Goal: Transaction & Acquisition: Purchase product/service

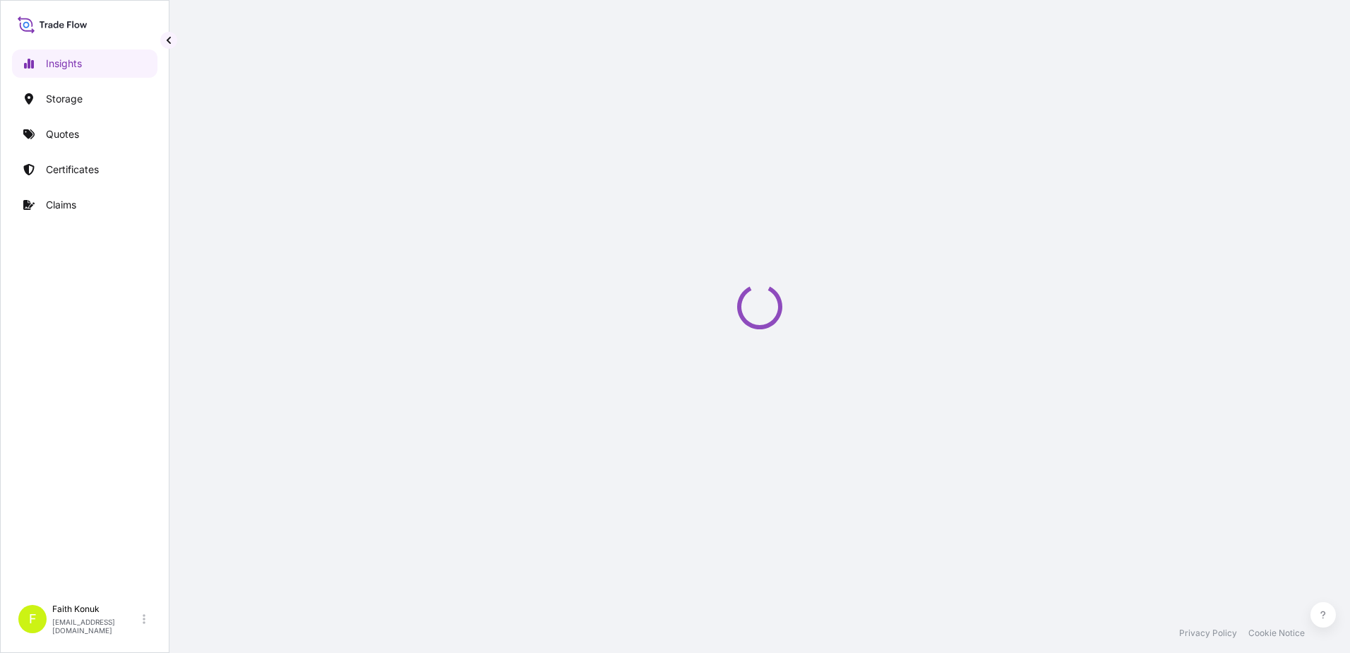
select select "2025"
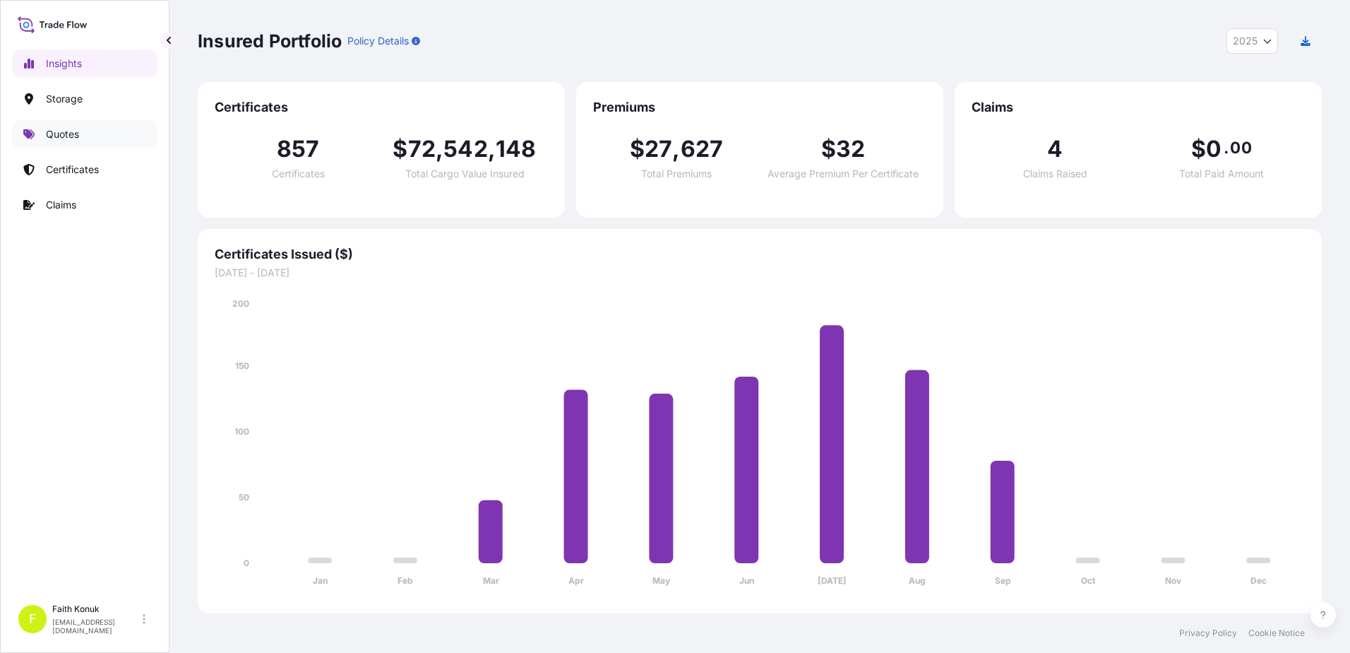
click at [75, 139] on p "Quotes" at bounding box center [62, 134] width 33 height 14
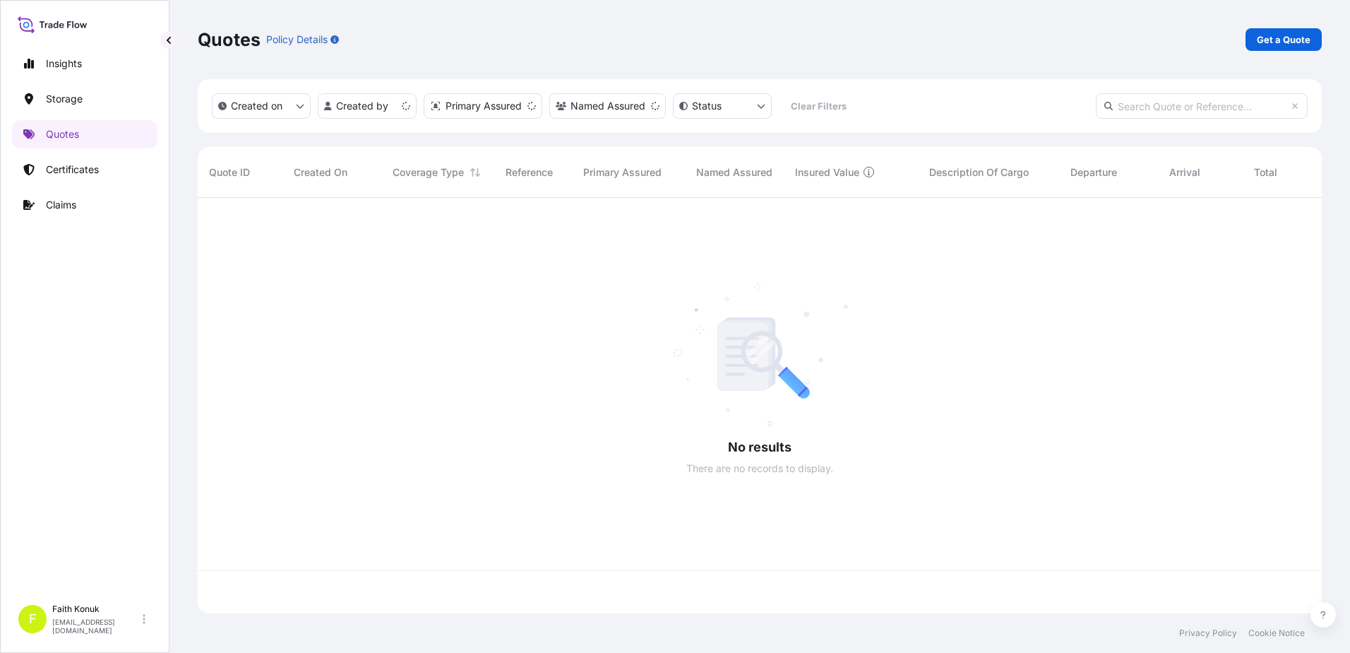
scroll to position [412, 1114]
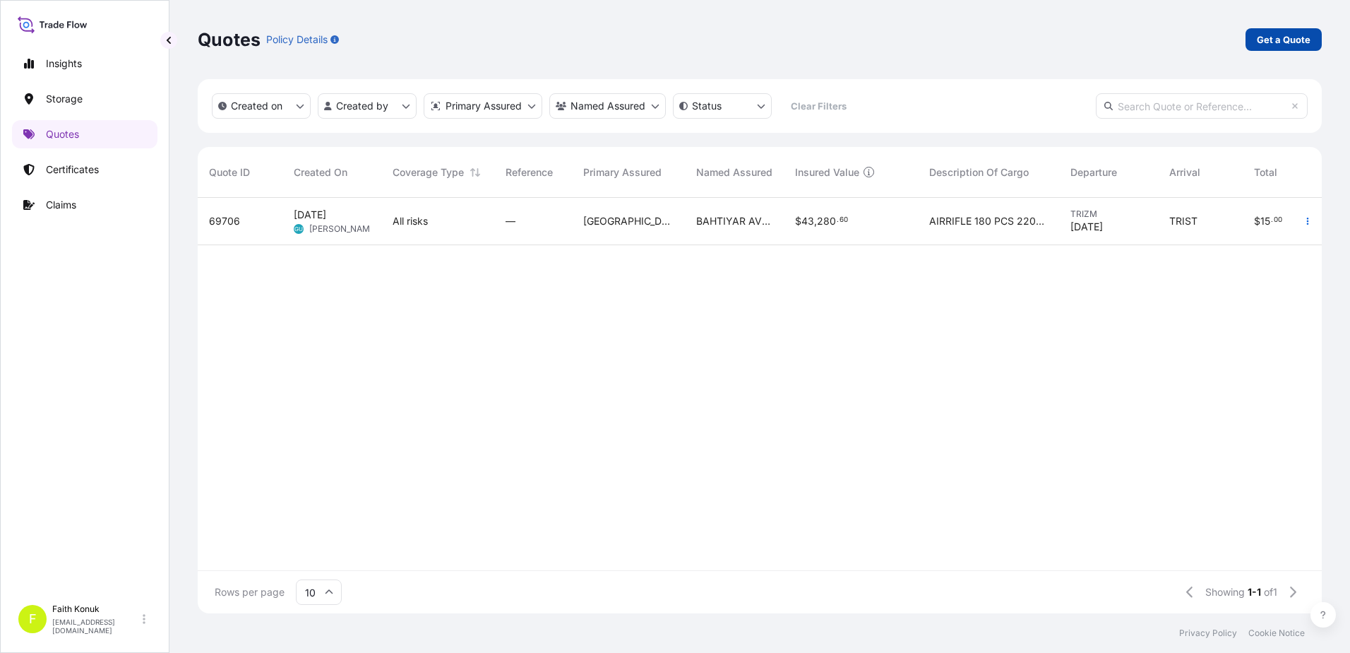
click at [1294, 34] on p "Get a Quote" at bounding box center [1284, 39] width 54 height 14
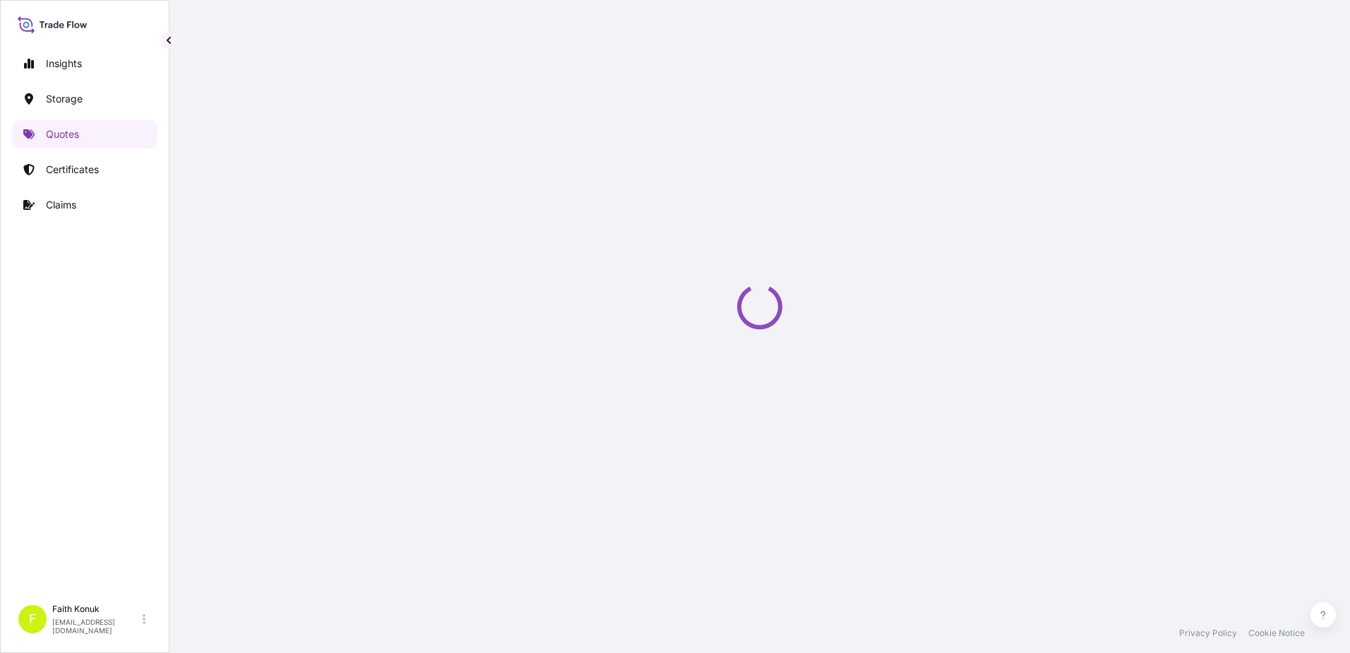
select select "Water"
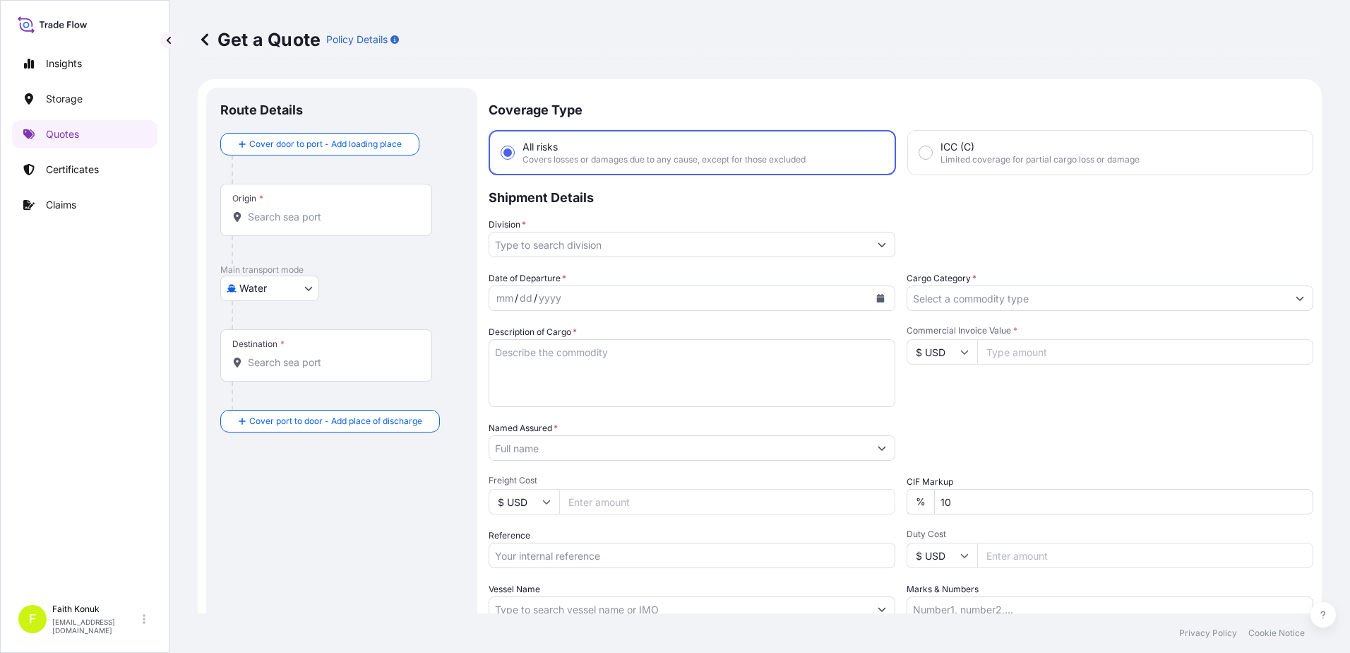
scroll to position [23, 0]
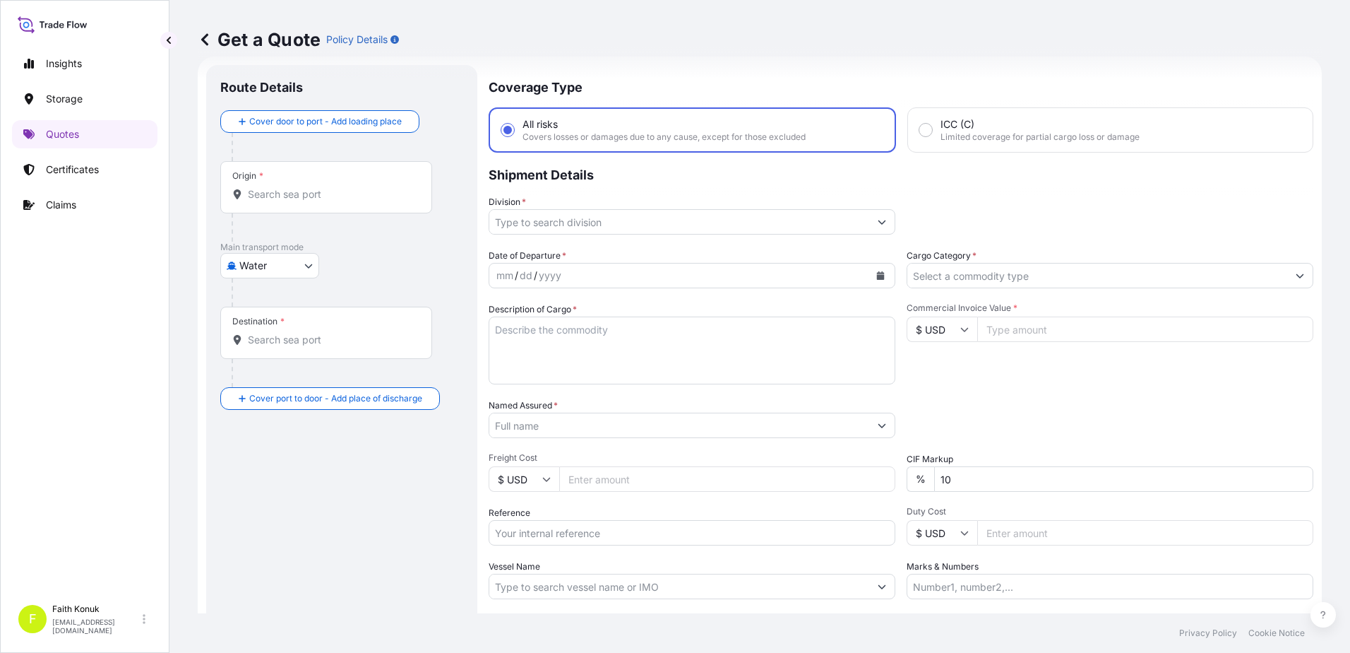
click at [336, 203] on div "Origin *" at bounding box center [326, 187] width 212 height 52
click at [336, 201] on input "Origin *" at bounding box center [331, 194] width 167 height 14
paste input "NHAVA SHEVA"
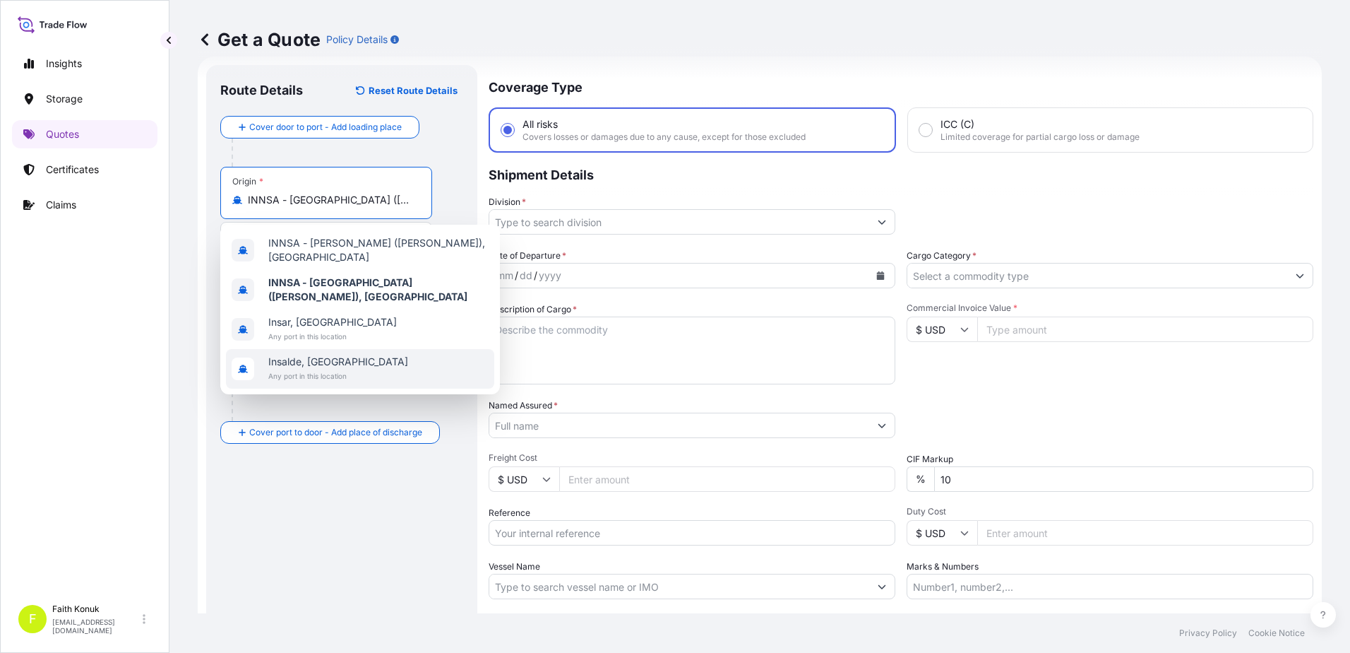
click at [295, 376] on span "Any port in this location" at bounding box center [338, 376] width 140 height 14
paste input "[GEOGRAPHIC_DATA]"
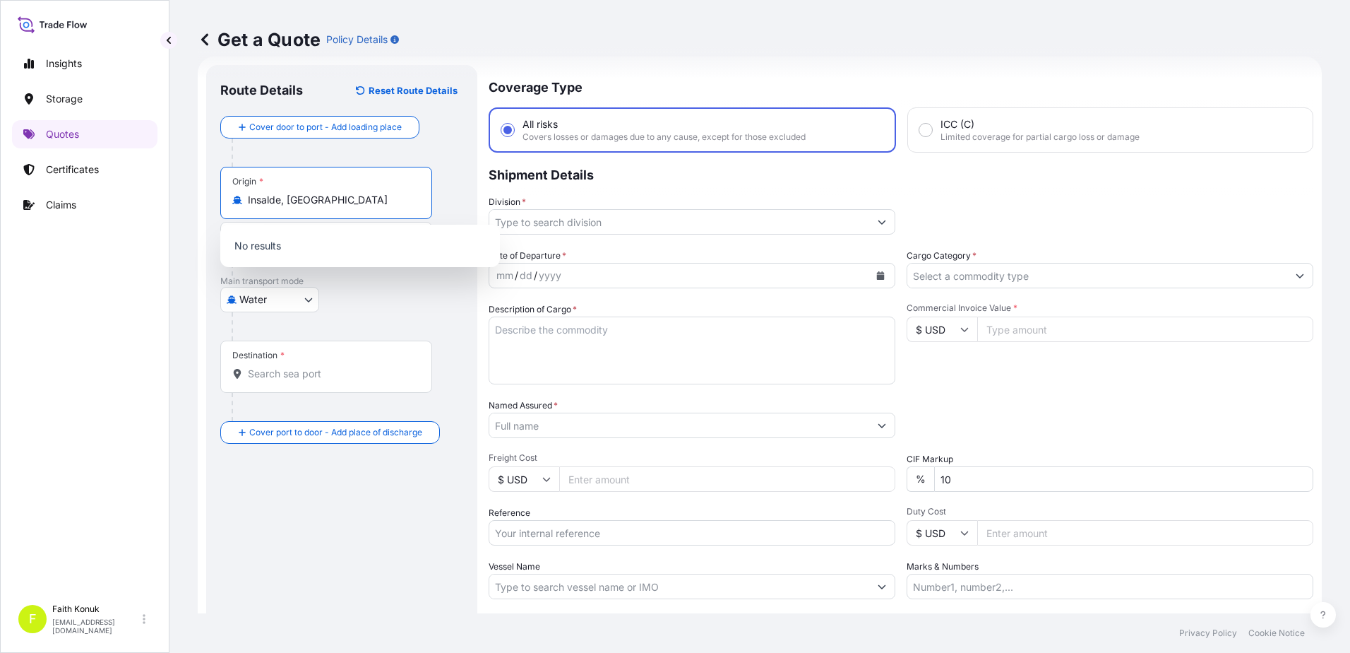
type input "Insalde, [GEOGRAPHIC_DATA]"
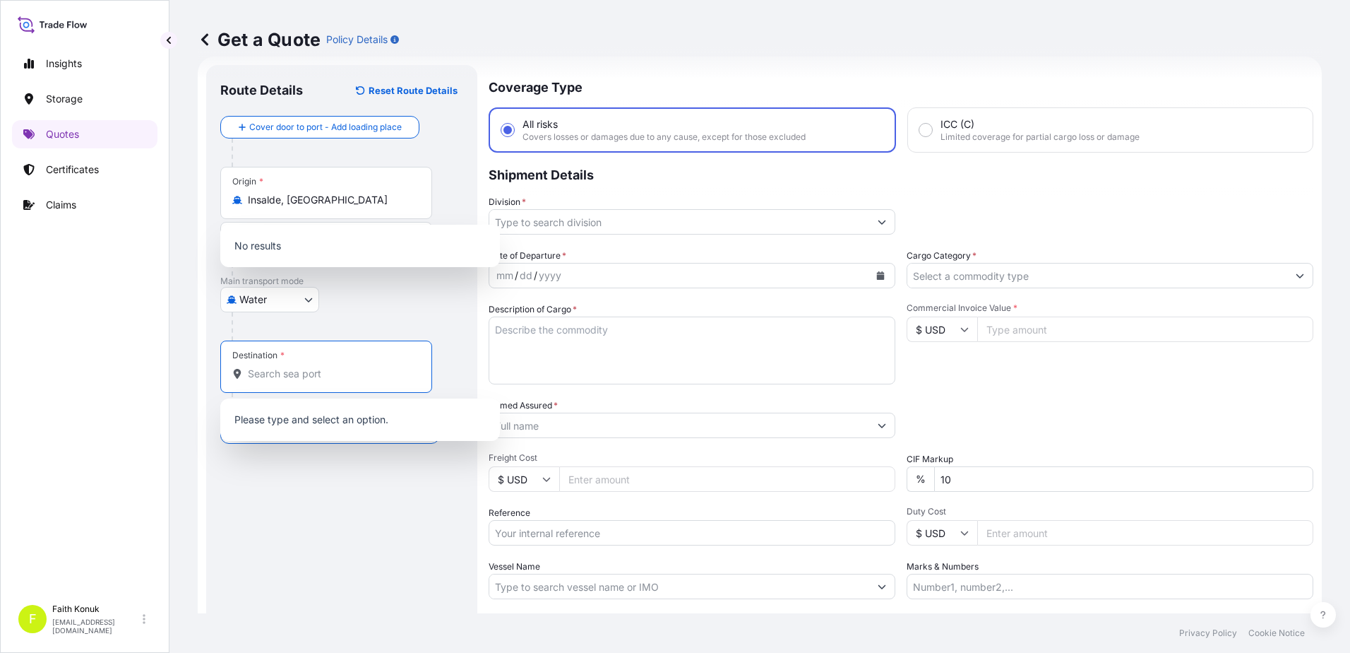
click at [296, 374] on input "Destination *" at bounding box center [331, 374] width 167 height 14
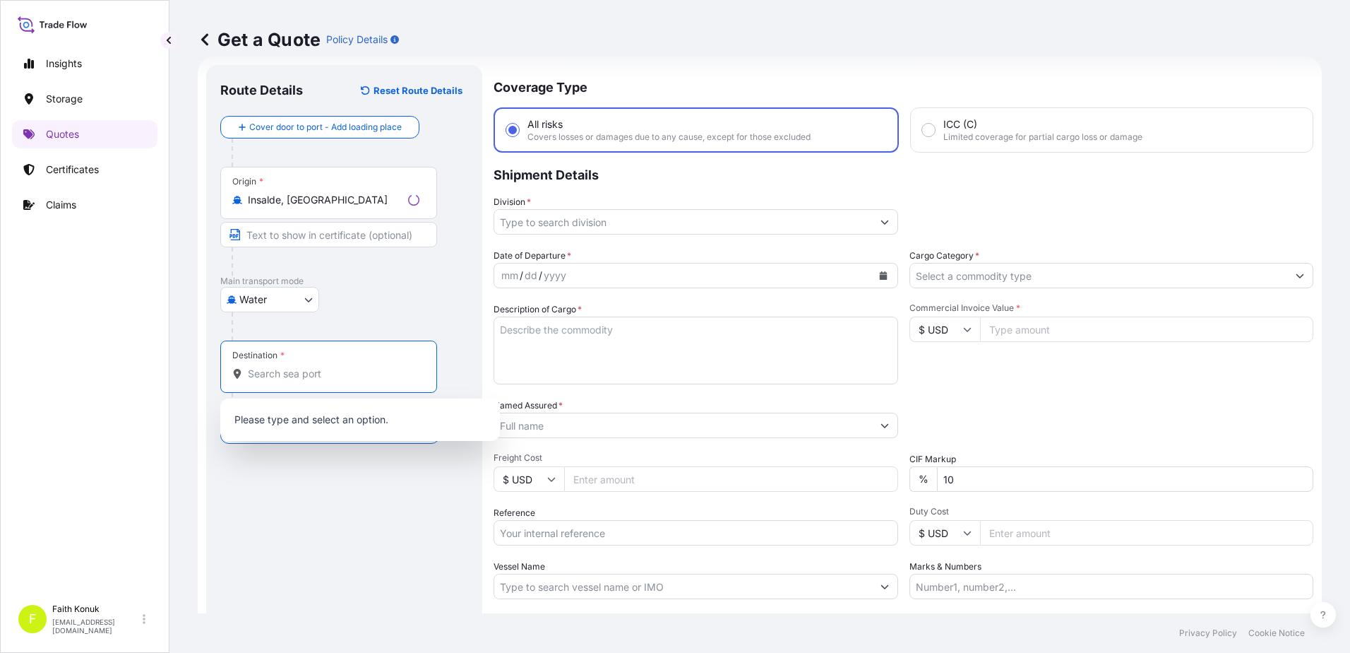
paste input "[GEOGRAPHIC_DATA]"
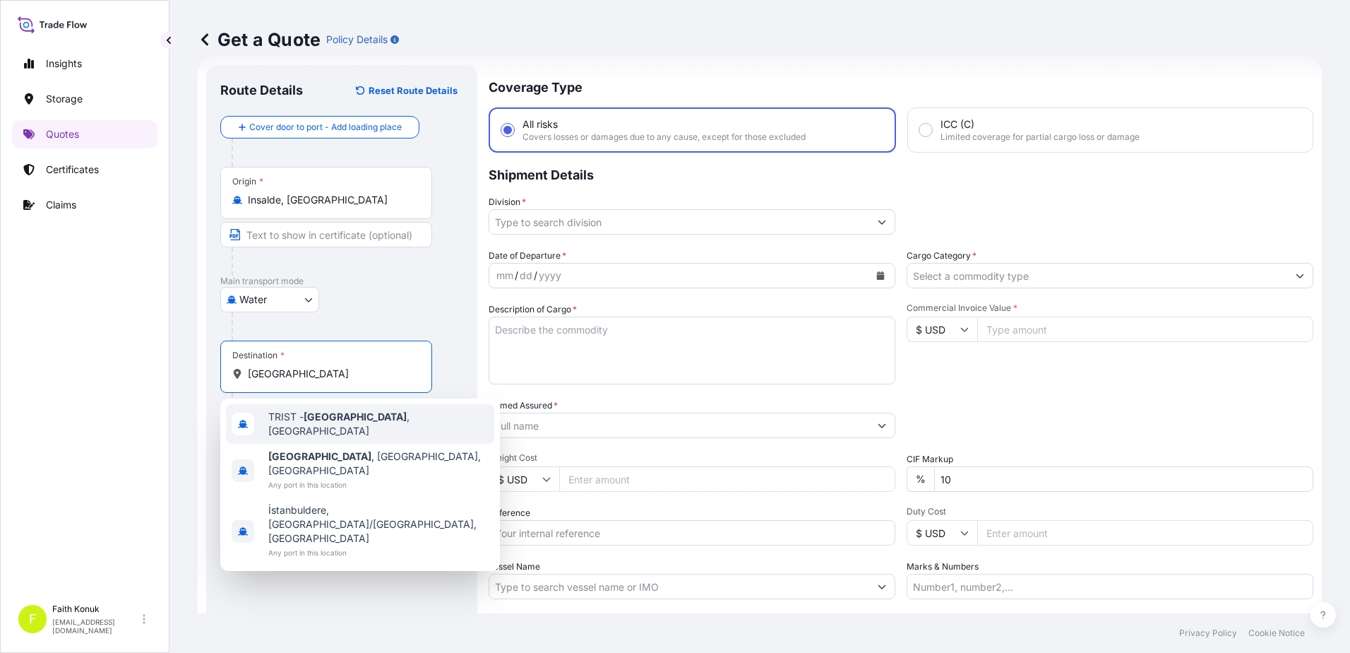
click at [328, 427] on span "TRIST - [GEOGRAPHIC_DATA] , [GEOGRAPHIC_DATA]" at bounding box center [378, 424] width 220 height 28
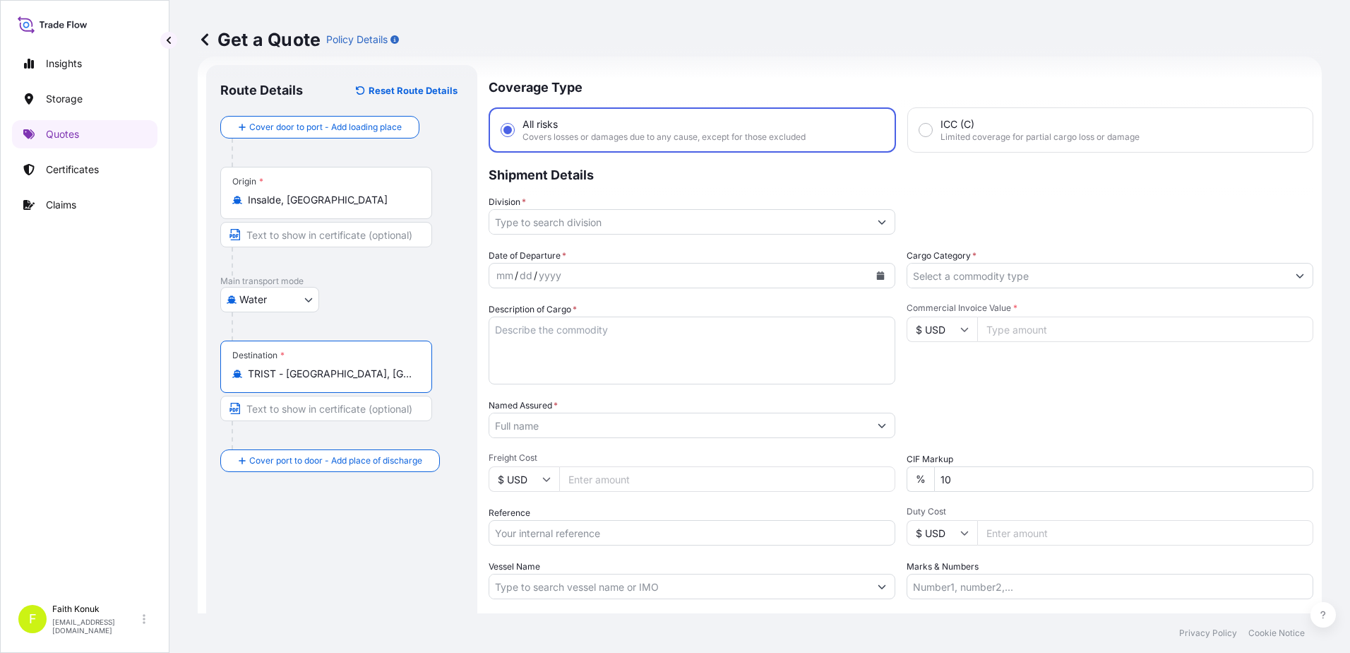
type input "TRIST - [GEOGRAPHIC_DATA], [GEOGRAPHIC_DATA]"
click at [353, 306] on div "Water Air Water Inland" at bounding box center [341, 299] width 243 height 25
click at [308, 209] on div "Origin * [GEOGRAPHIC_DATA], [GEOGRAPHIC_DATA]" at bounding box center [326, 193] width 212 height 52
click at [308, 207] on input "Insalde, [GEOGRAPHIC_DATA]" at bounding box center [331, 200] width 167 height 14
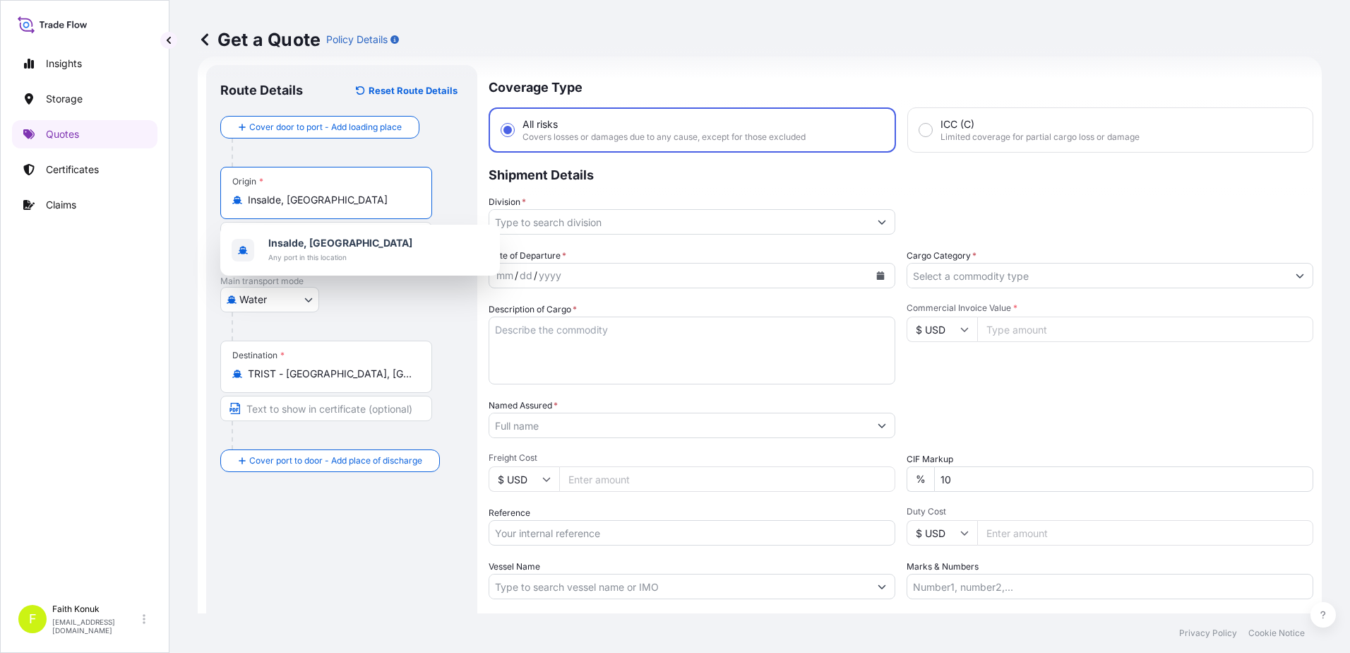
drag, startPoint x: 357, startPoint y: 196, endPoint x: 64, endPoint y: 189, distance: 293.2
click at [56, 190] on div "Insights Storage Quotes Certificates Claims F [PERSON_NAME] [EMAIL_ADDRESS][DOM…" at bounding box center [675, 326] width 1350 height 653
paste input "NHAVA SHEVA"
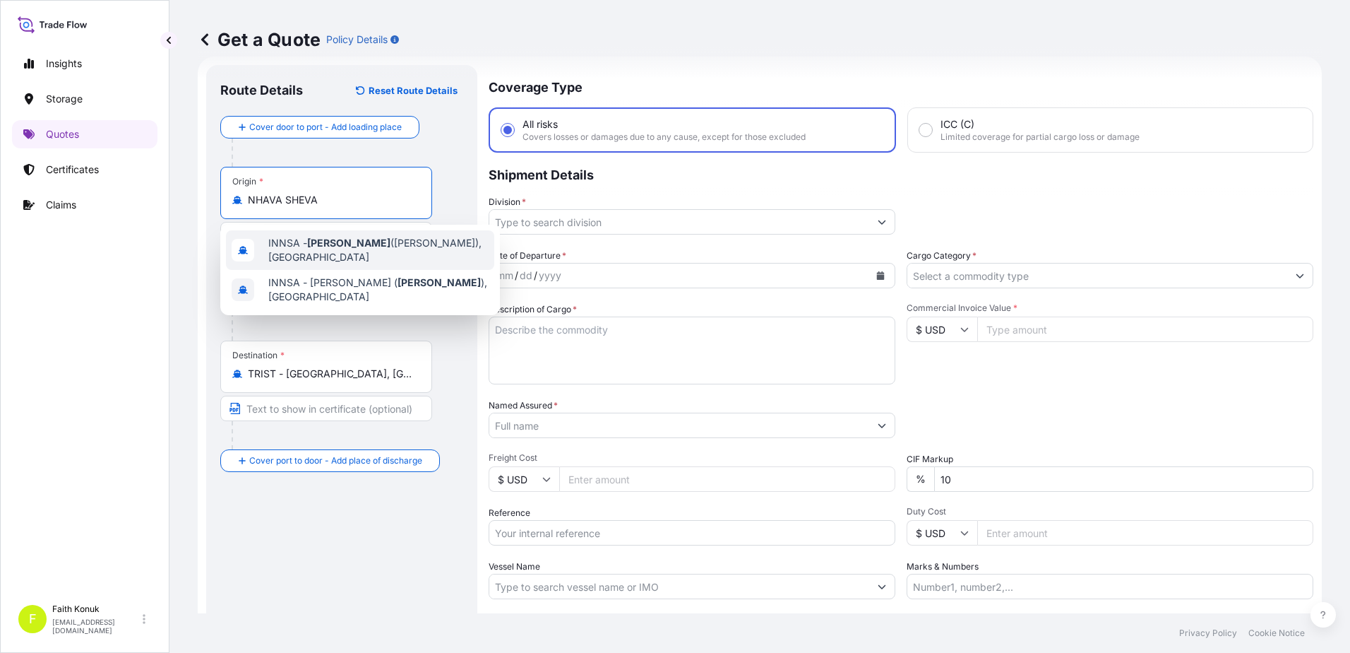
click at [359, 250] on span "INNSA - [GEOGRAPHIC_DATA] ([PERSON_NAME]), [GEOGRAPHIC_DATA]" at bounding box center [378, 250] width 220 height 28
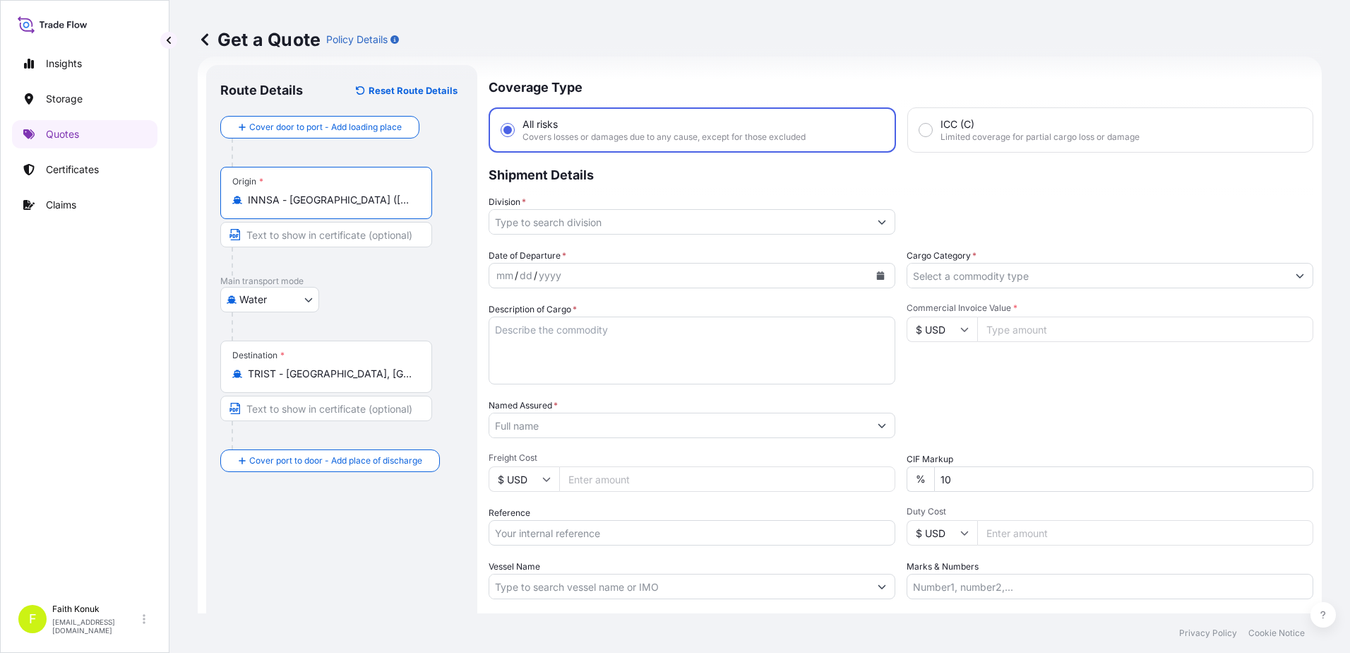
type input "INNSA - [GEOGRAPHIC_DATA] ([PERSON_NAME]), [GEOGRAPHIC_DATA]"
click at [383, 312] on div at bounding box center [348, 326] width 232 height 28
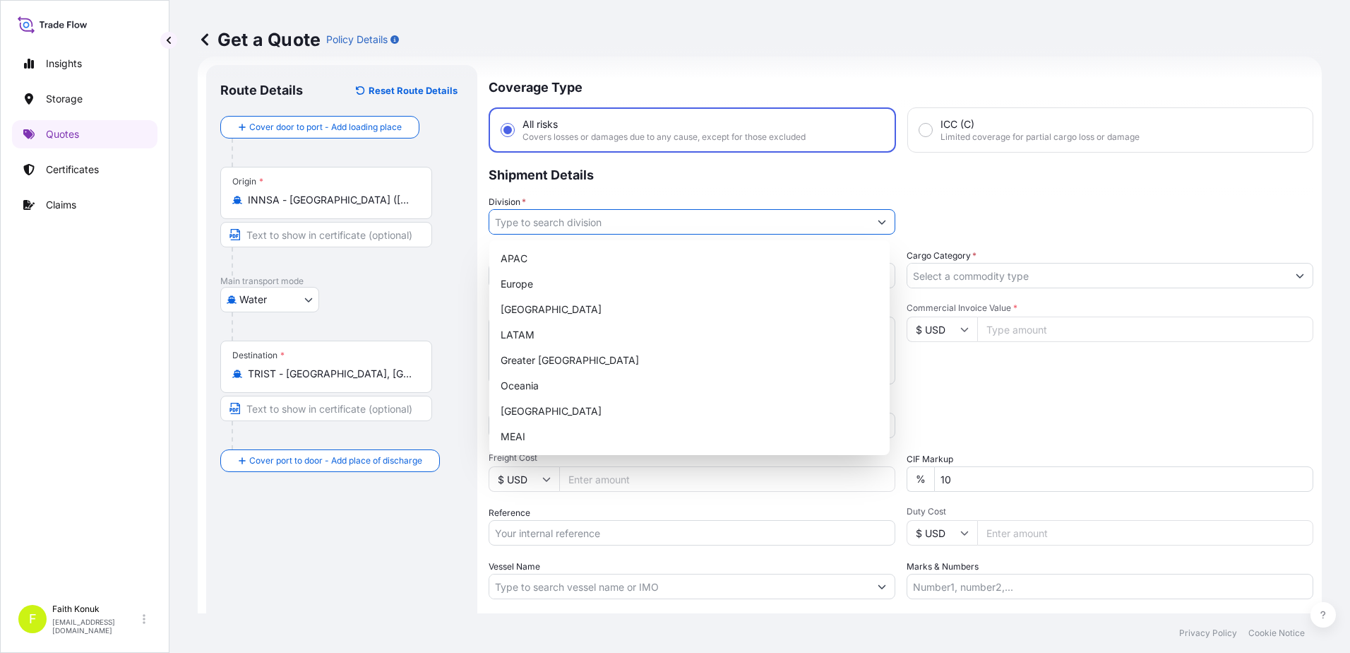
click at [569, 220] on input "Division *" at bounding box center [679, 221] width 380 height 25
click at [528, 410] on div "[GEOGRAPHIC_DATA]" at bounding box center [689, 410] width 389 height 25
type input "[GEOGRAPHIC_DATA]"
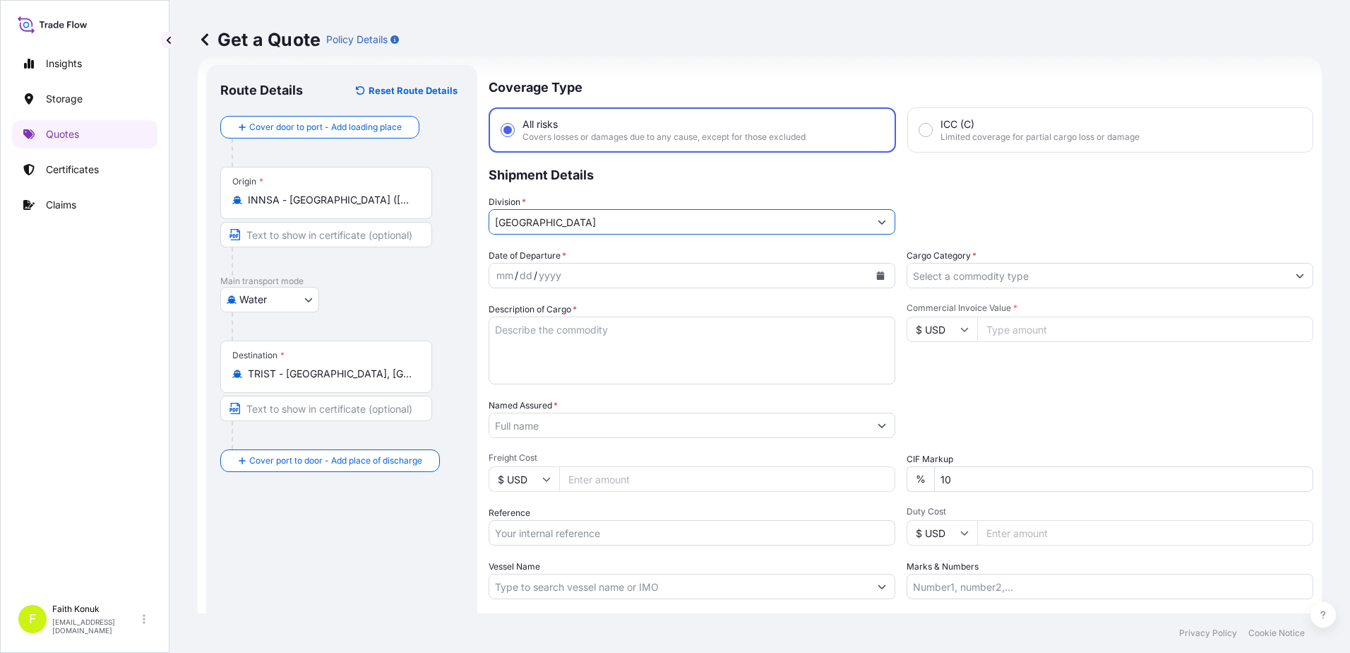
click at [603, 237] on div "Coverage Type All risks Covers losses or damages due to any cause, except for t…" at bounding box center [901, 384] width 825 height 639
click at [600, 249] on div "Date of Departure * mm / dd / yyyy" at bounding box center [692, 269] width 407 height 40
click at [879, 276] on icon "Calendar" at bounding box center [880, 275] width 8 height 8
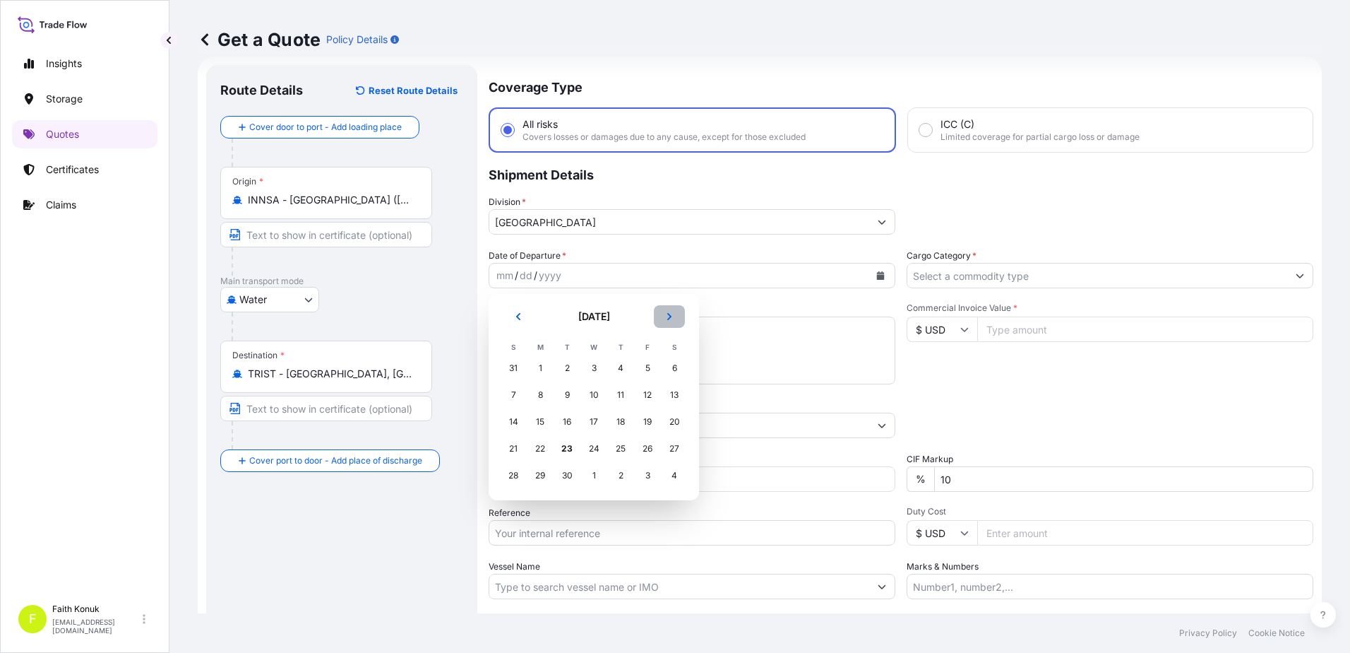
click at [673, 316] on icon "Next" at bounding box center [669, 316] width 8 height 8
click at [515, 395] on div "5" at bounding box center [513, 394] width 25 height 25
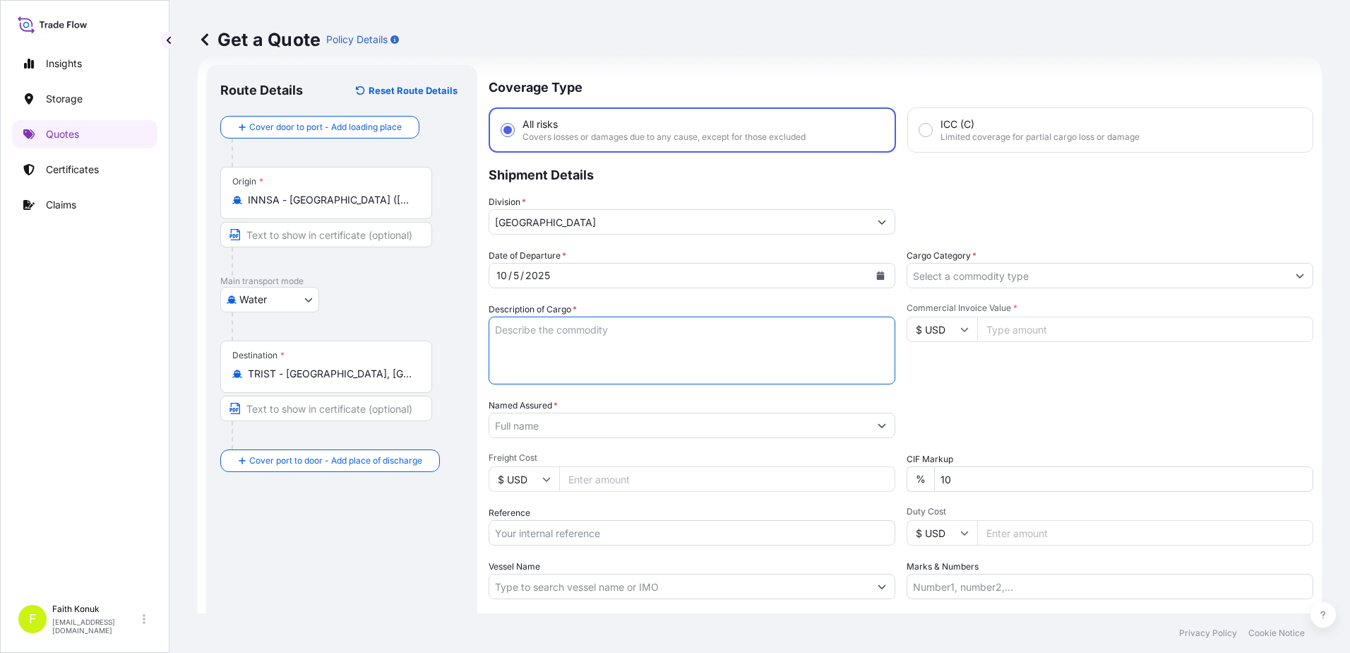
click at [536, 343] on textarea "Description of Cargo *" at bounding box center [692, 350] width 407 height 68
click at [550, 333] on textarea "Description of Cargo *" at bounding box center [692, 350] width 407 height 68
paste textarea "Pigment Violet 27 ( non-imo) 15 palet, 5000 kgs, 19 cbm"
click at [654, 367] on textarea "Pigment Violet 27 ( non-imo) 15 palet, 5000 kgs, 19 cbm INSURANCE PREMIUM USD" at bounding box center [692, 350] width 407 height 68
type textarea "Pigment Violet 27 ( non-imo) 15 palet, 5000 kgs, 19 cbm INSURANCE PREMIUM USD 1…"
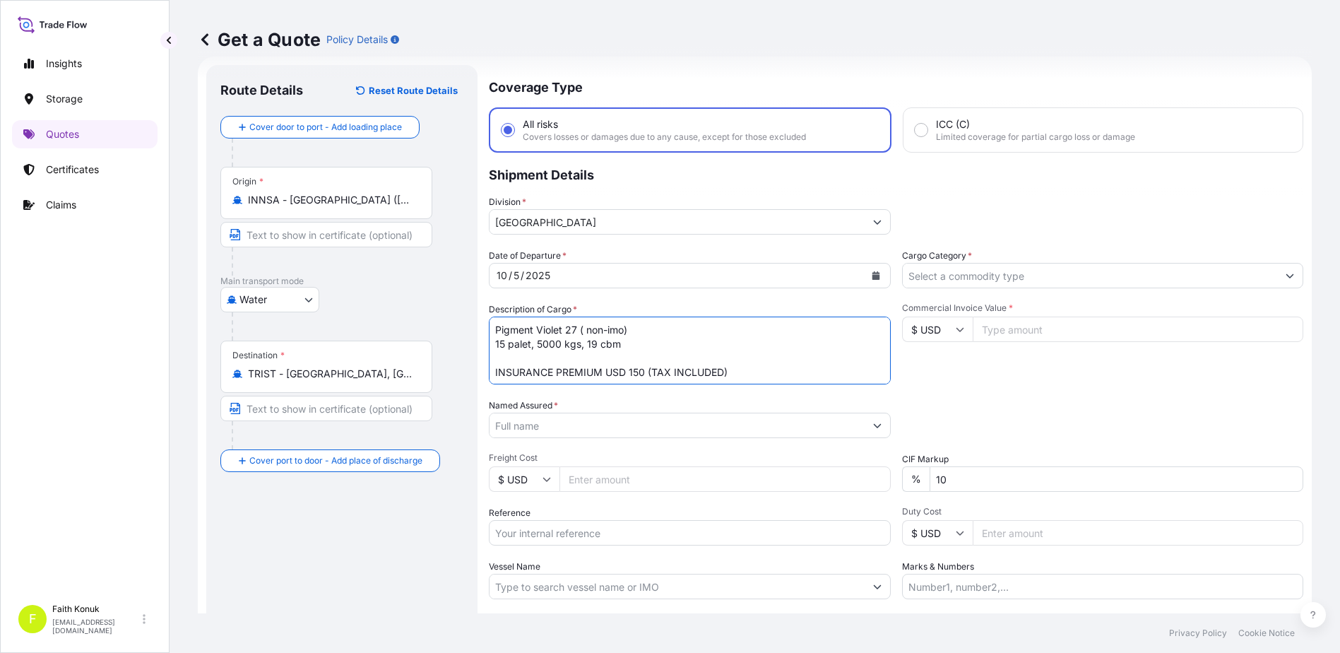
click at [538, 426] on input "Named Assured *" at bounding box center [676, 424] width 375 height 25
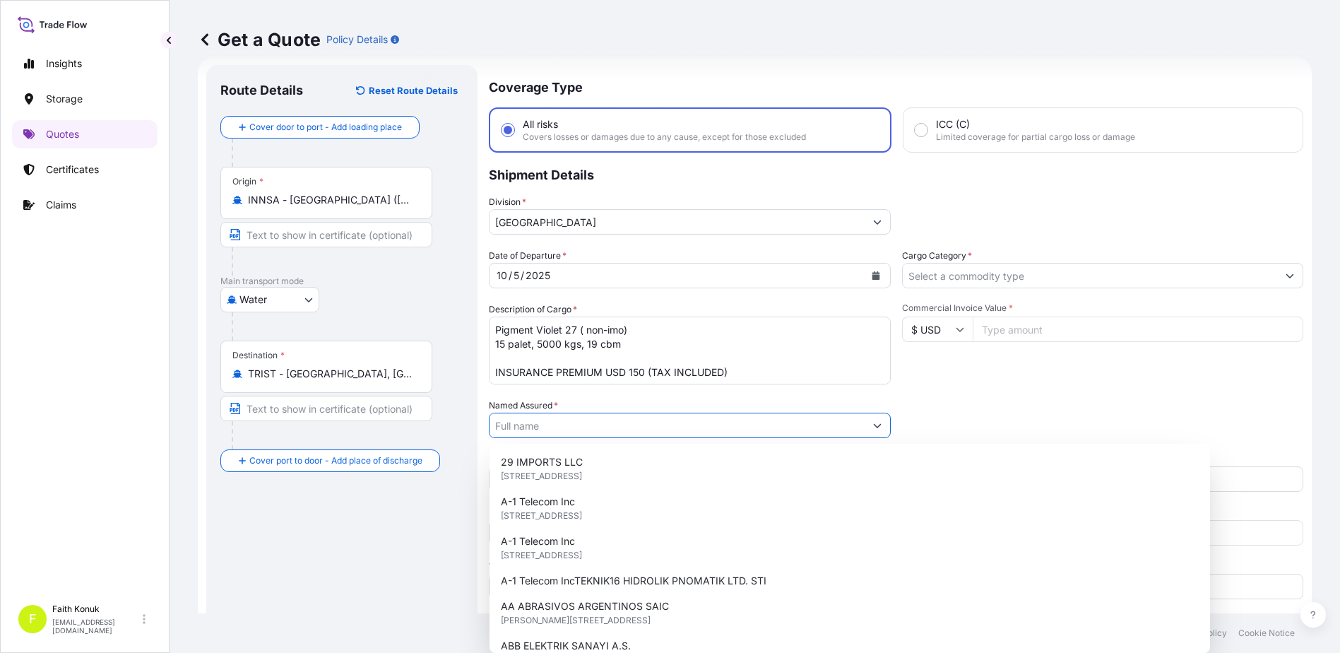
click at [563, 398] on div "Named Assured *" at bounding box center [690, 418] width 402 height 40
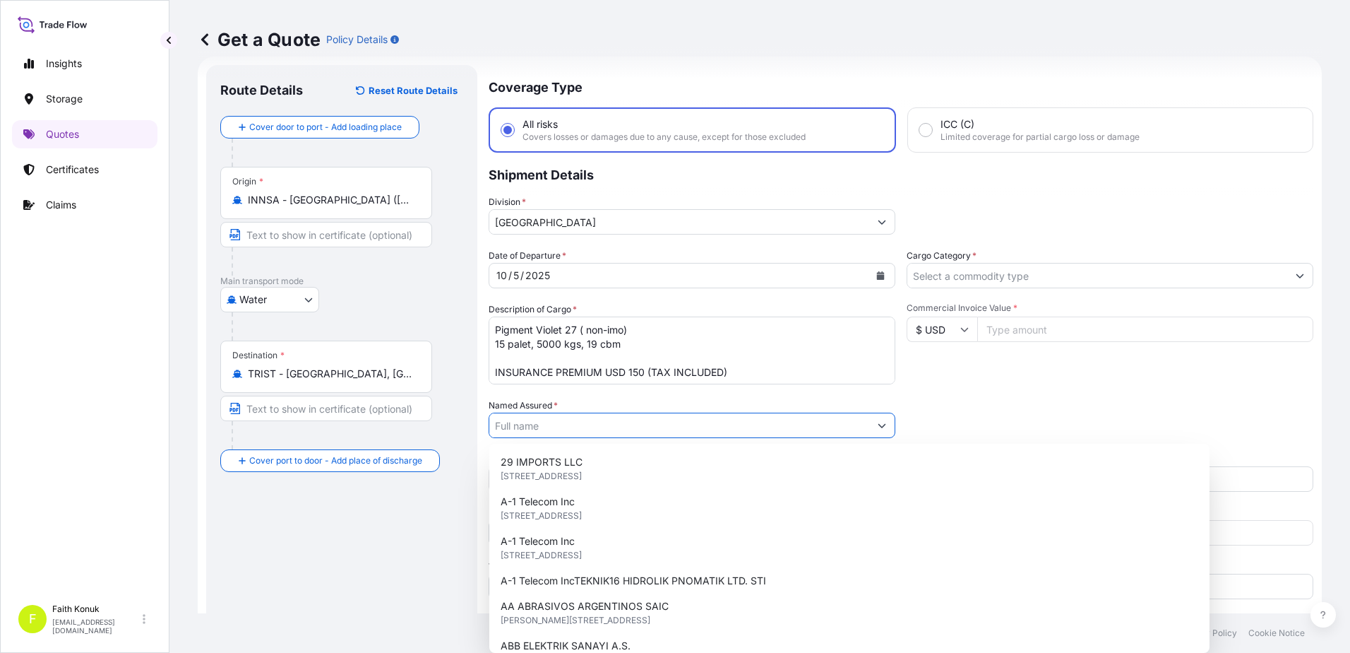
click at [554, 420] on input "Named Assured *" at bounding box center [679, 424] width 380 height 25
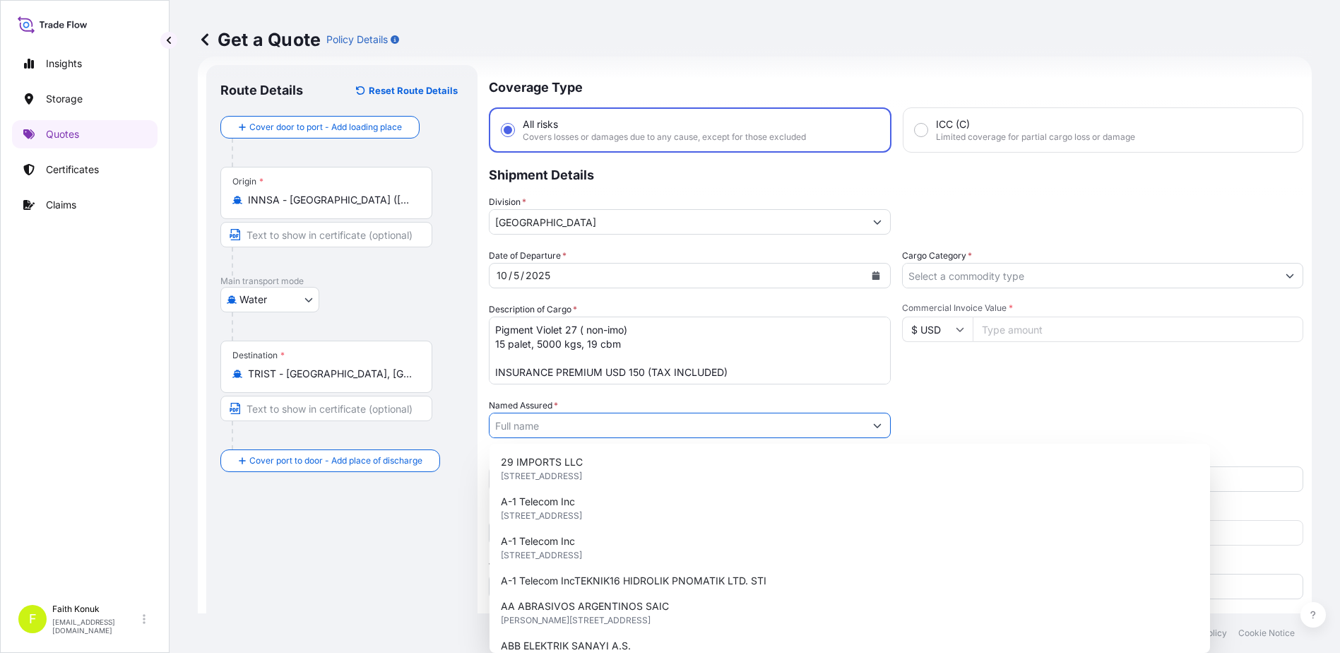
paste input "TAYF MATBAA MUREKKEPLERI ANONIM SIRKETI"
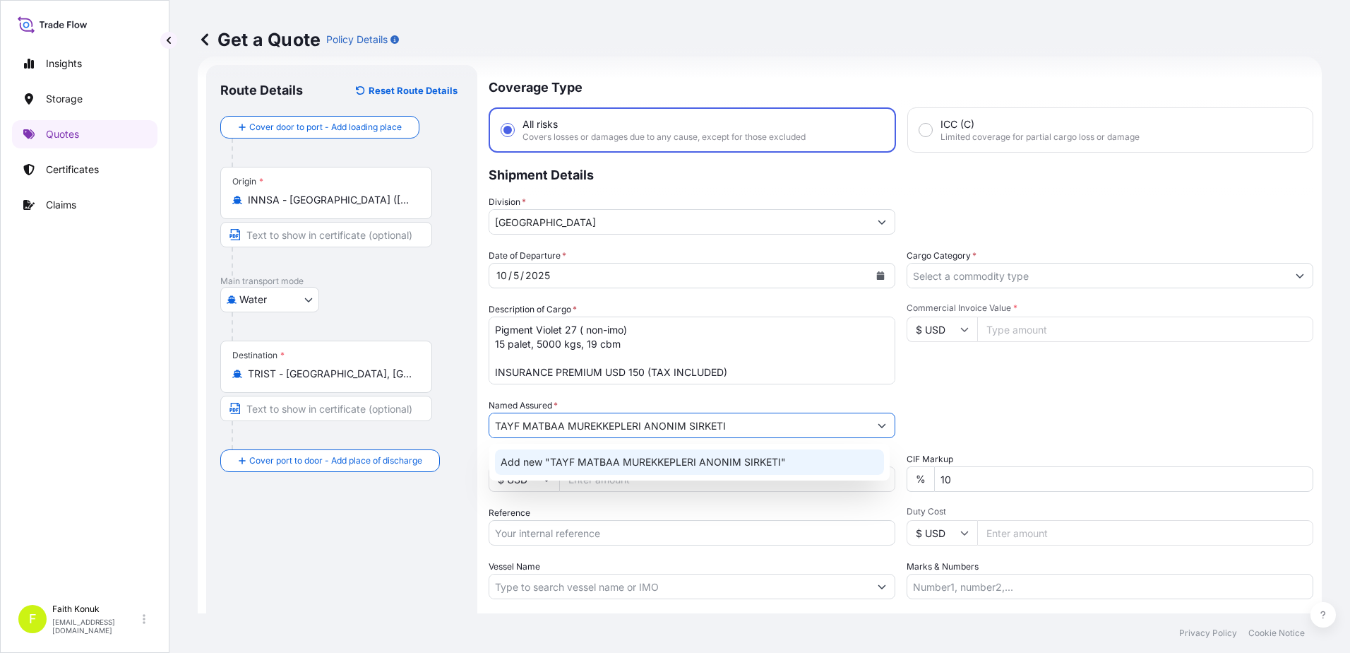
click at [595, 464] on span "Add new "TAYF MATBAA MUREKKEPLERI ANONIM SIRKETI"" at bounding box center [643, 462] width 285 height 14
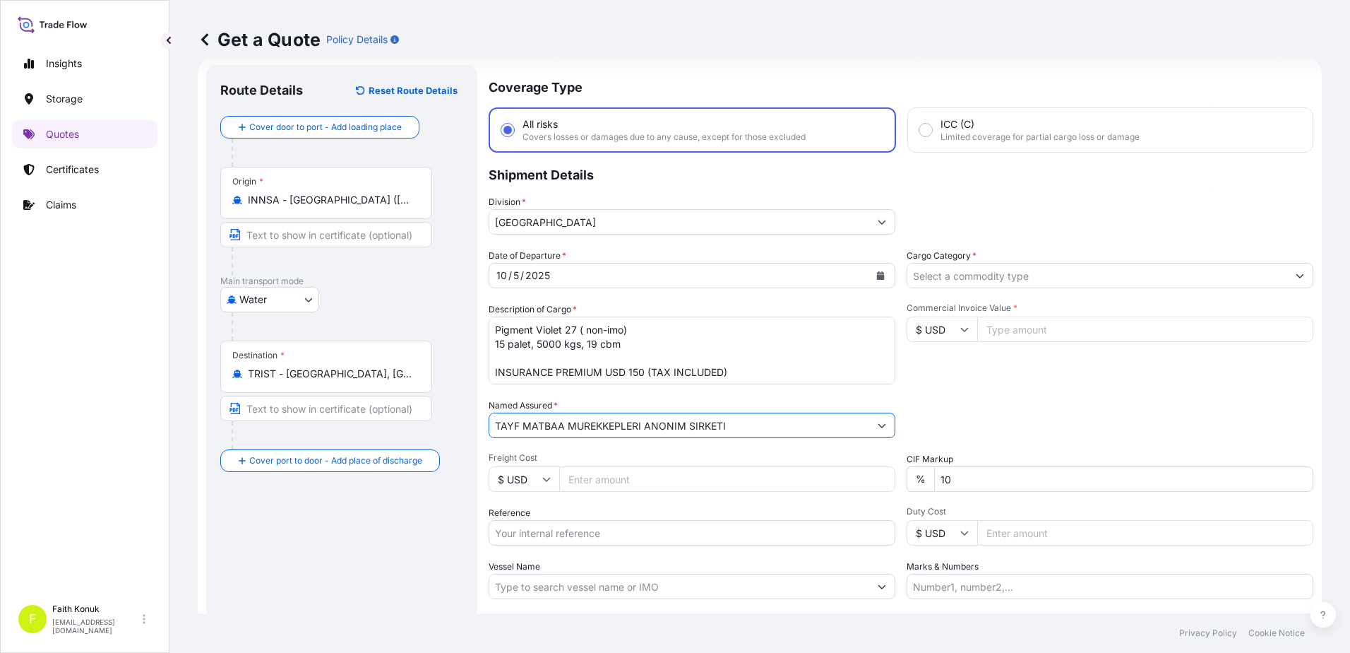
type input "TAYF MATBAA MUREKKEPLERI ANONIM SIRKETI"
click at [602, 456] on span "Freight Cost" at bounding box center [692, 457] width 407 height 11
click at [602, 466] on input "Freight Cost" at bounding box center [727, 478] width 336 height 25
click at [537, 573] on label "Vessel Name" at bounding box center [515, 566] width 52 height 14
click at [537, 573] on input "Vessel Name" at bounding box center [679, 585] width 380 height 25
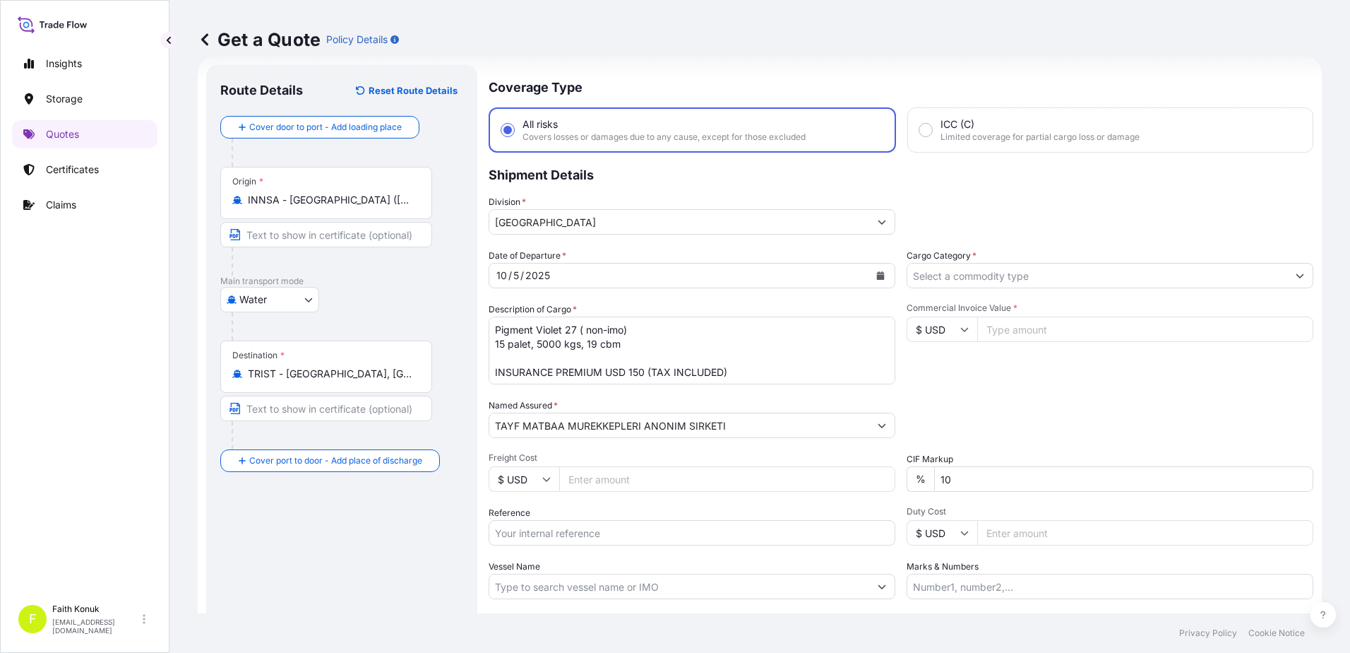
click at [515, 590] on input "Vessel Name" at bounding box center [679, 585] width 380 height 25
paste input "[PERSON_NAME]"
click at [563, 580] on input "[PERSON_NAME]" at bounding box center [679, 585] width 380 height 25
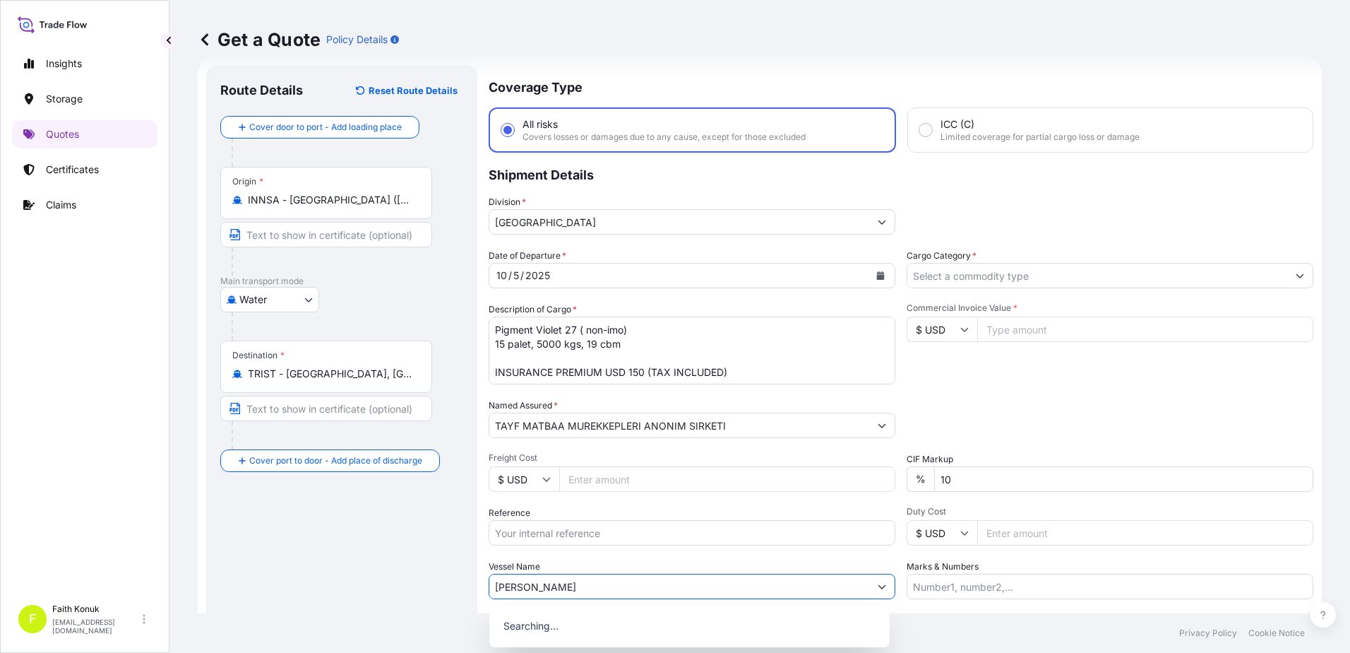
paste input "0TISHE1TK"
type input "[PERSON_NAME] A 0TISHE1TK"
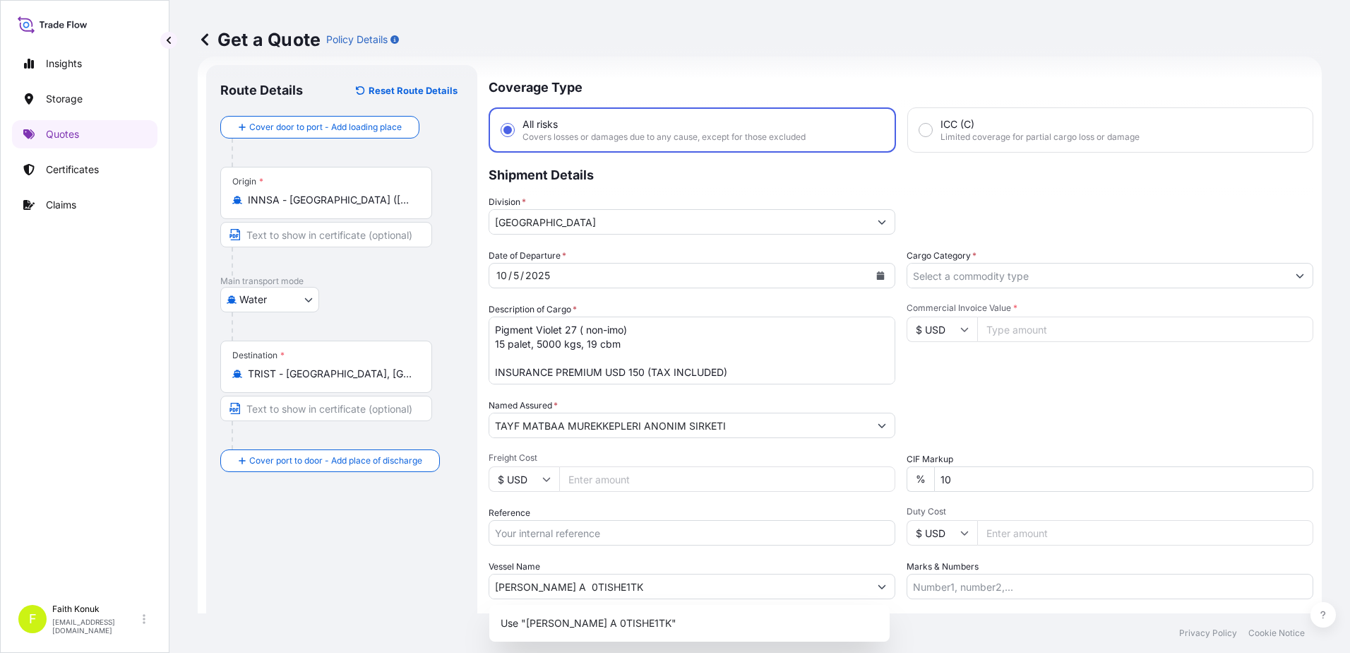
click at [670, 559] on div "Vessel Name [PERSON_NAME] A 0TISHE1TK" at bounding box center [692, 579] width 407 height 40
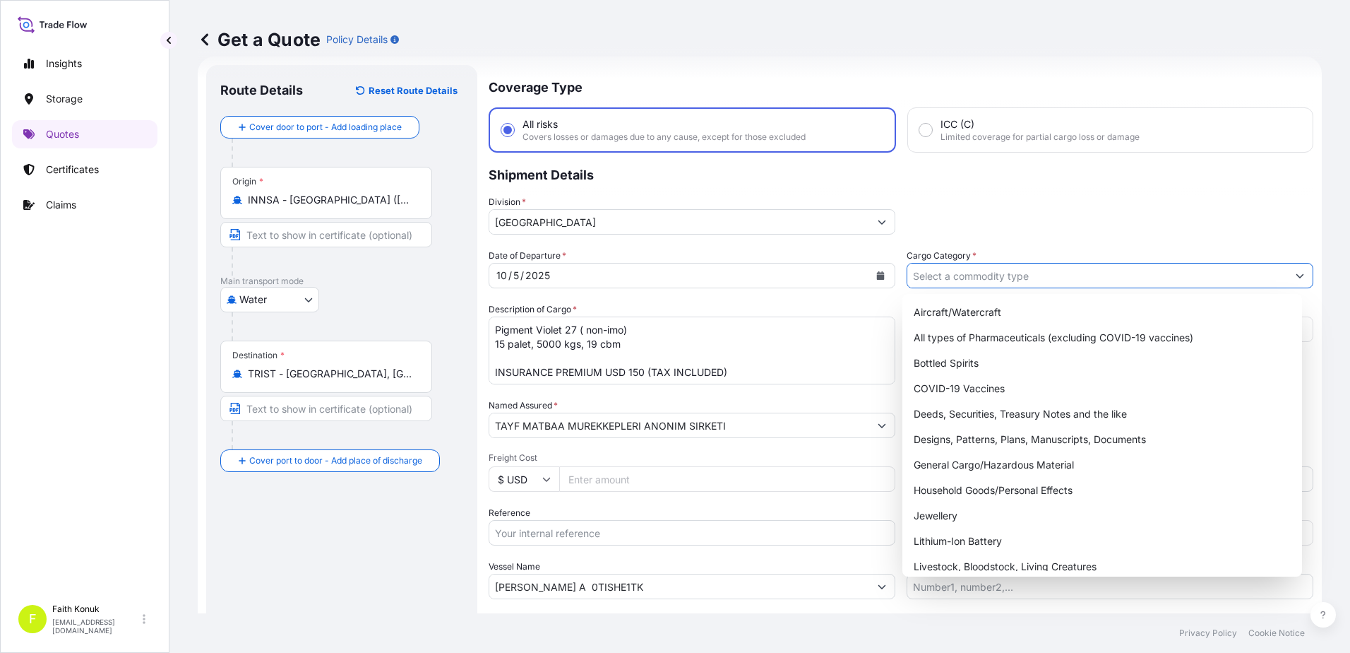
click at [953, 278] on input "Cargo Category *" at bounding box center [1098, 275] width 380 height 25
click at [1004, 465] on div "General Cargo/Hazardous Material" at bounding box center [1102, 464] width 389 height 25
type input "General Cargo/Hazardous Material"
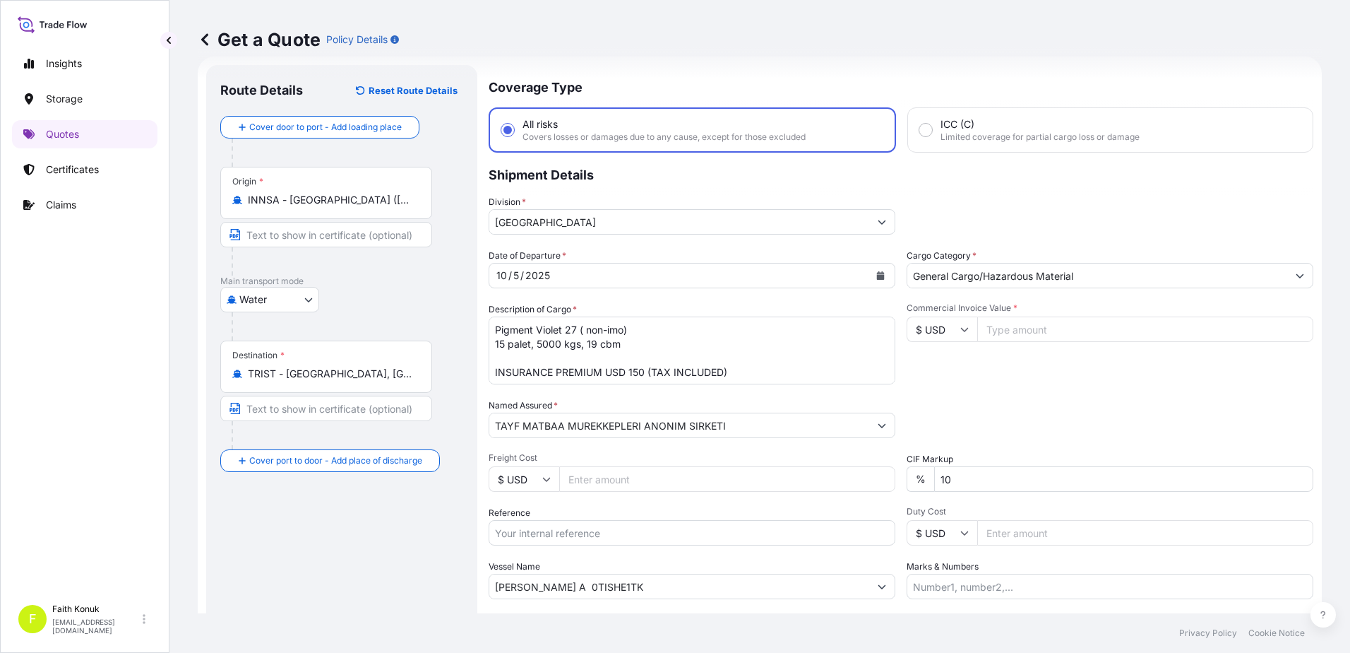
click at [987, 367] on div "Commercial Invoice Value * $ USD" at bounding box center [1110, 343] width 407 height 82
click at [1054, 333] on input "Commercial Invoice Value *" at bounding box center [1145, 328] width 336 height 25
type input "36250"
click at [974, 389] on div "Date of Departure * [DATE] Cargo Category * General Cargo/Hazardous Material De…" at bounding box center [901, 424] width 825 height 350
click at [986, 386] on div "Date of Departure * [DATE] Cargo Category * General Cargo/Hazardous Material De…" at bounding box center [901, 424] width 825 height 350
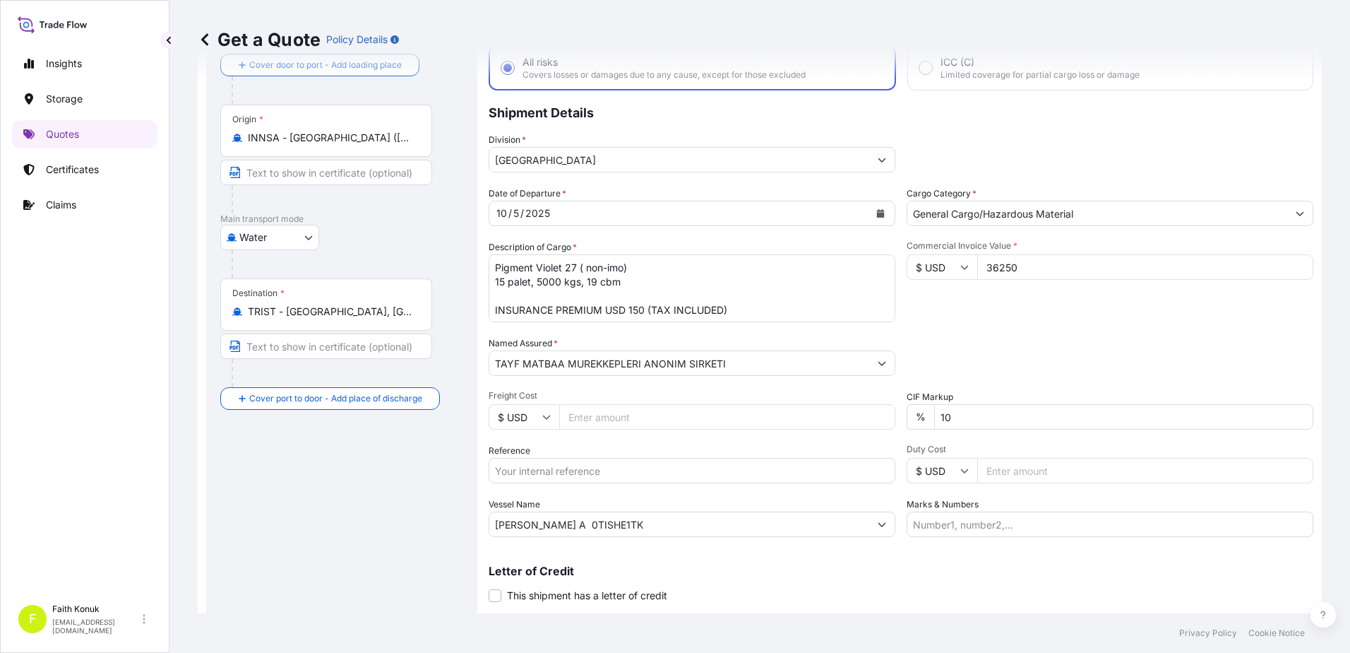
scroll to position [122, 0]
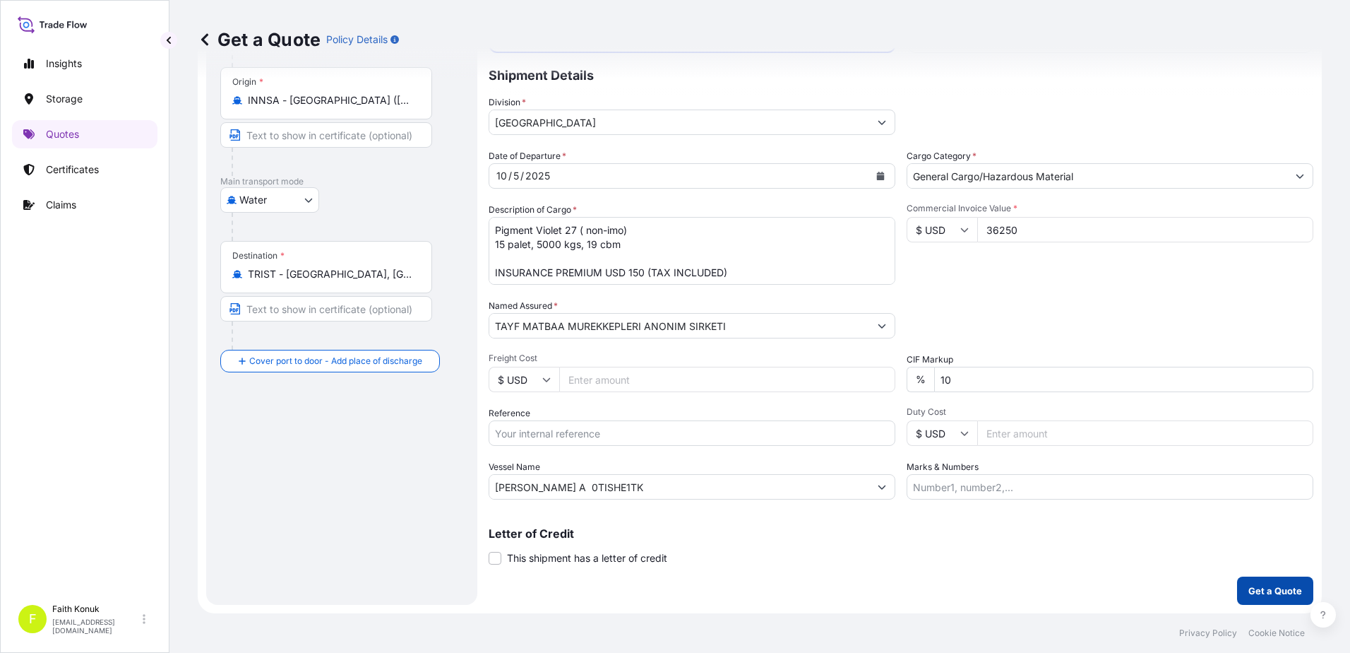
click at [1249, 584] on p "Get a Quote" at bounding box center [1276, 590] width 54 height 14
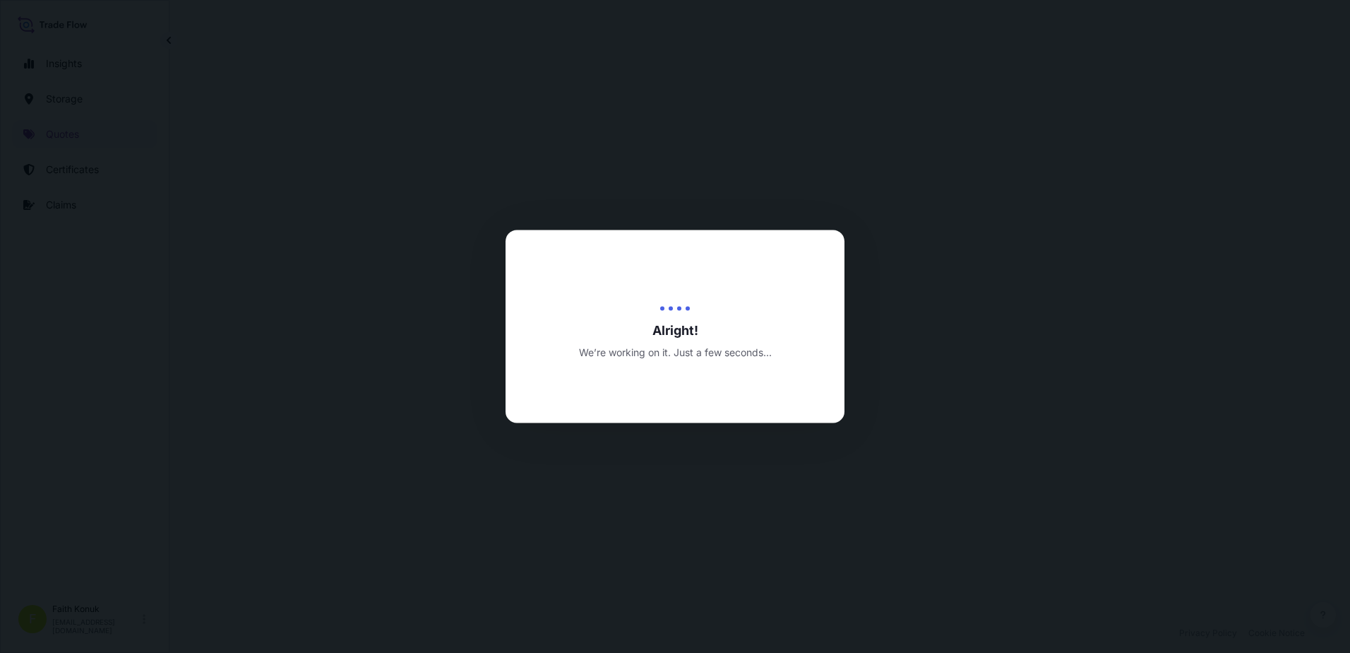
select select "Water"
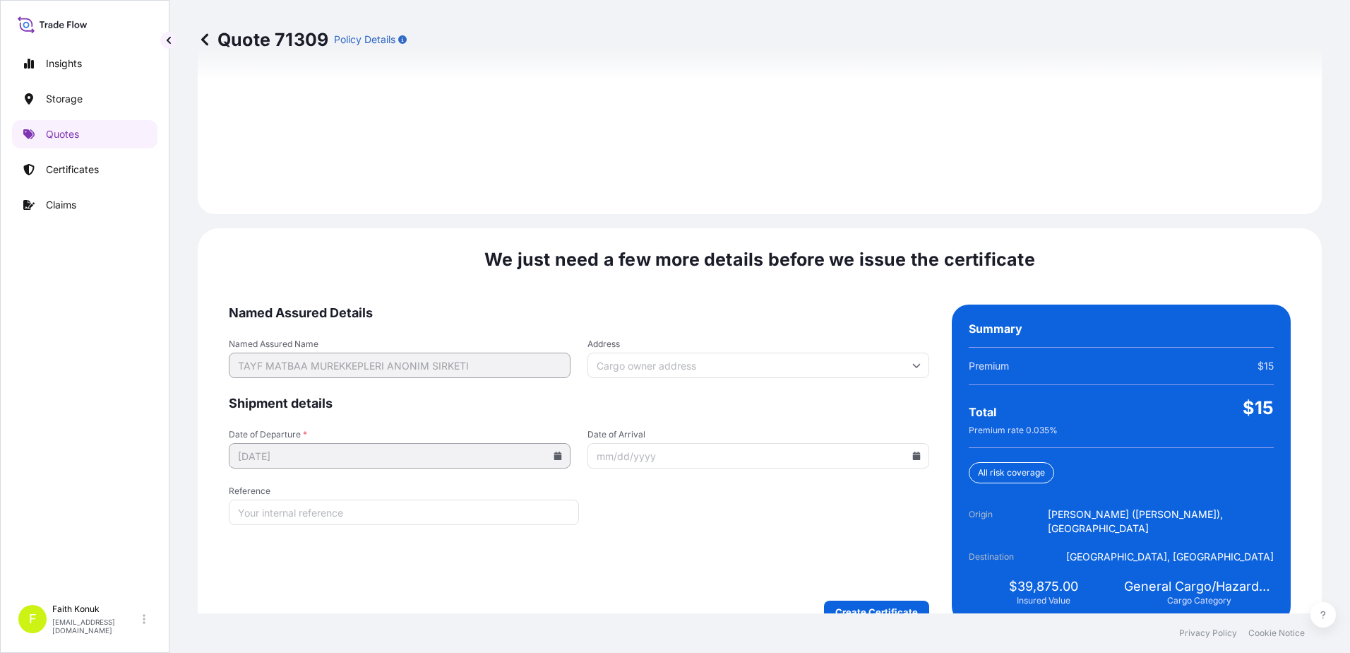
scroll to position [2010, 0]
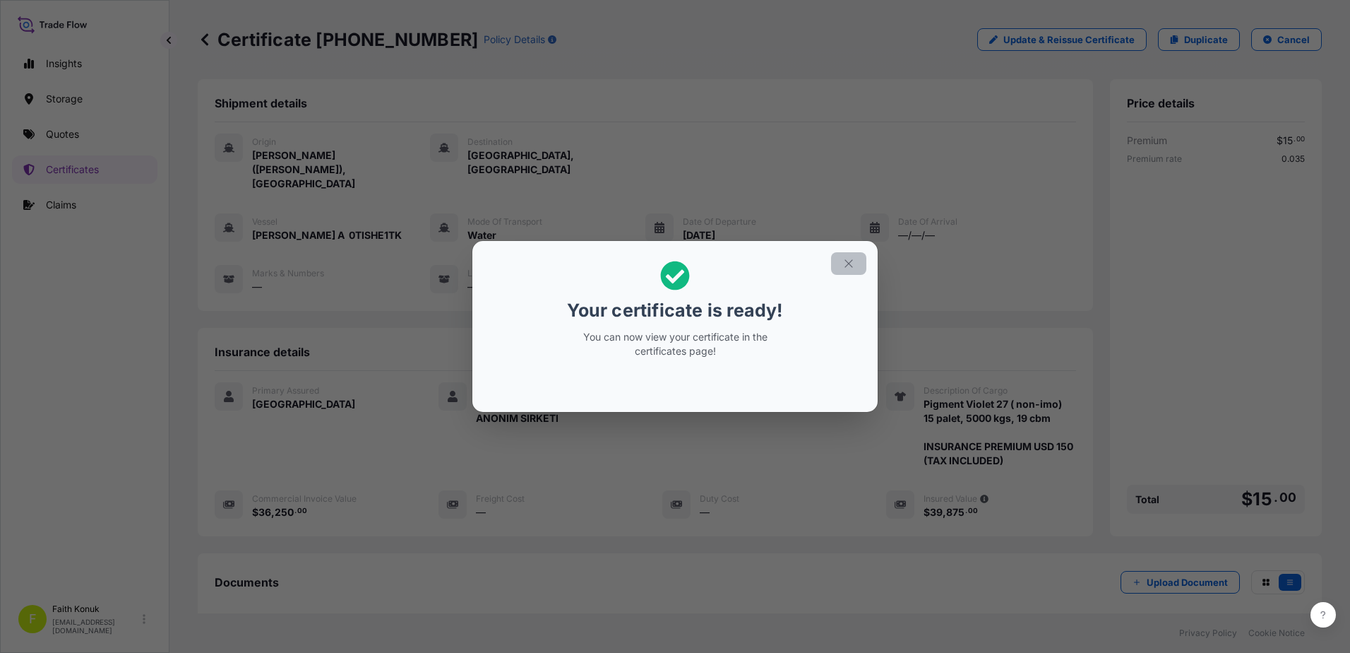
click at [850, 264] on icon "button" at bounding box center [849, 263] width 13 height 13
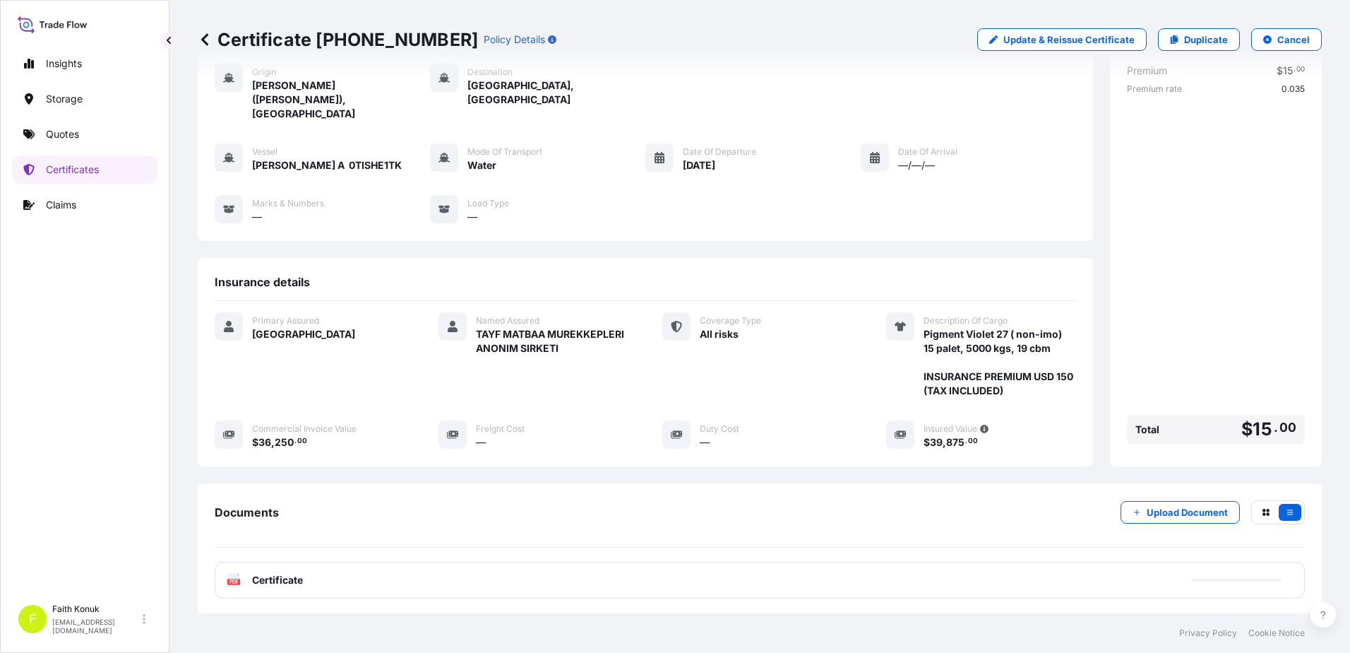
scroll to position [146, 0]
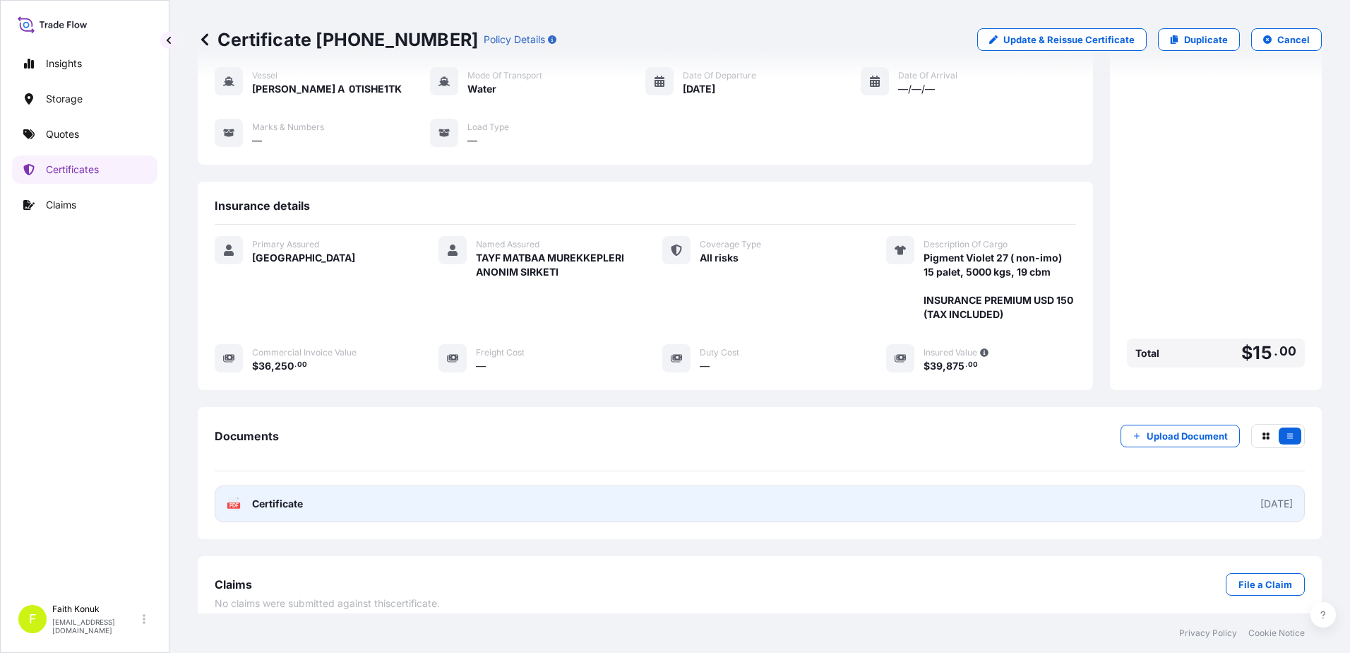
click at [234, 503] on text "PDF" at bounding box center [234, 505] width 9 height 5
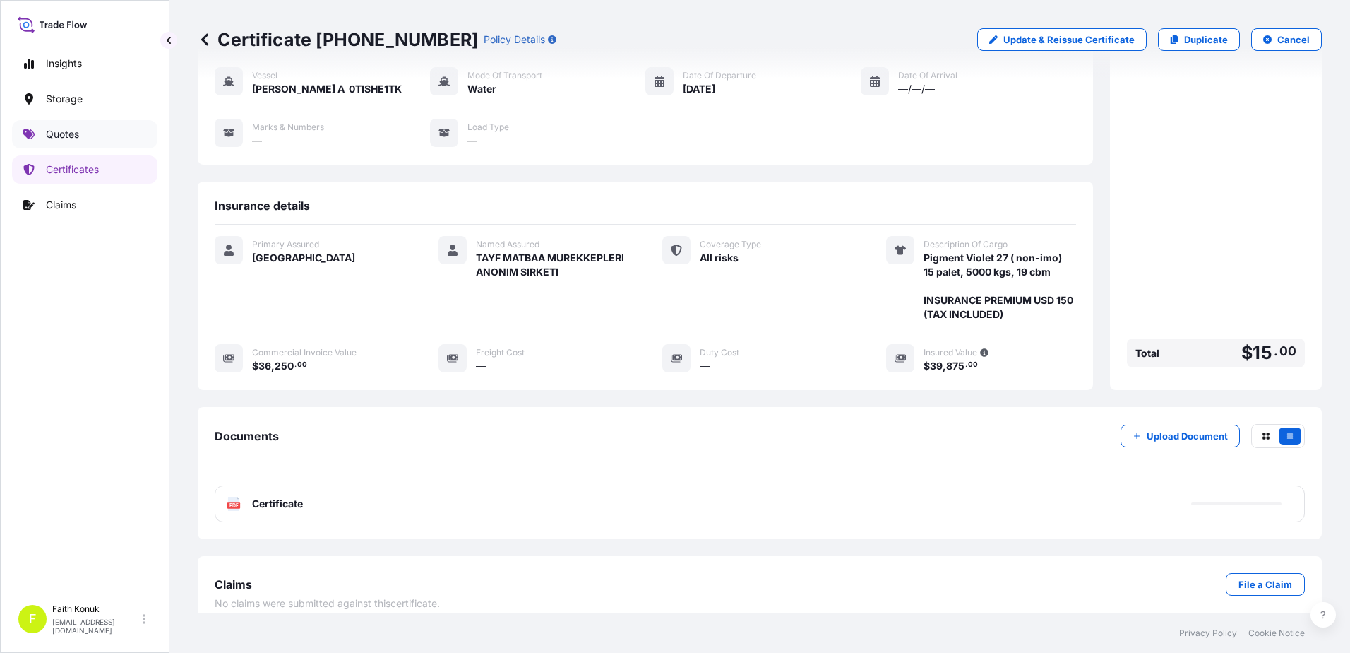
click at [90, 132] on link "Quotes" at bounding box center [84, 134] width 145 height 28
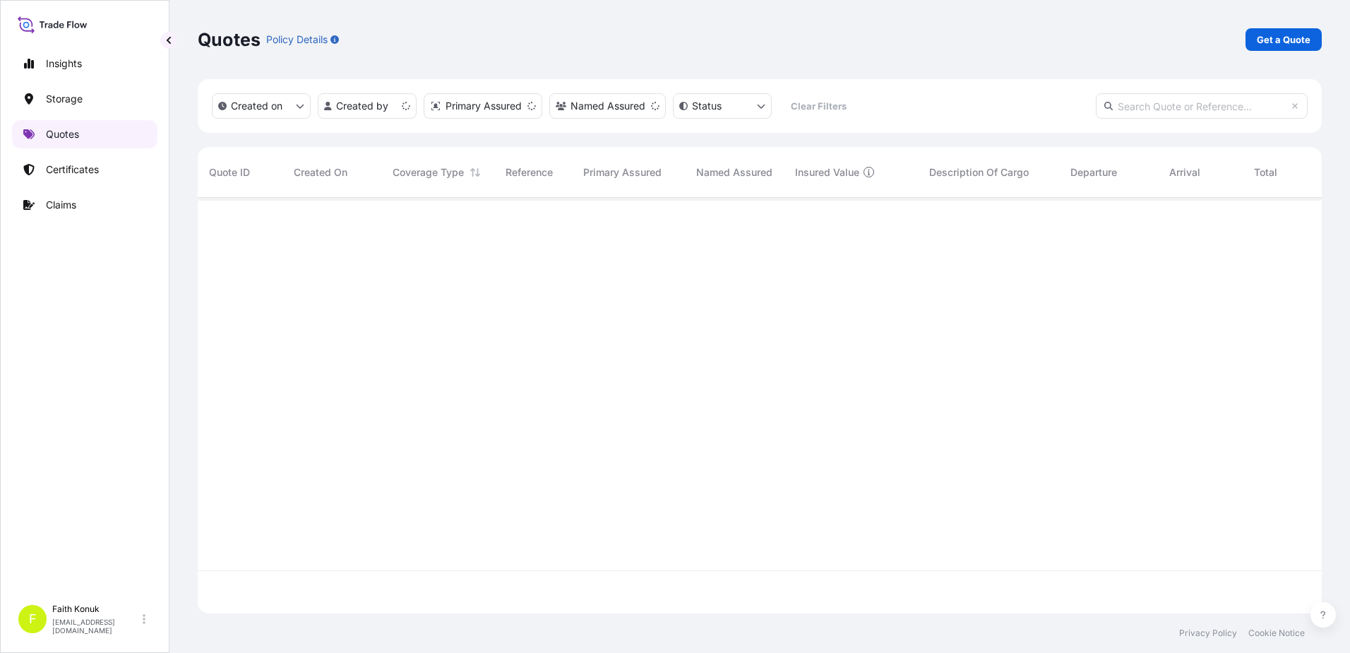
scroll to position [412, 1114]
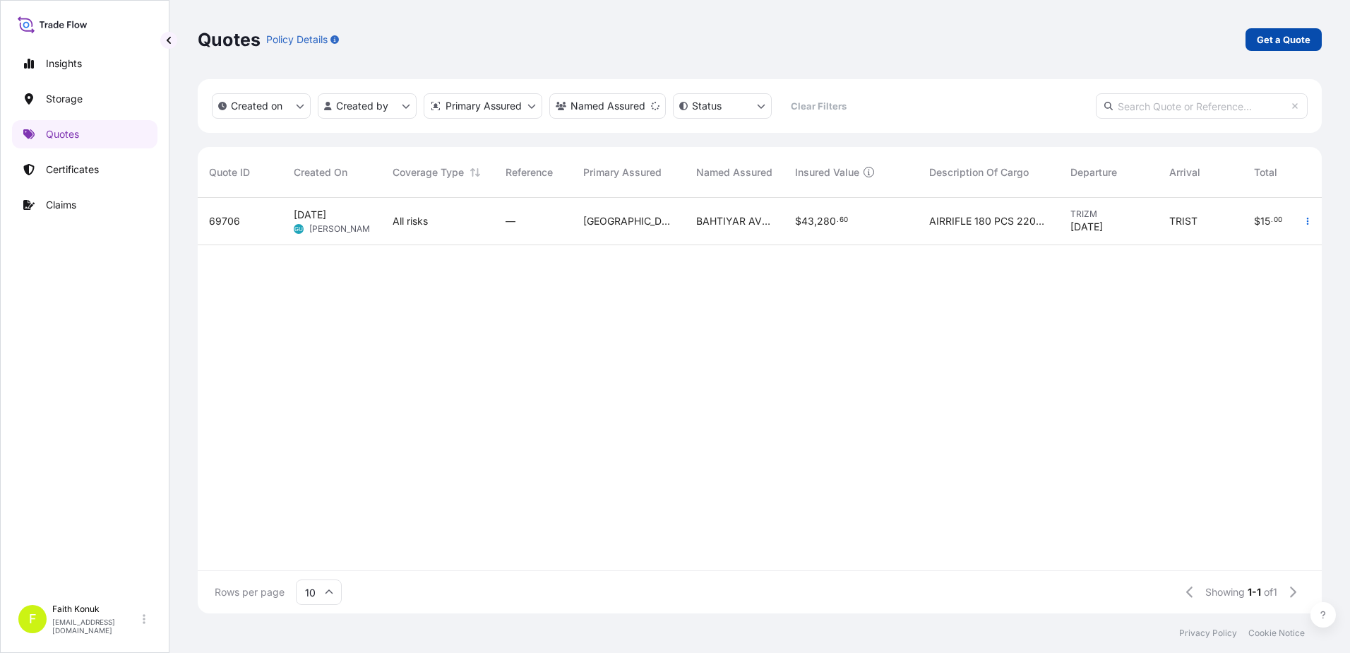
click at [1280, 30] on link "Get a Quote" at bounding box center [1284, 39] width 76 height 23
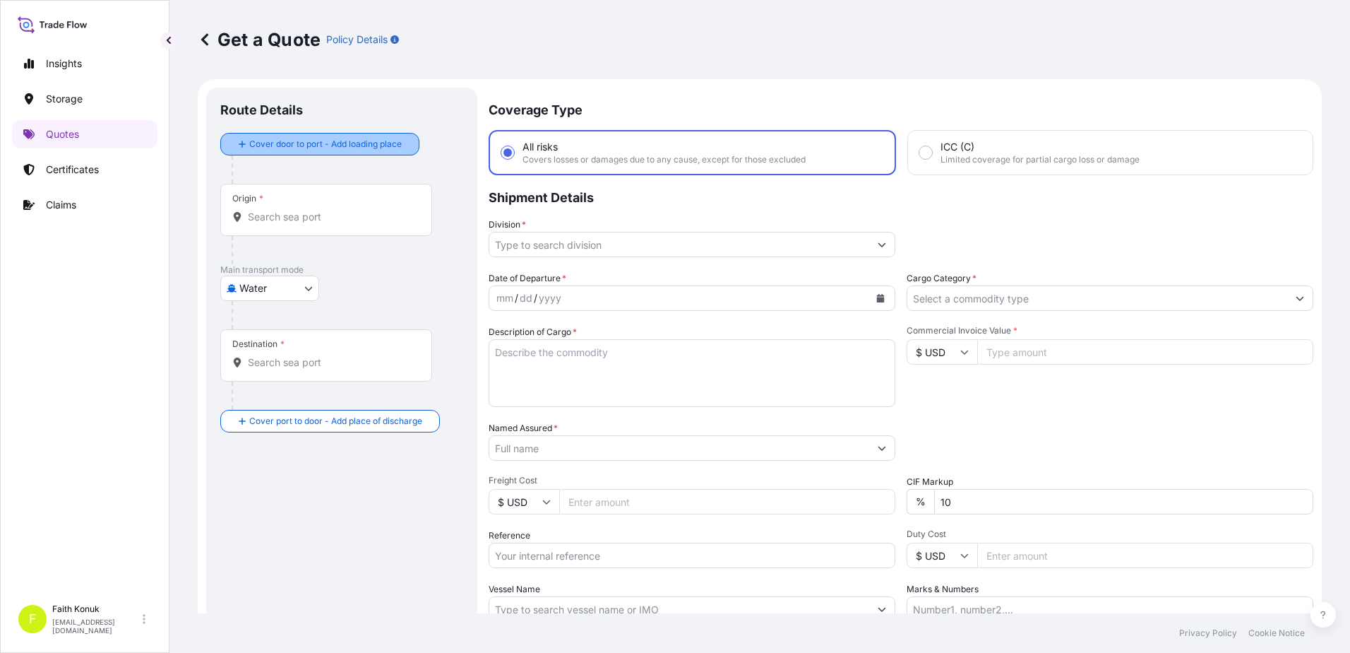
scroll to position [23, 0]
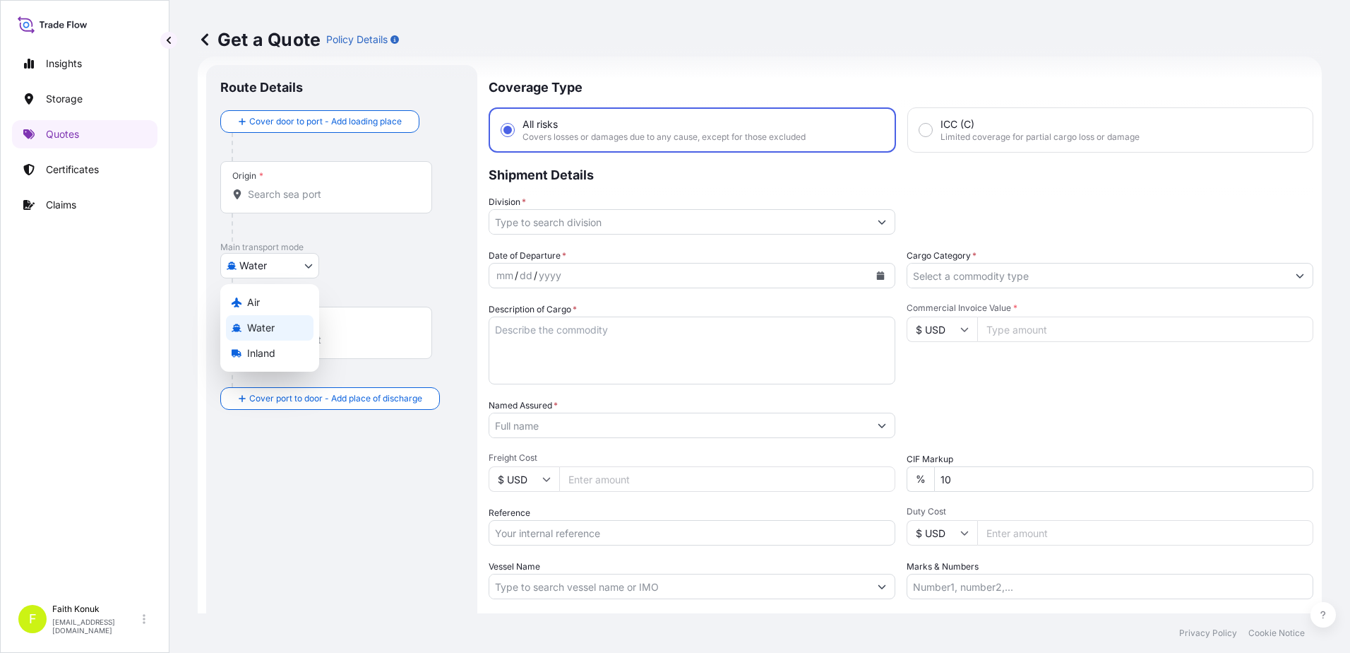
click at [283, 268] on body "Insights Storage Quotes Certificates Claims F [PERSON_NAME] [EMAIL_ADDRESS][DOM…" at bounding box center [675, 326] width 1350 height 653
click at [277, 357] on div "Inland" at bounding box center [270, 352] width 88 height 25
select select "Inland"
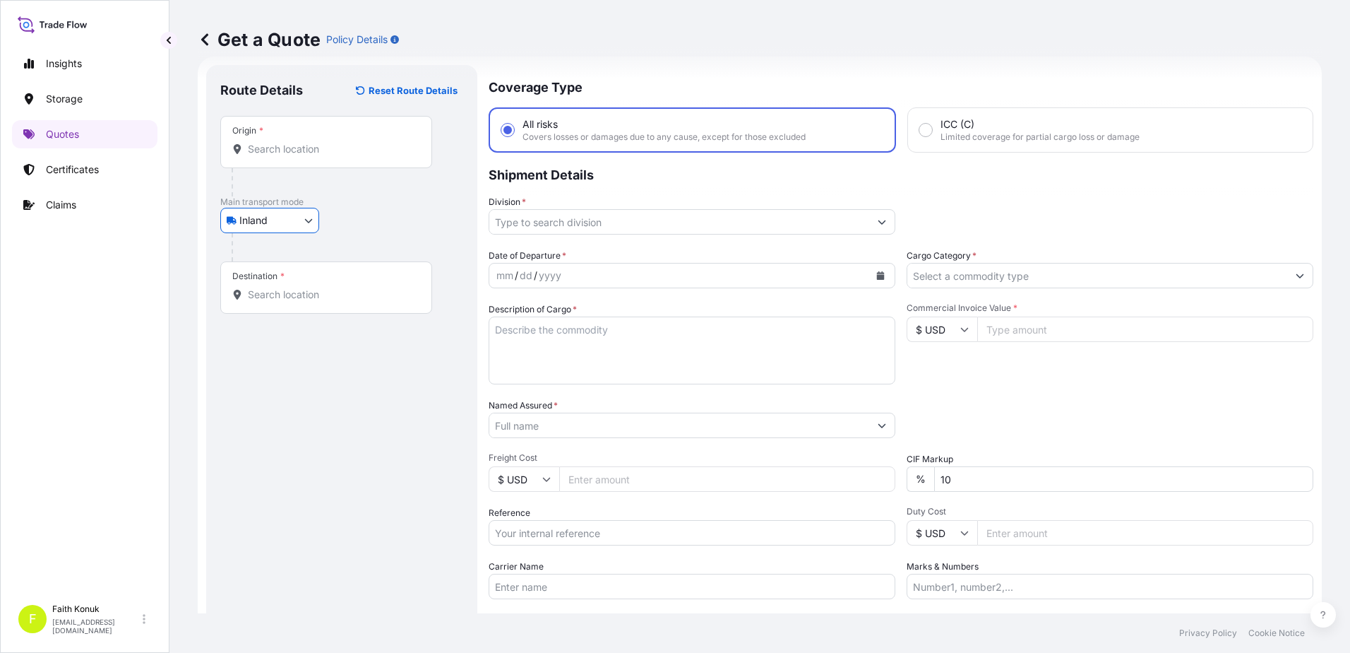
click at [375, 225] on div "Inland Air Water Inland" at bounding box center [341, 220] width 243 height 25
click at [352, 162] on div "Origin *" at bounding box center [326, 142] width 212 height 52
click at [352, 156] on input "Origin *" at bounding box center [331, 149] width 167 height 14
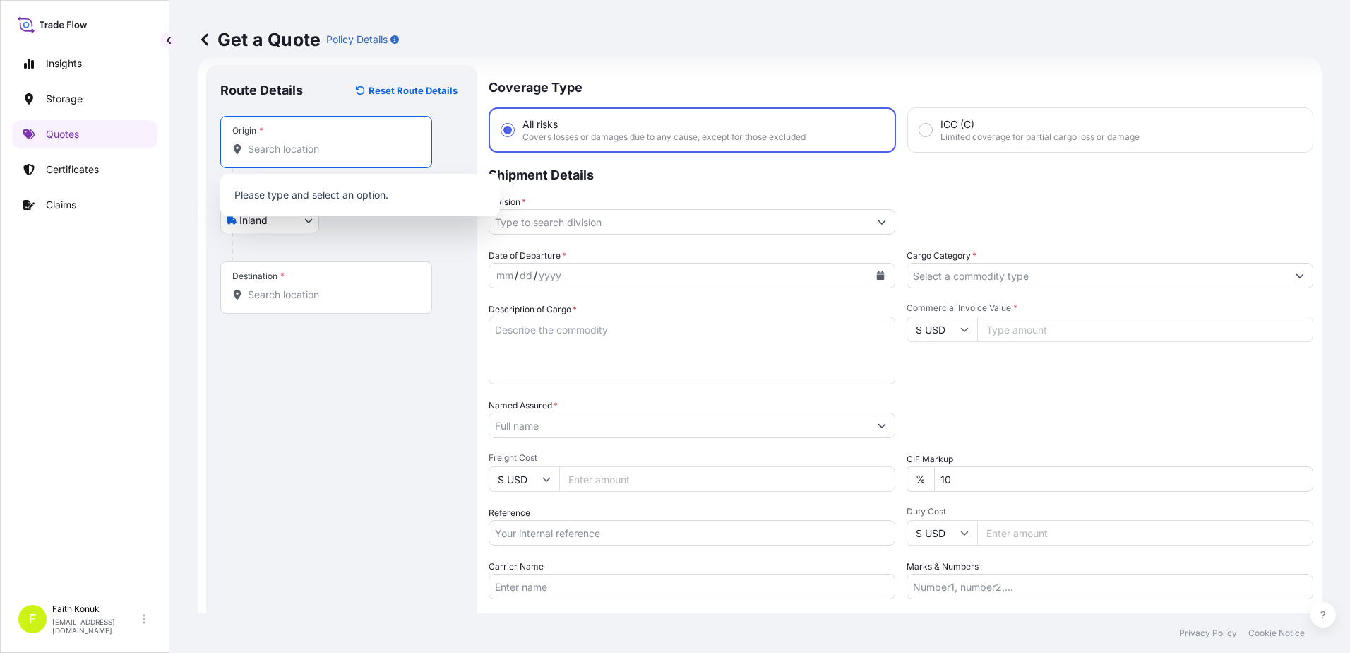
paste input "DESSAUERSTR"
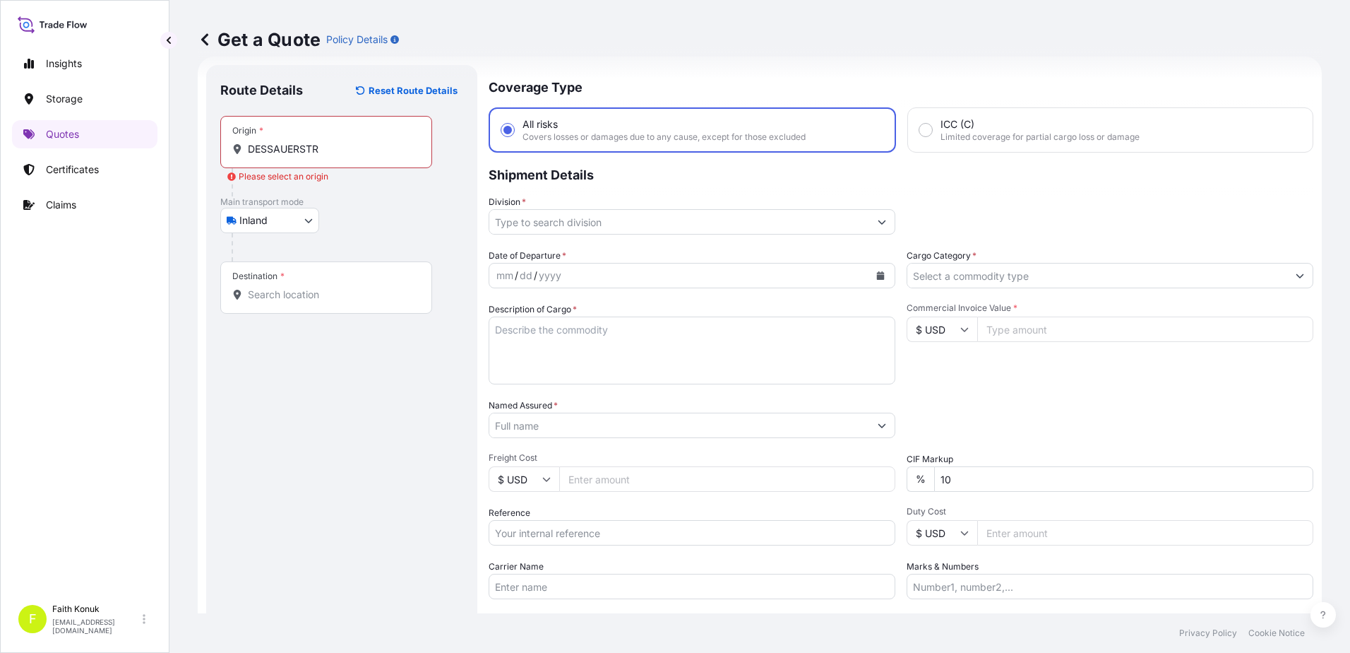
click at [292, 153] on input "DESSAUERSTR" at bounding box center [331, 149] width 167 height 14
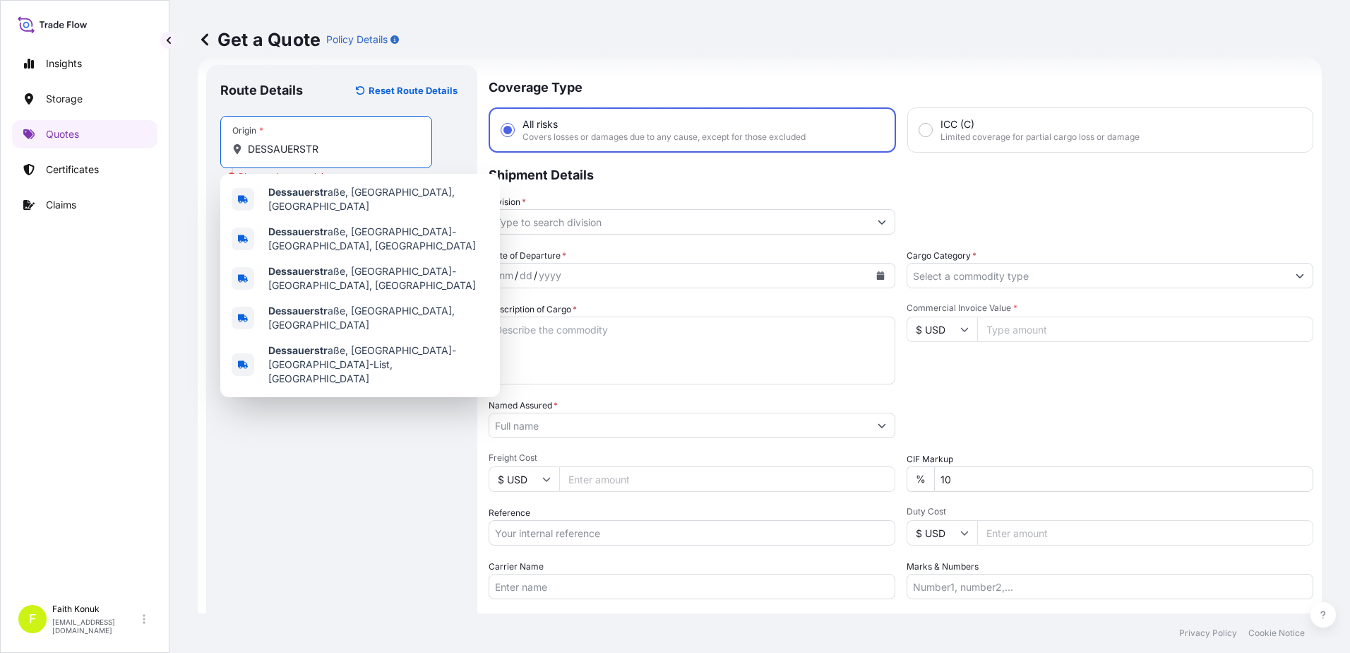
drag, startPoint x: 203, startPoint y: 143, endPoint x: 166, endPoint y: 141, distance: 37.5
click at [166, 141] on div "Insights Storage Quotes Certificates Claims F [PERSON_NAME] [EMAIL_ADDRESS][DOM…" at bounding box center [675, 326] width 1350 height 653
paste input "[GEOGRAPHIC_DATA]"
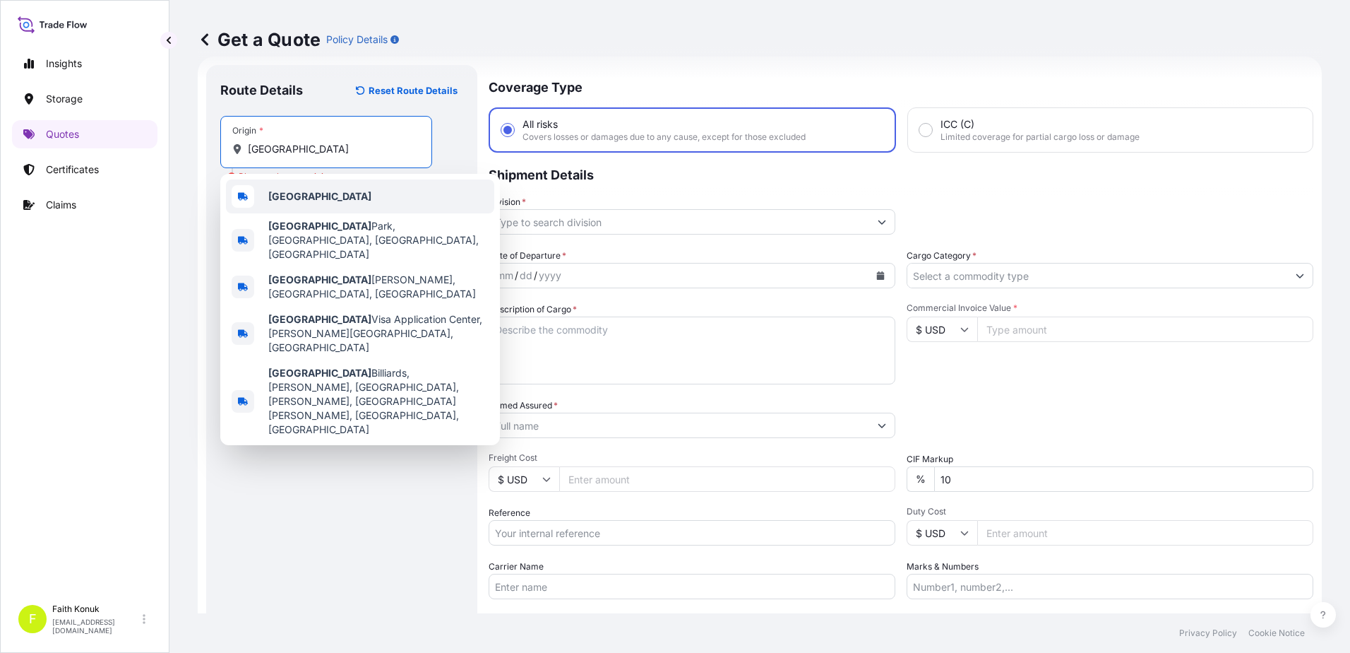
click at [313, 194] on div "[GEOGRAPHIC_DATA]" at bounding box center [360, 196] width 268 height 34
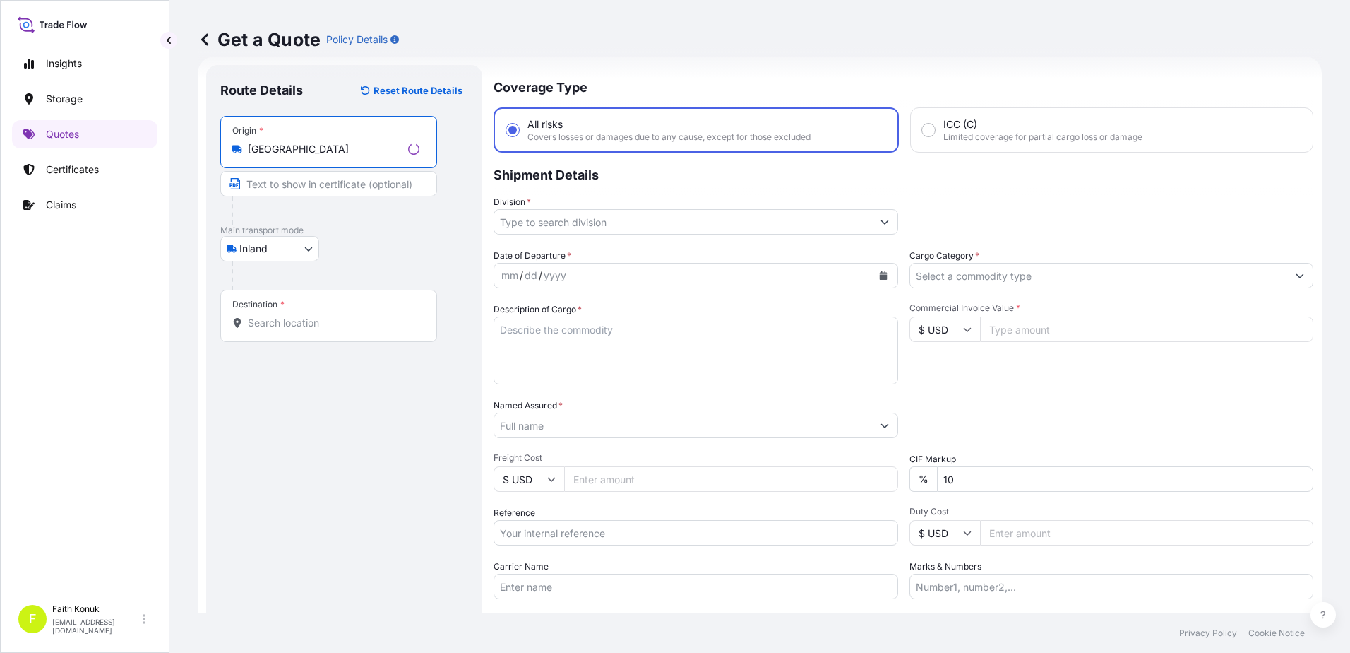
type input "[GEOGRAPHIC_DATA]"
click at [383, 254] on div "Inland Air Water Inland" at bounding box center [341, 248] width 243 height 25
click at [316, 323] on input "Destination *" at bounding box center [331, 323] width 167 height 14
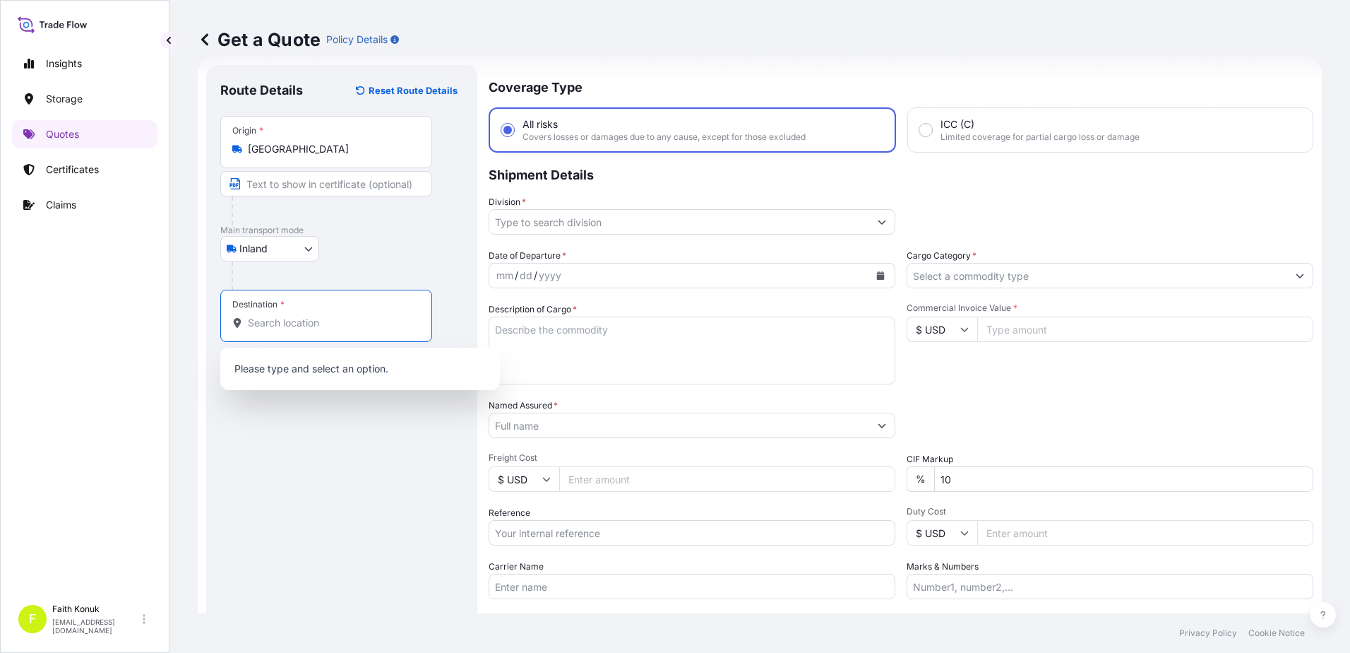
paste input "TÜRKİYE"
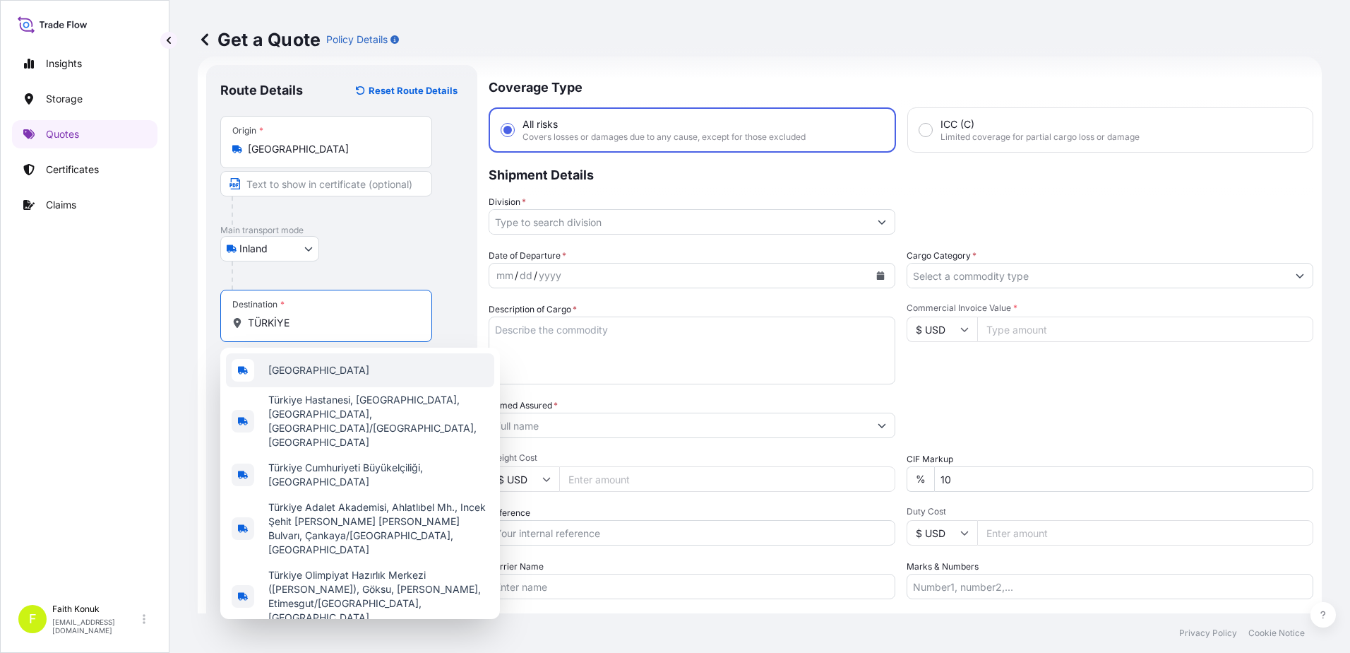
click at [308, 371] on div "[GEOGRAPHIC_DATA]" at bounding box center [360, 370] width 268 height 34
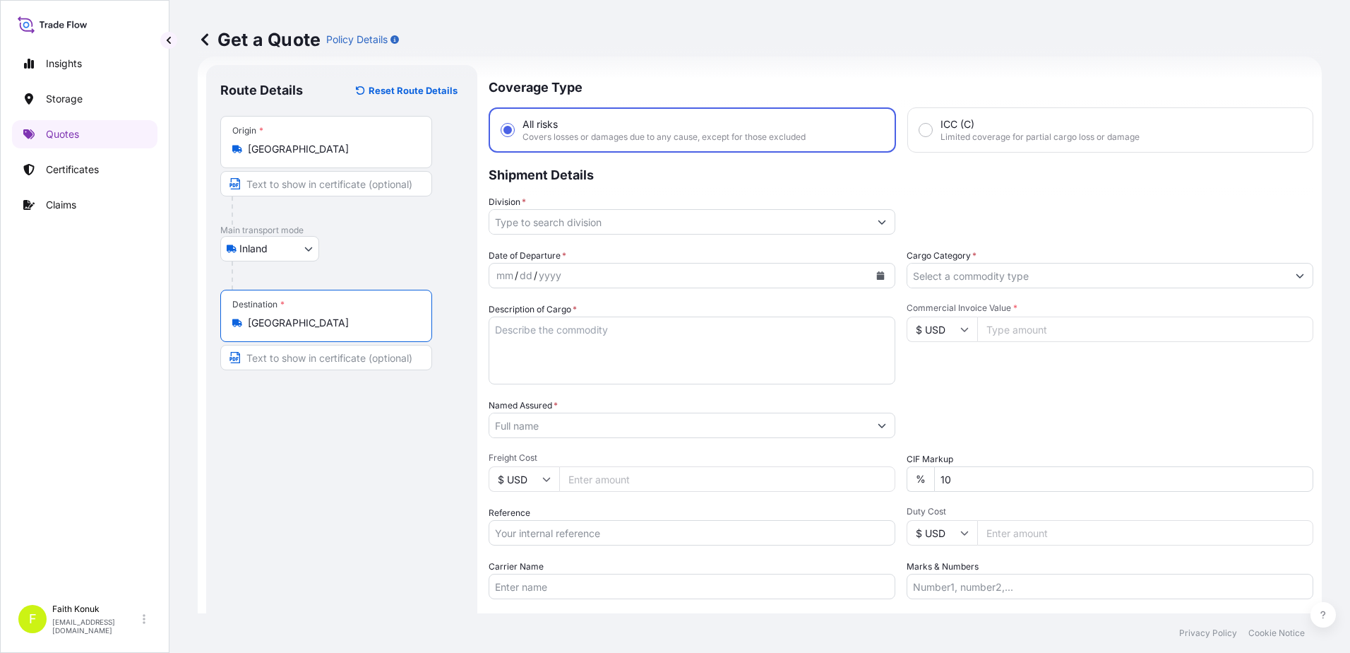
type input "[GEOGRAPHIC_DATA]"
click at [360, 242] on div "Inland Air Water Inland" at bounding box center [341, 248] width 243 height 25
click at [265, 162] on div "Origin * [GEOGRAPHIC_DATA]" at bounding box center [326, 142] width 212 height 52
click at [265, 156] on input "[GEOGRAPHIC_DATA]" at bounding box center [331, 149] width 167 height 14
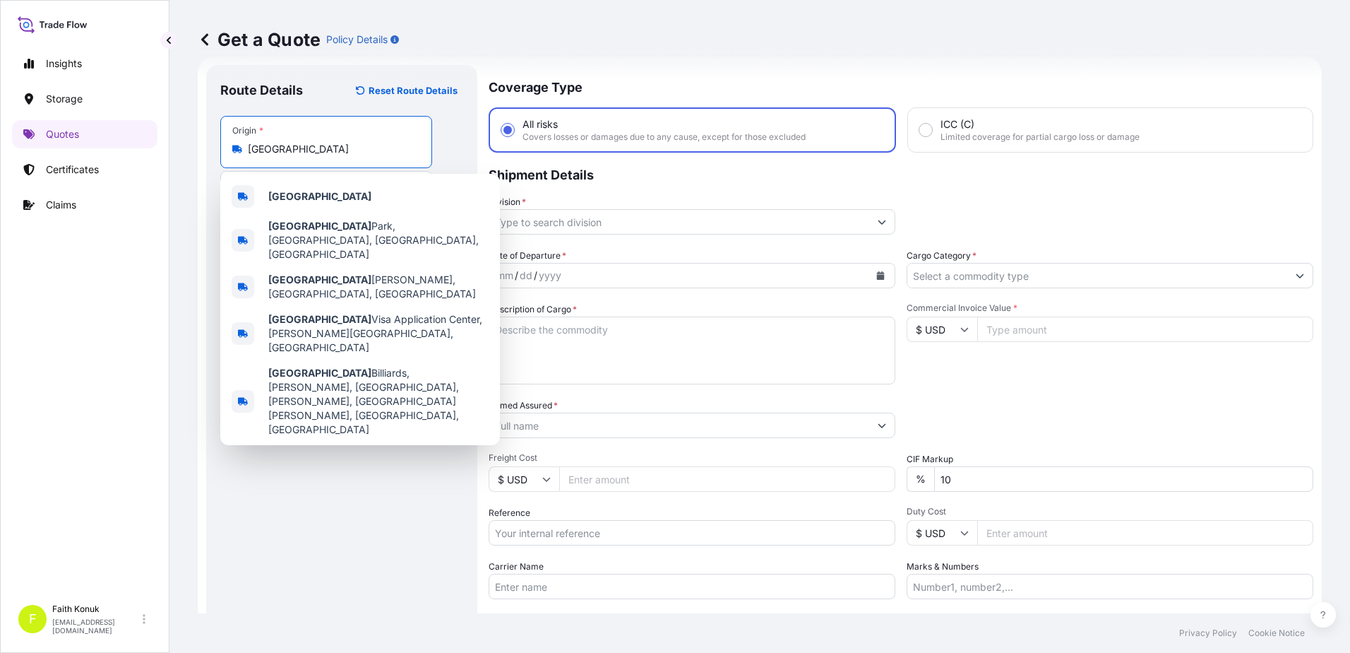
drag, startPoint x: 302, startPoint y: 150, endPoint x: 189, endPoint y: 138, distance: 113.6
click at [189, 138] on div "Get a Quote Policy Details Route Details Reset Route Details Place of loading R…" at bounding box center [759, 306] width 1181 height 613
paste input "[GEOGRAPHIC_DATA]"
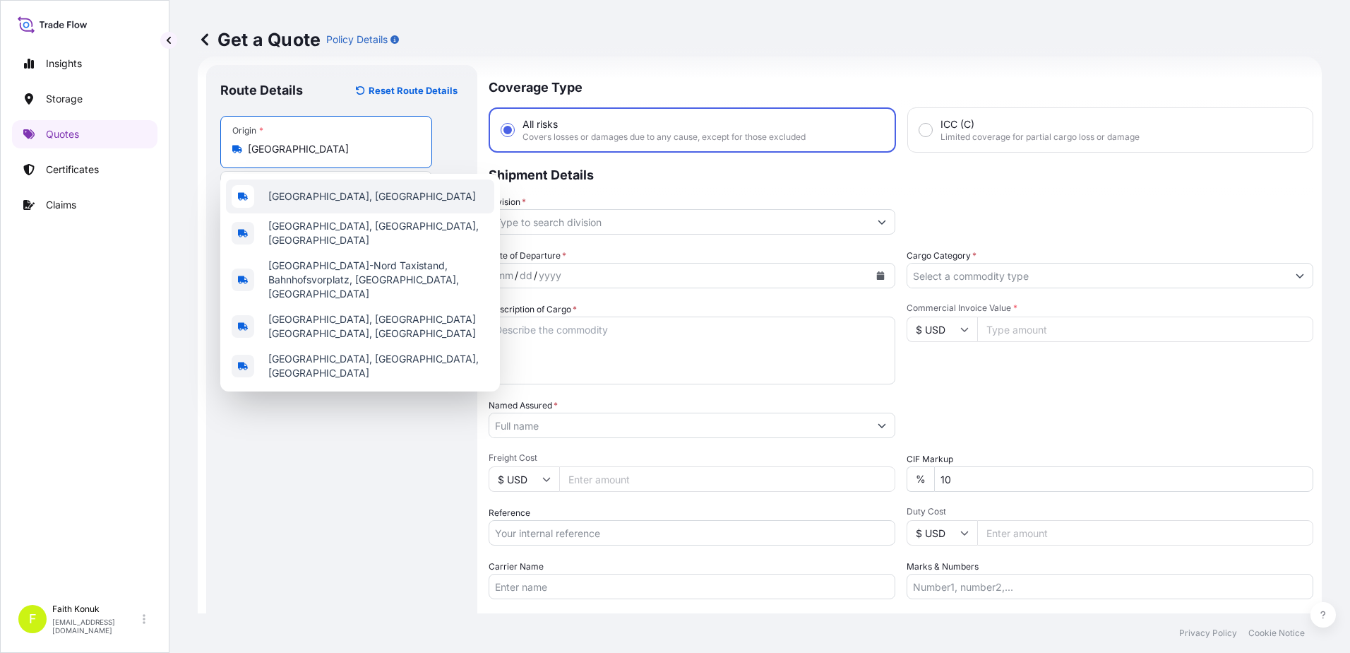
click at [338, 198] on span "[GEOGRAPHIC_DATA], [GEOGRAPHIC_DATA]" at bounding box center [372, 196] width 208 height 14
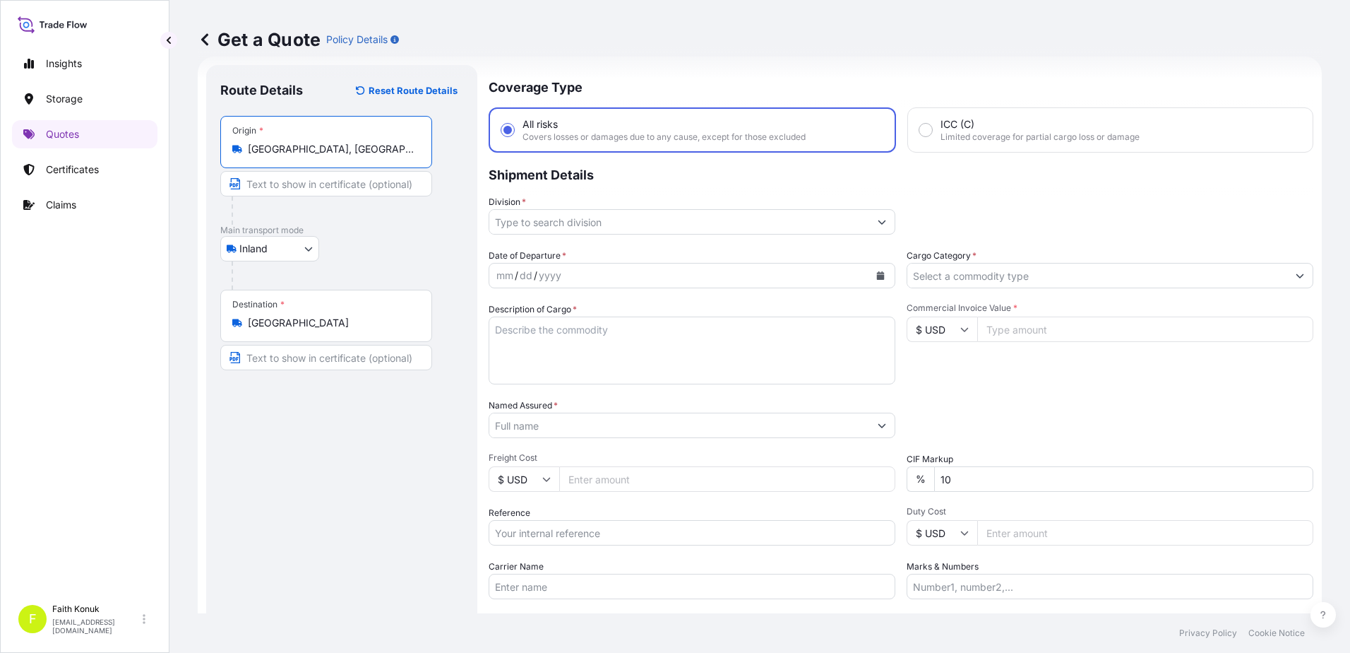
type input "[GEOGRAPHIC_DATA], [GEOGRAPHIC_DATA]"
click at [369, 266] on div at bounding box center [348, 275] width 232 height 28
click at [283, 333] on div "Destination * [GEOGRAPHIC_DATA]" at bounding box center [326, 316] width 212 height 52
click at [283, 330] on input "[GEOGRAPHIC_DATA]" at bounding box center [331, 323] width 167 height 14
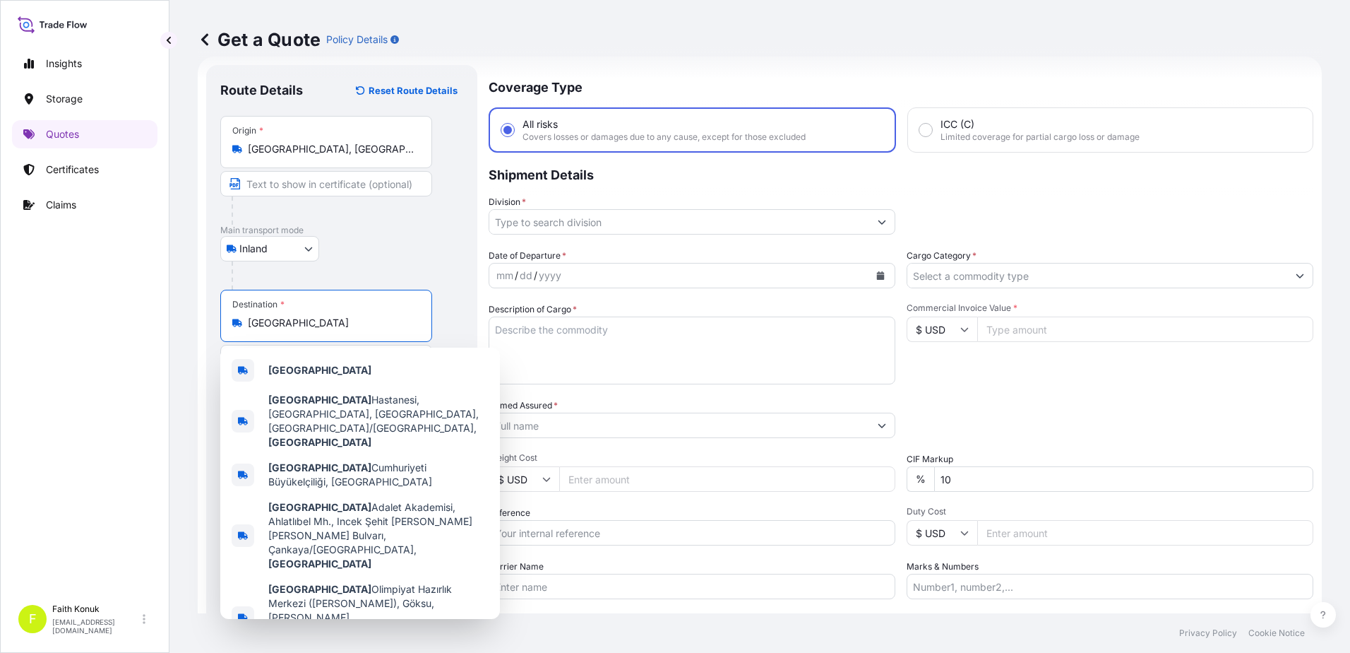
drag, startPoint x: 303, startPoint y: 326, endPoint x: 85, endPoint y: 323, distance: 218.2
click at [64, 323] on div "Insights Storage Quotes Certificates Claims F [PERSON_NAME] [EMAIL_ADDRESS][DOM…" at bounding box center [675, 326] width 1350 height 653
paste input "MANISA"
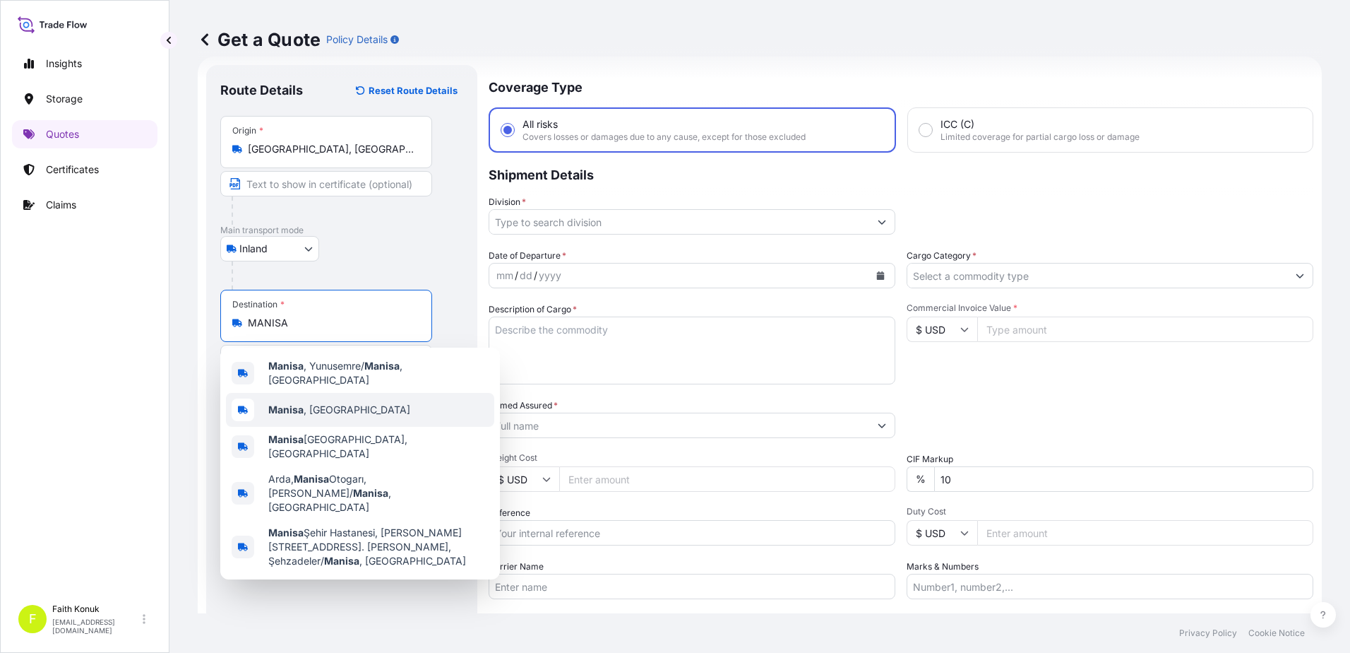
click at [330, 403] on span "[GEOGRAPHIC_DATA] , [GEOGRAPHIC_DATA]" at bounding box center [339, 410] width 142 height 14
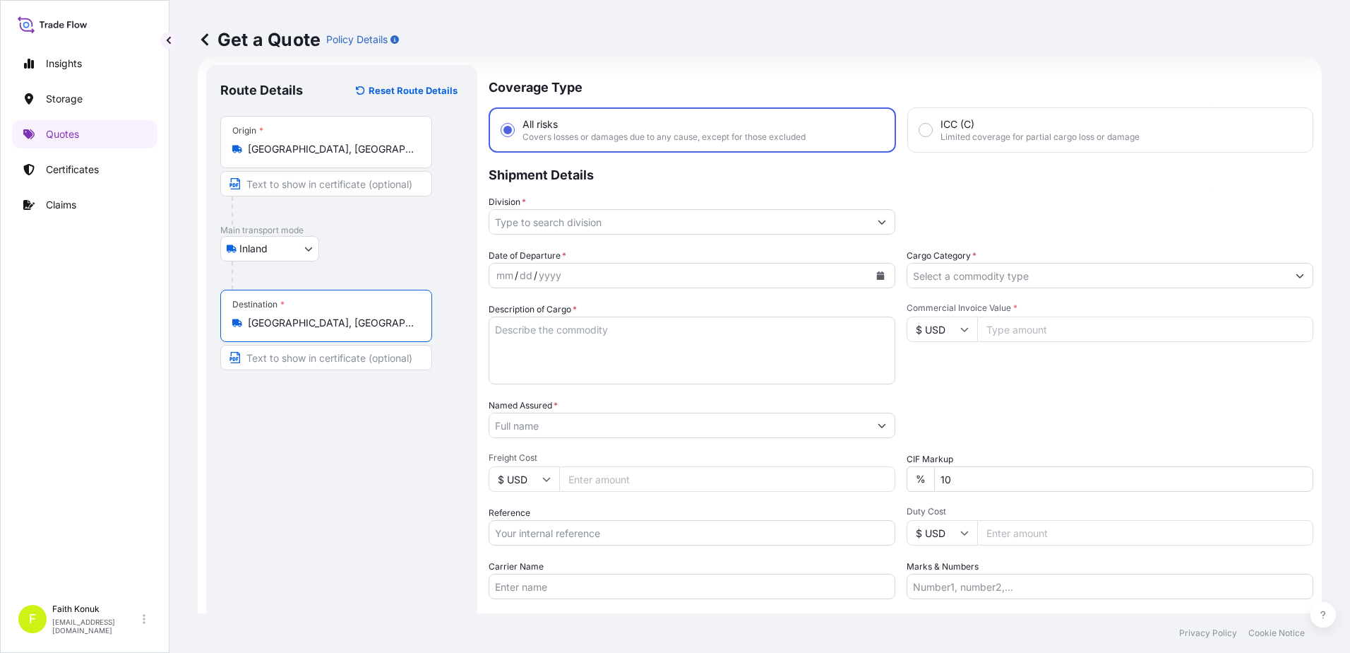
type input "[GEOGRAPHIC_DATA], [GEOGRAPHIC_DATA]"
click at [362, 259] on div "Inland Air Water Inland" at bounding box center [341, 248] width 243 height 25
click at [553, 221] on input "Division *" at bounding box center [679, 221] width 380 height 25
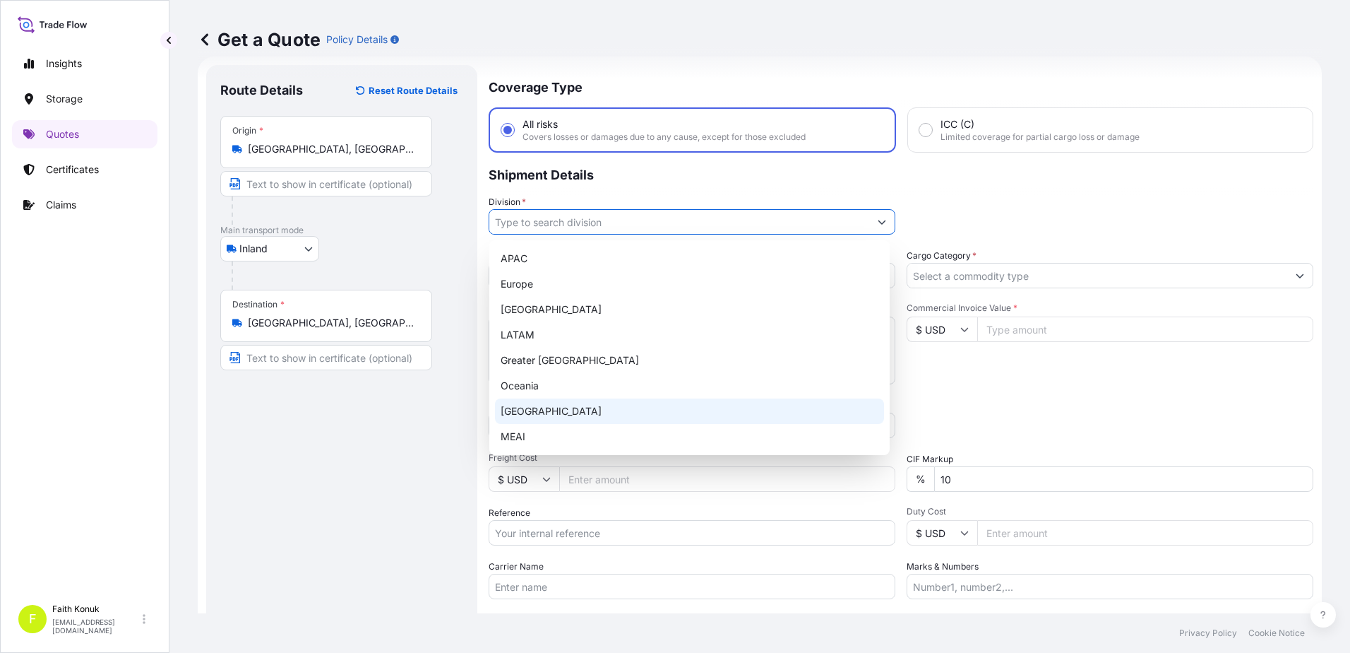
click at [532, 412] on div "[GEOGRAPHIC_DATA]" at bounding box center [689, 410] width 389 height 25
type input "[GEOGRAPHIC_DATA]"
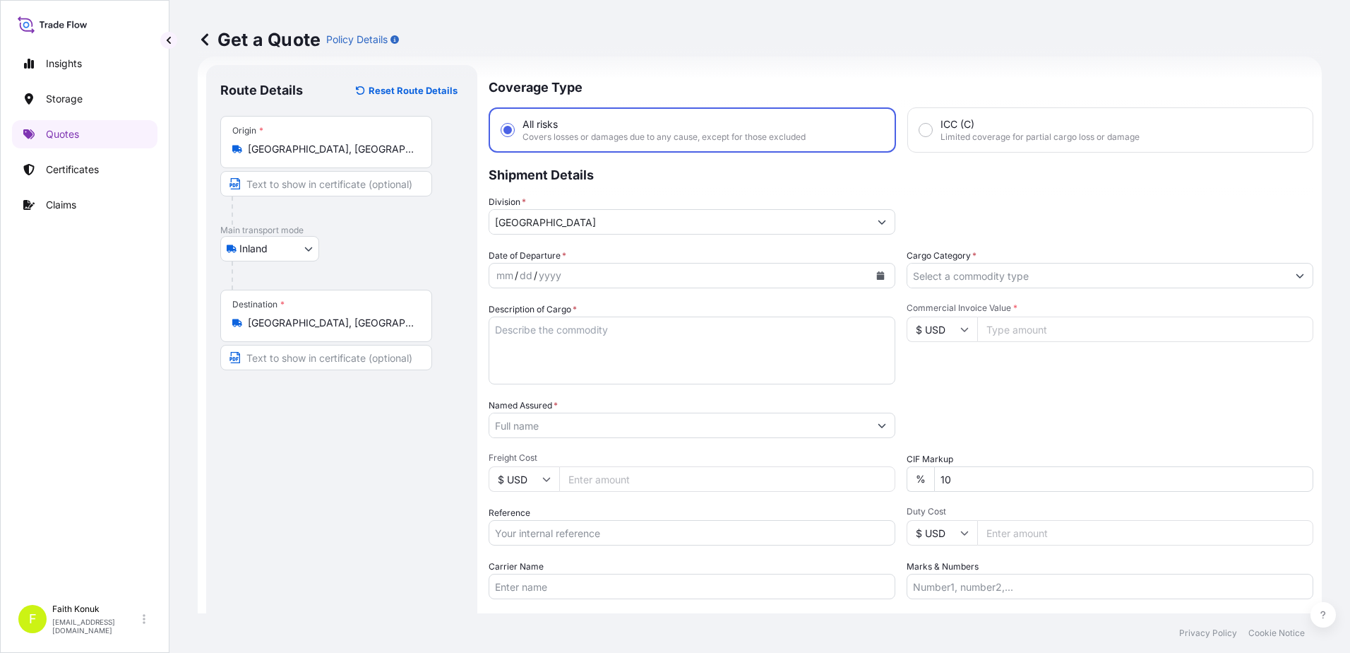
click at [582, 203] on div "Division * [GEOGRAPHIC_DATA]" at bounding box center [692, 215] width 407 height 40
click at [881, 221] on icon "Show suggestions" at bounding box center [882, 222] width 8 height 8
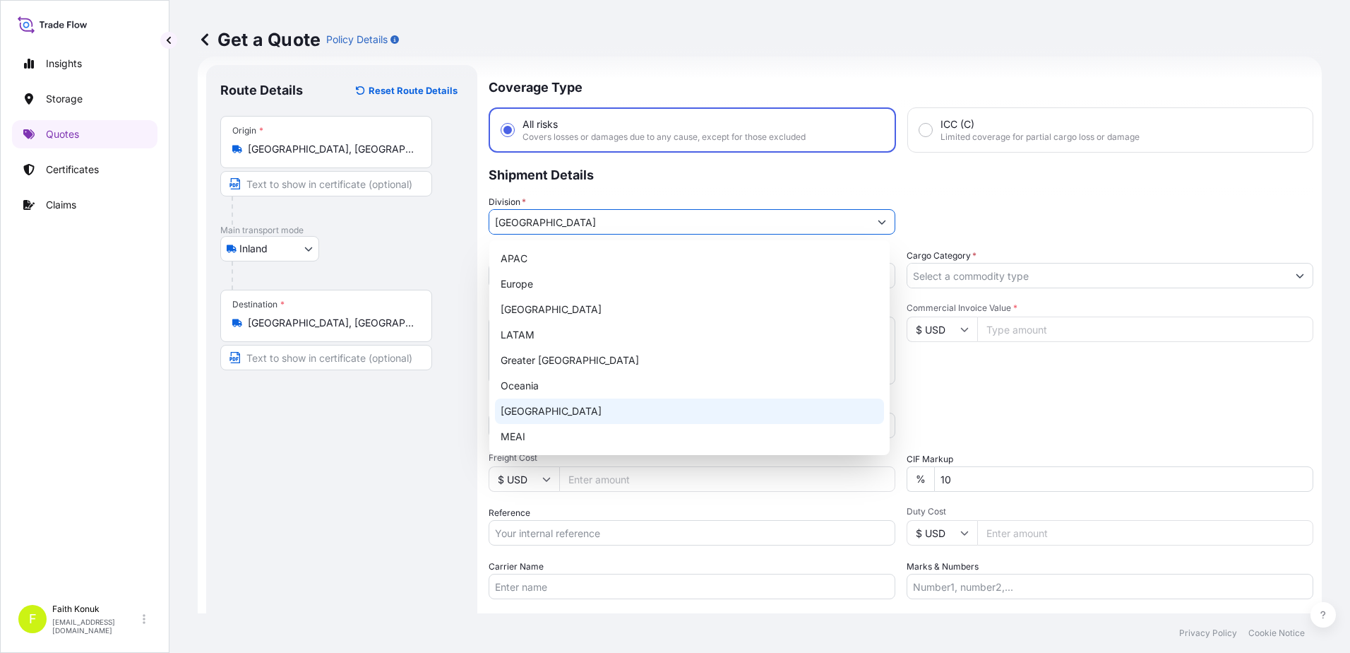
click at [539, 408] on div "[GEOGRAPHIC_DATA]" at bounding box center [689, 410] width 389 height 25
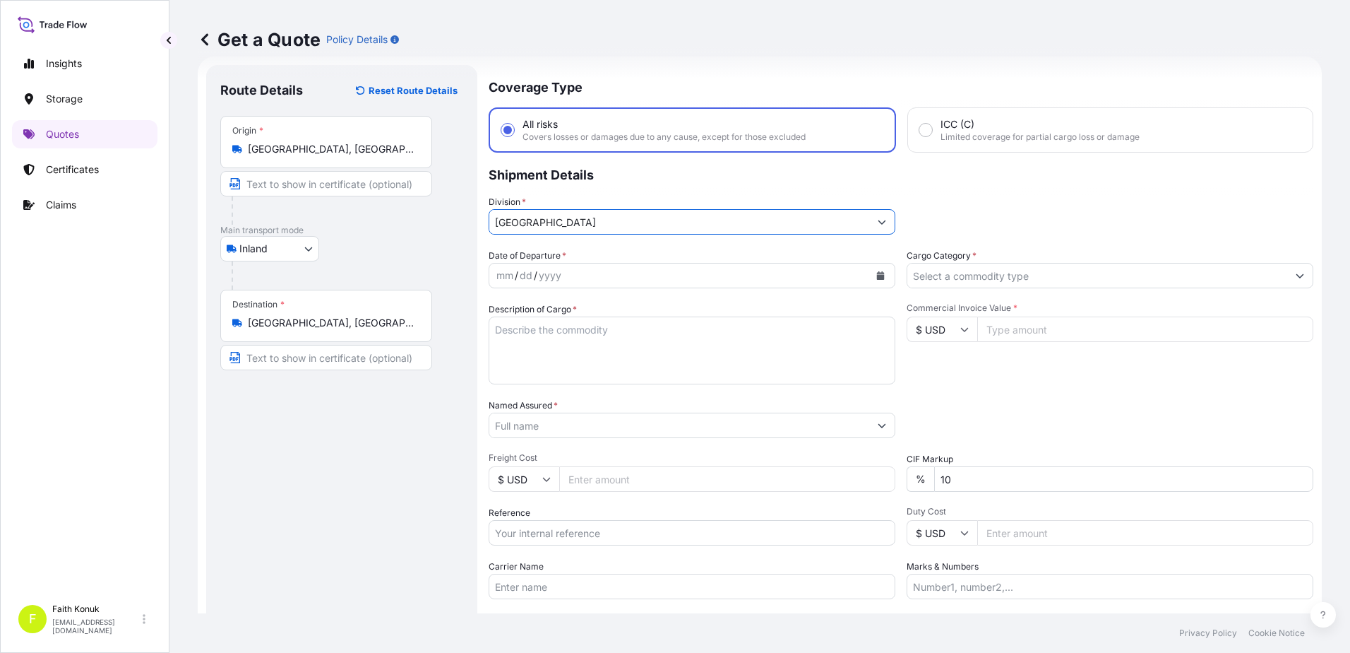
click at [596, 246] on div "Coverage Type All risks Covers losses or damages due to any cause, except for t…" at bounding box center [901, 384] width 825 height 639
click at [880, 273] on button "Calendar" at bounding box center [880, 275] width 23 height 23
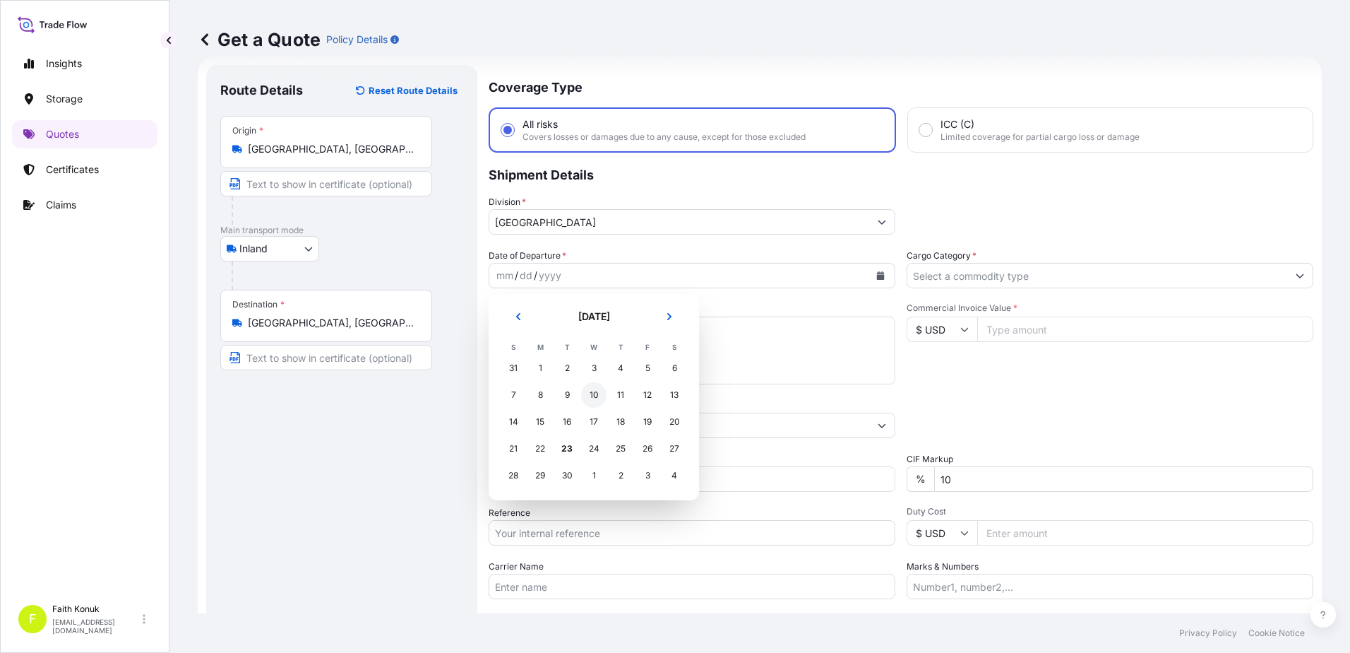
click at [595, 392] on div "10" at bounding box center [593, 394] width 25 height 25
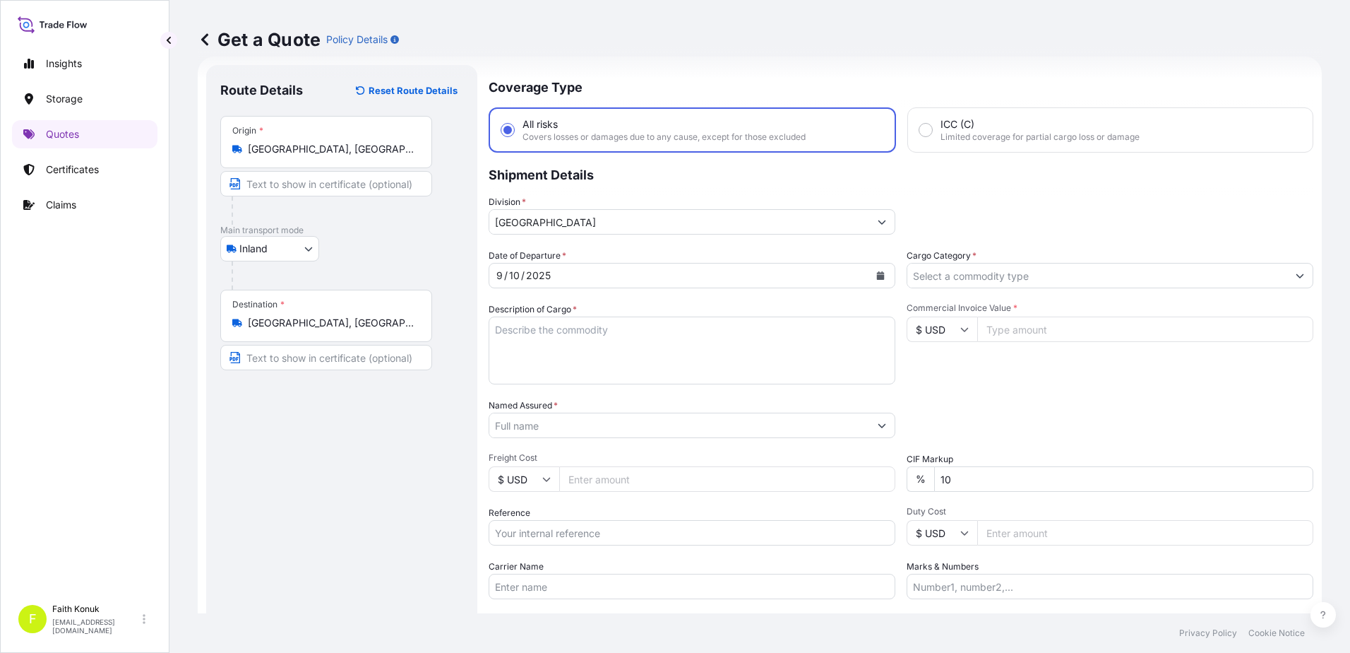
click at [622, 299] on div "Date of Departure * [DATE] Cargo Category * Description of Cargo * Commercial I…" at bounding box center [901, 424] width 825 height 350
click at [570, 350] on textarea "Description of Cargo *" at bounding box center [692, 350] width 407 height 68
click at [516, 349] on textarea "Description of Cargo *" at bounding box center [692, 350] width 407 height 68
paste textarea "PLASTIC PLT 18 KAP - 2166"
click at [549, 361] on textarea "PLASTIC PLT 18 KAP - 2166" at bounding box center [692, 350] width 407 height 68
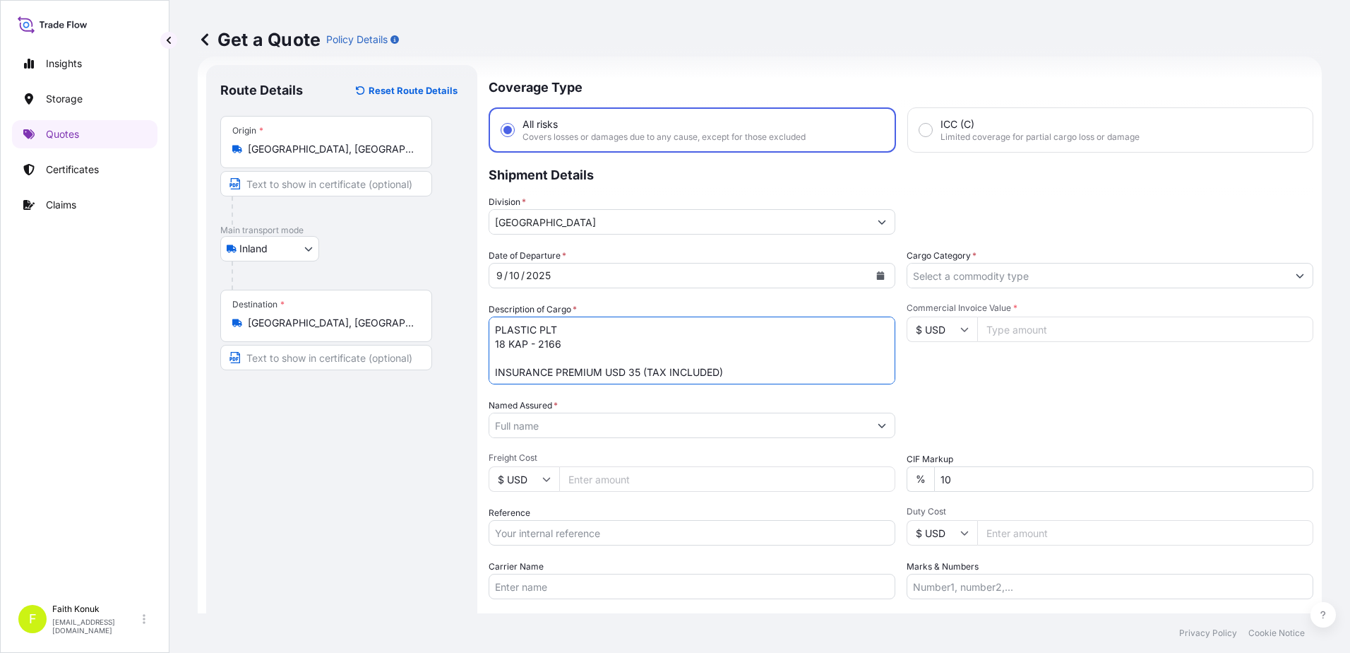
type textarea "PLASTIC PLT 18 KAP - 2166 INSURANCE PREMIUM USD 35 (TAX INCLUDED)"
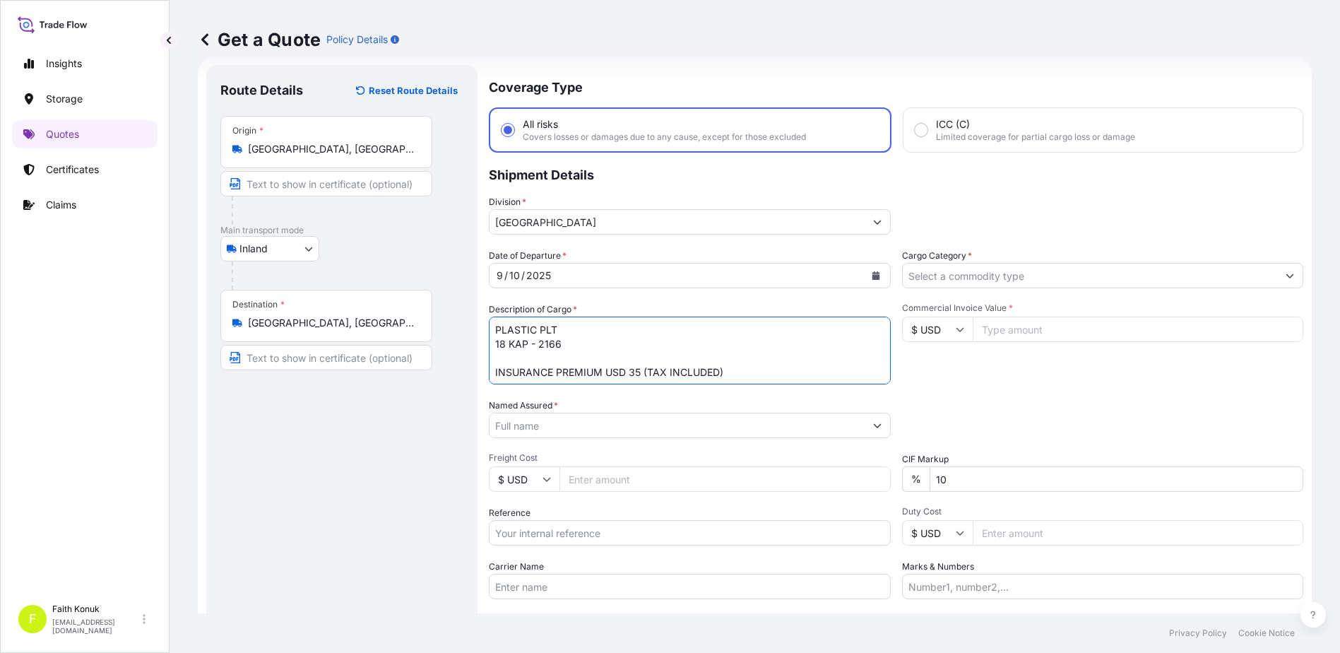
click at [567, 418] on input "Named Assured *" at bounding box center [676, 424] width 375 height 25
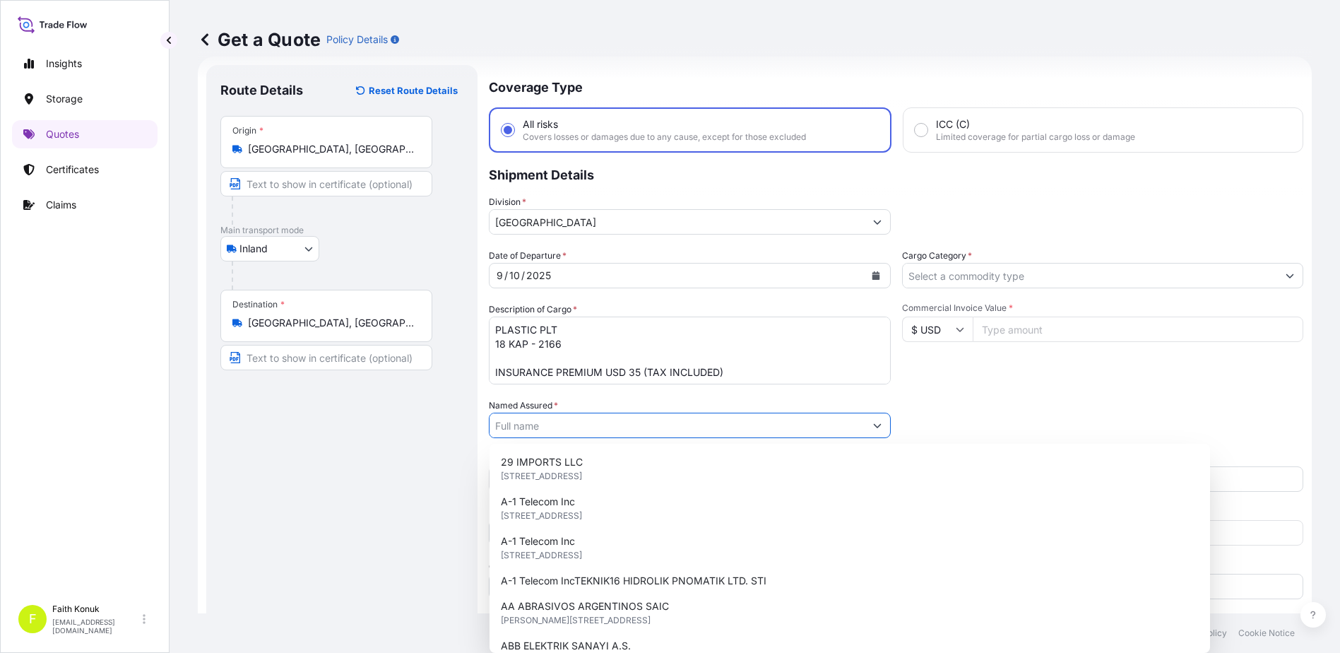
paste input "BALL TRADING [GEOGRAPHIC_DATA]"
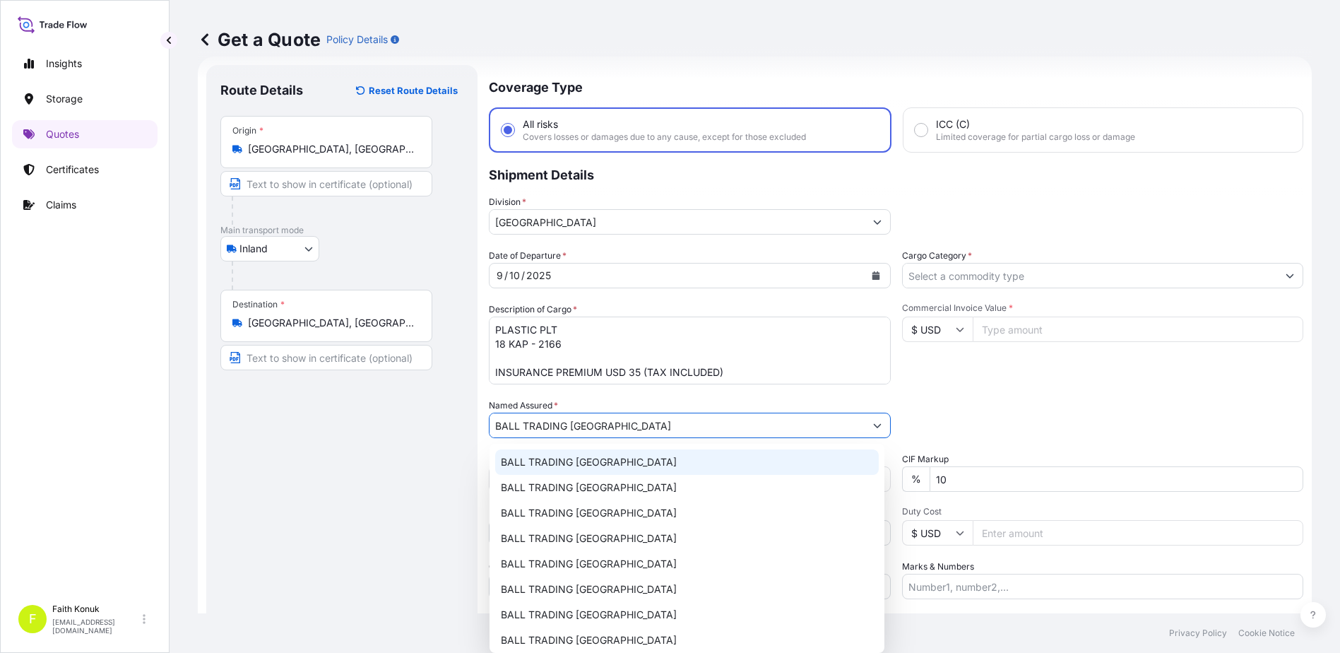
click at [577, 458] on span "BALL TRADING [GEOGRAPHIC_DATA]" at bounding box center [589, 462] width 176 height 14
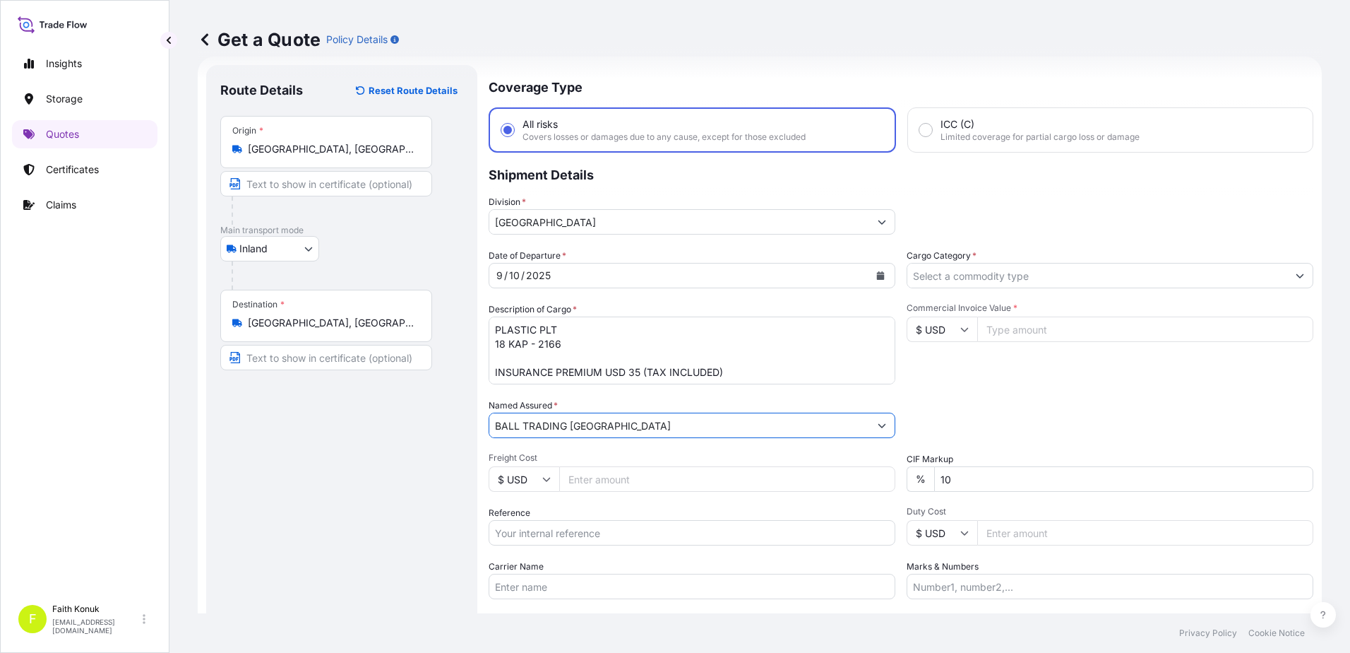
type input "BALL TRADING [GEOGRAPHIC_DATA]"
click at [611, 398] on div "Named Assured * BALL TRADING [GEOGRAPHIC_DATA]" at bounding box center [692, 418] width 407 height 40
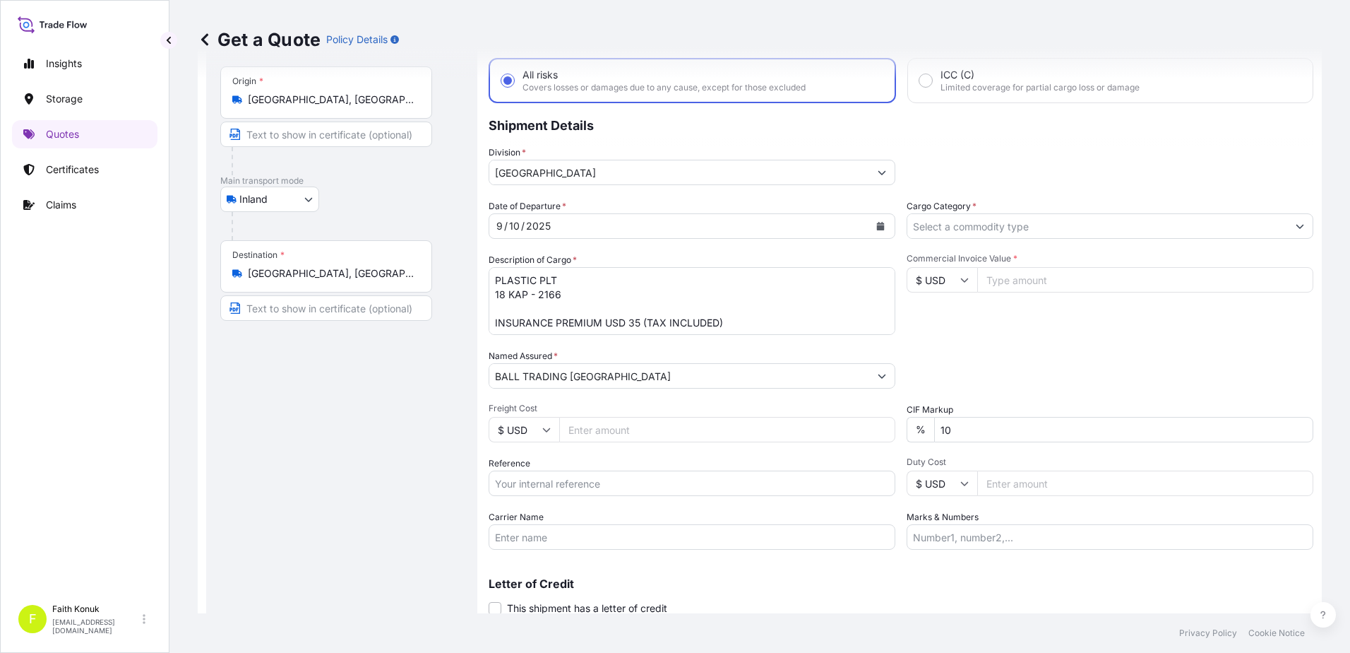
scroll to position [122, 0]
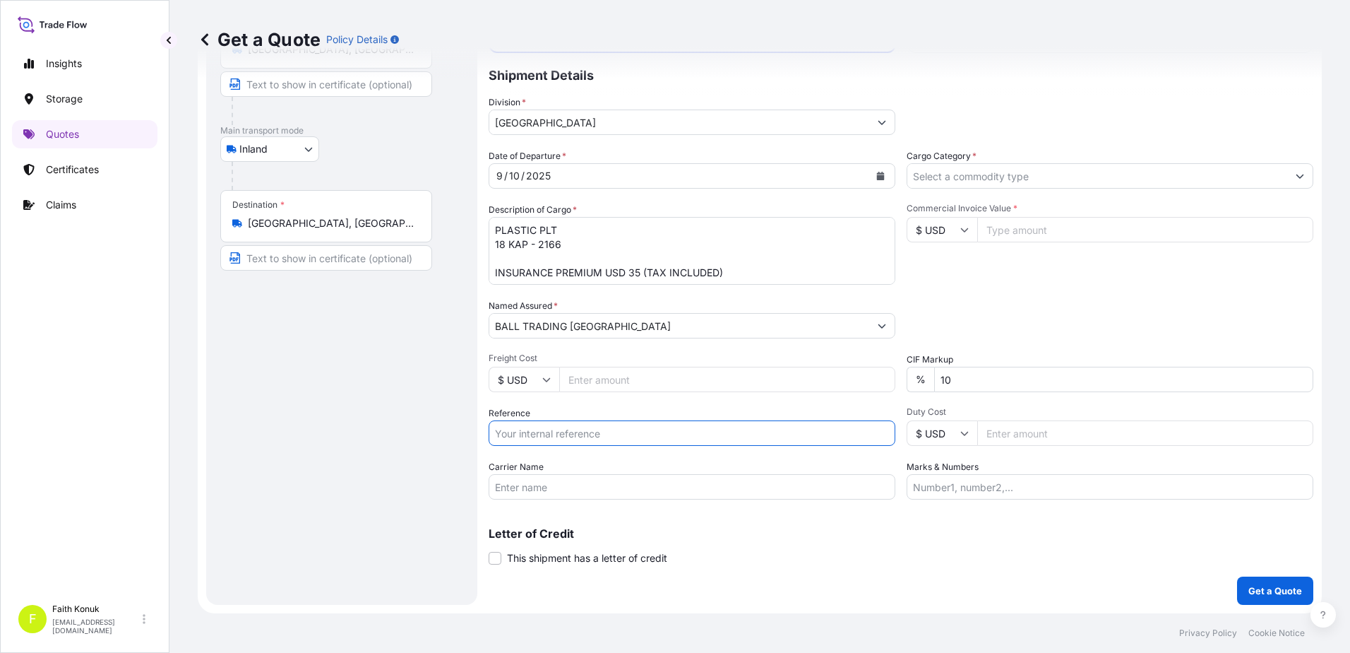
click at [564, 432] on input "Reference" at bounding box center [692, 432] width 407 height 25
paste input "2211778407"
type input "2211778407"
click at [564, 405] on div "Date of Departure * [DATE] Cargo Category * Description of Cargo * PLASTIC PLT …" at bounding box center [901, 324] width 825 height 350
click at [514, 487] on input "Carrier Name" at bounding box center [692, 486] width 407 height 25
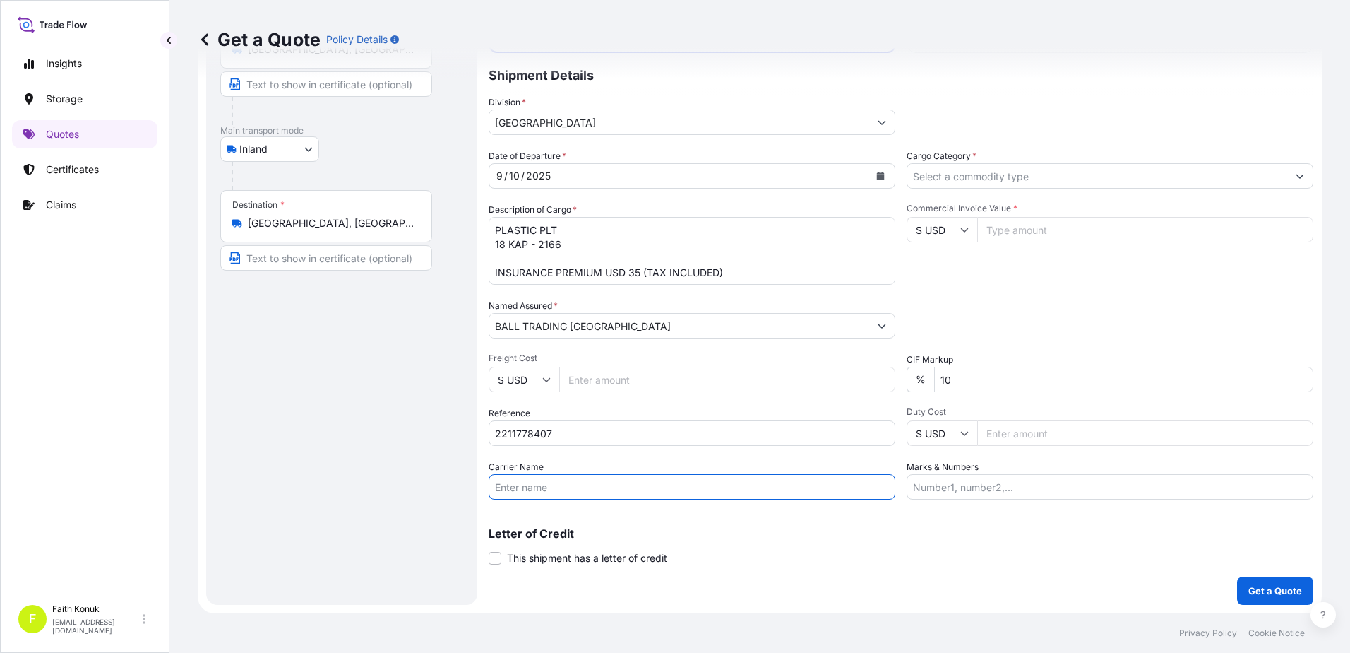
paste input "35 ATV 420"
type input "35 ATV 420"
click at [588, 455] on div "Date of Departure * [DATE] Cargo Category * Description of Cargo * PLASTIC PLT …" at bounding box center [901, 324] width 825 height 350
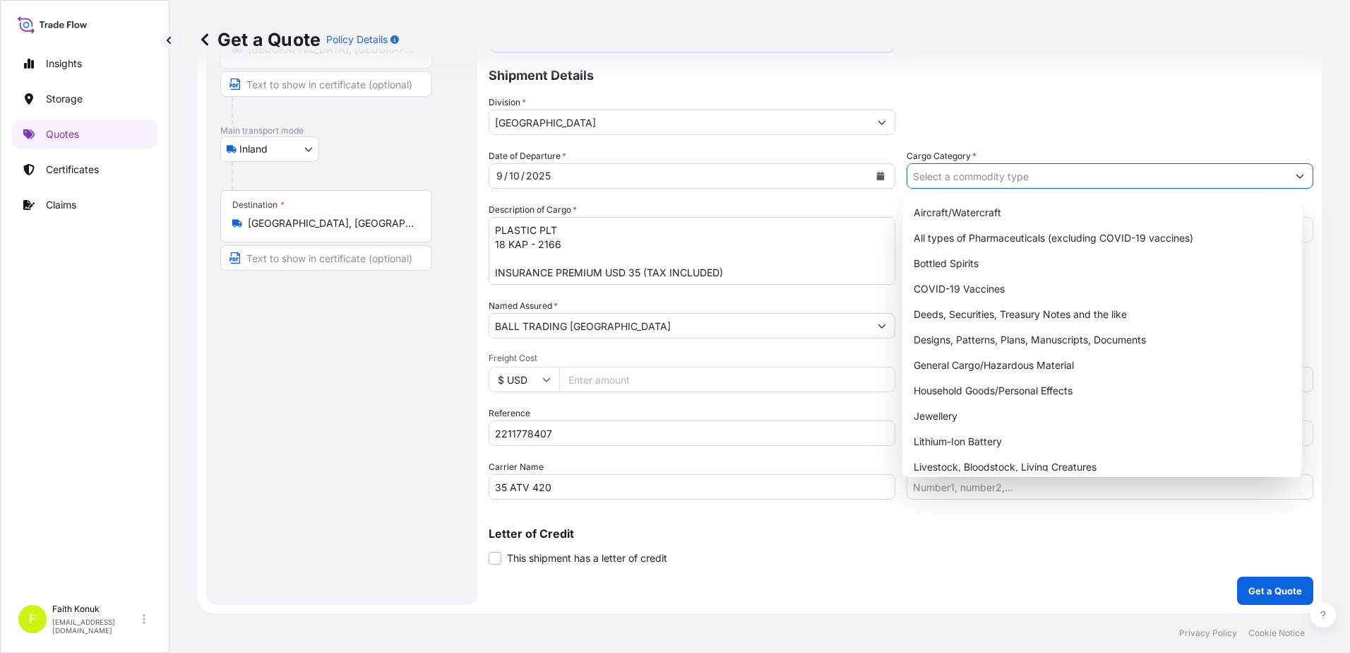
click at [958, 172] on input "Cargo Category *" at bounding box center [1098, 175] width 380 height 25
click at [958, 364] on div "General Cargo/Hazardous Material" at bounding box center [1102, 364] width 389 height 25
type input "General Cargo/Hazardous Material"
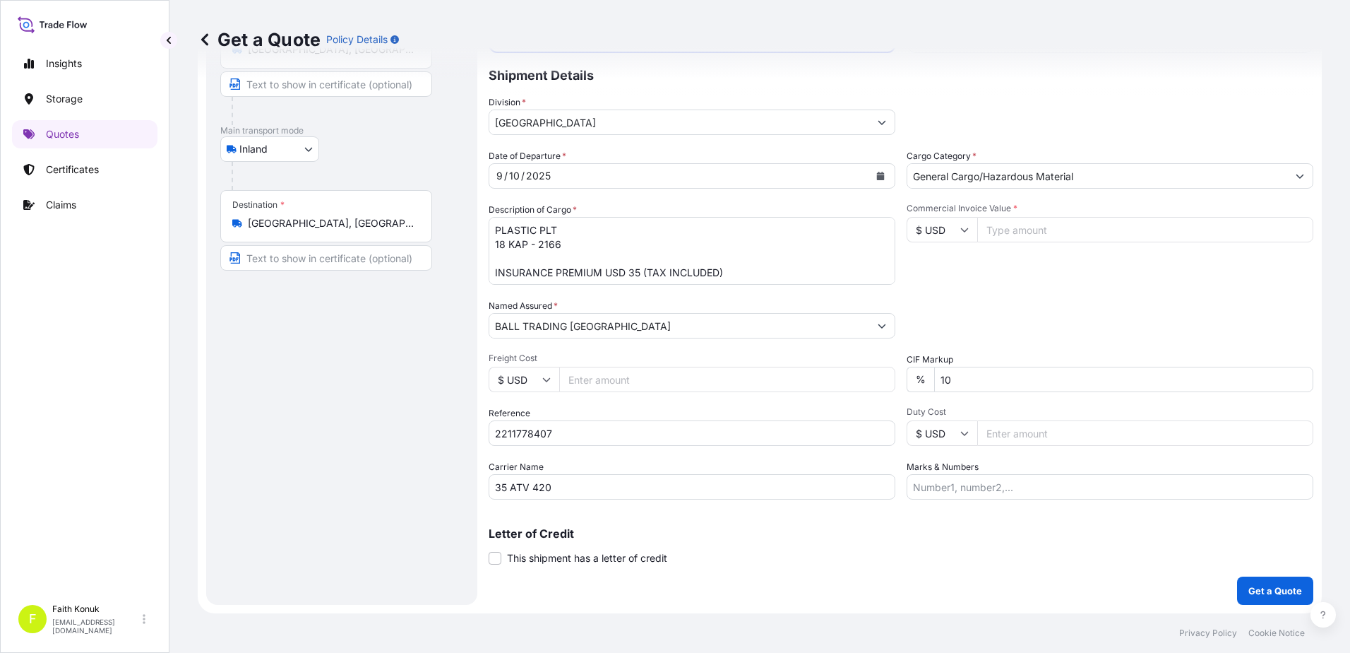
drag, startPoint x: 980, startPoint y: 283, endPoint x: 981, endPoint y: 273, distance: 10.0
click at [980, 283] on div "Commercial Invoice Value * $ USD" at bounding box center [1110, 244] width 407 height 82
click at [284, 149] on body "Insights Storage Quotes Certificates Claims F [PERSON_NAME] [EMAIL_ADDRESS][DOM…" at bounding box center [675, 326] width 1350 height 653
click at [276, 216] on div "Water" at bounding box center [270, 210] width 88 height 25
select select "Water"
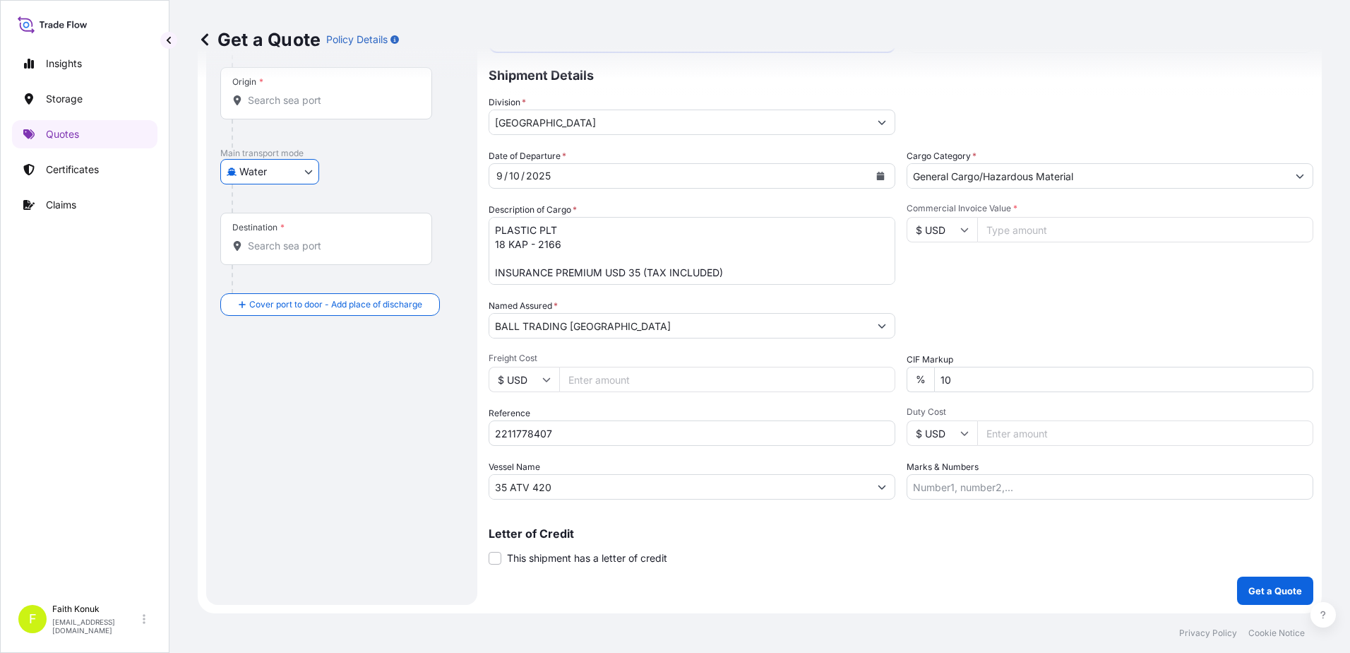
click at [379, 177] on div "Water Air Water Inland" at bounding box center [341, 171] width 243 height 25
click at [302, 259] on div "Destination *" at bounding box center [326, 239] width 212 height 52
click at [302, 253] on input "Destination *" at bounding box center [331, 246] width 167 height 14
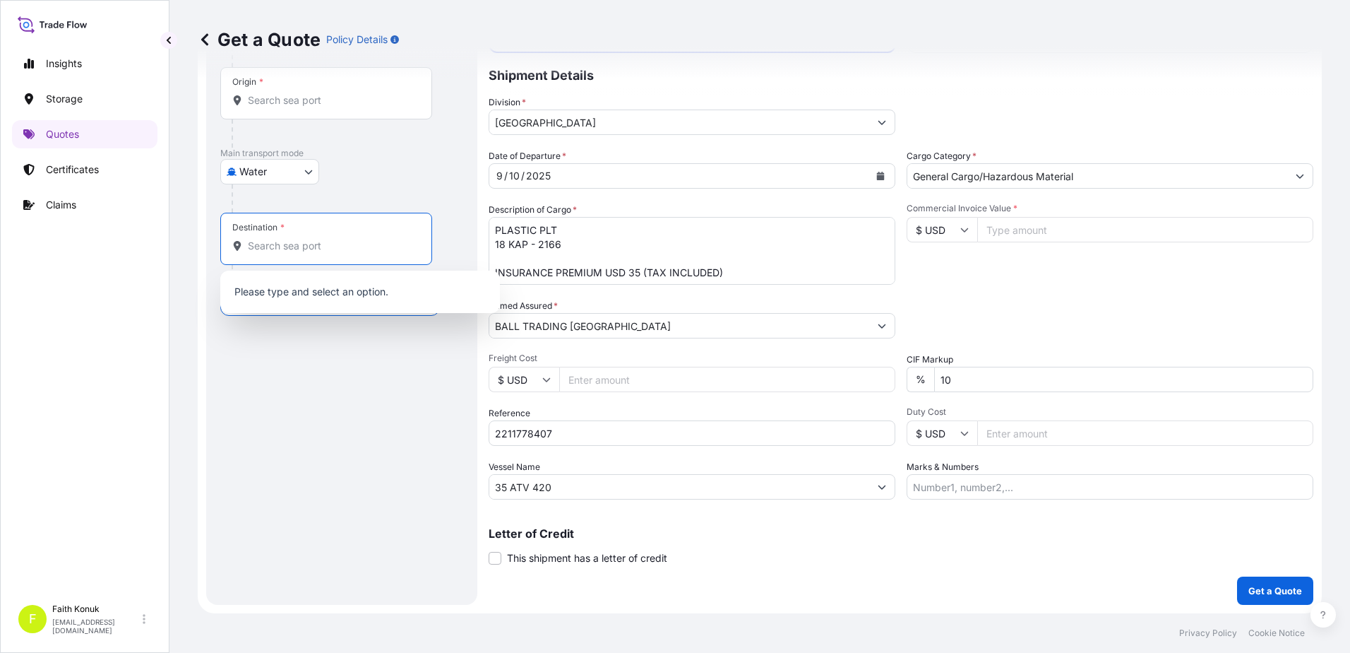
paste input "[GEOGRAPHIC_DATA]"
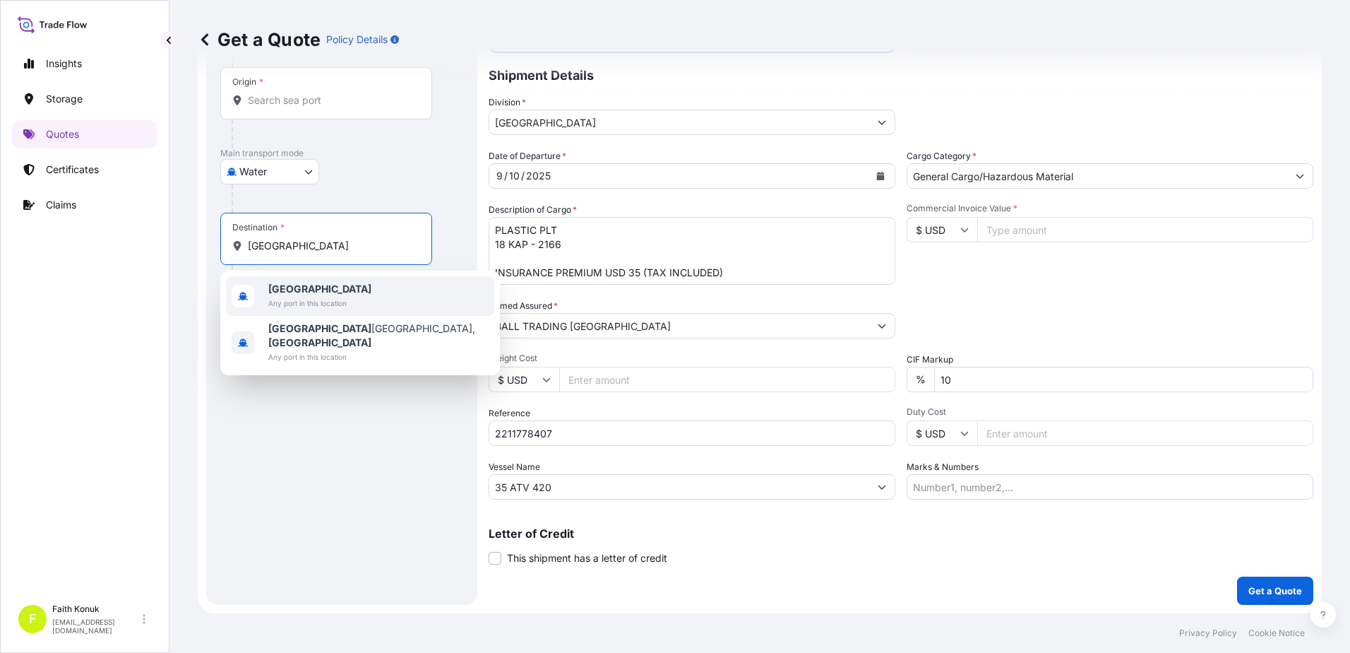
click at [309, 292] on span "[GEOGRAPHIC_DATA]" at bounding box center [319, 289] width 103 height 14
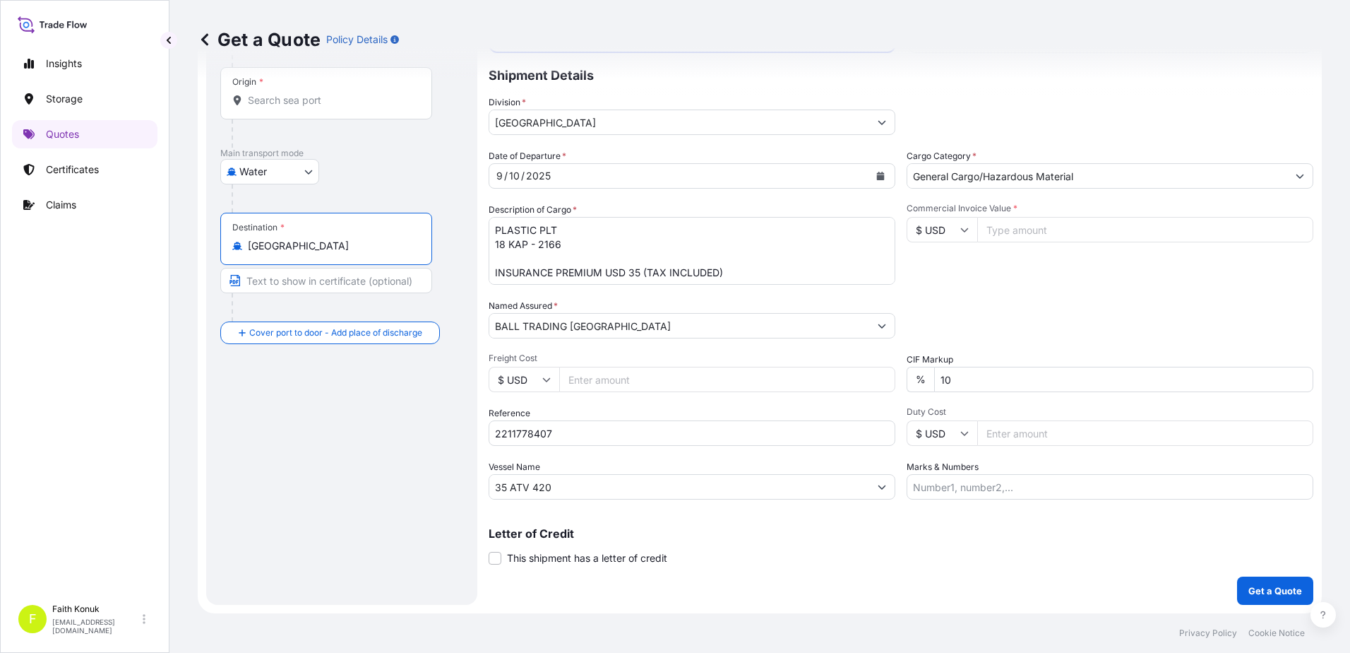
drag, startPoint x: 302, startPoint y: 246, endPoint x: 199, endPoint y: 234, distance: 103.9
click at [198, 237] on form "Route Details Reset Route Details Cover door to port - Add loading place Place …" at bounding box center [760, 285] width 1124 height 656
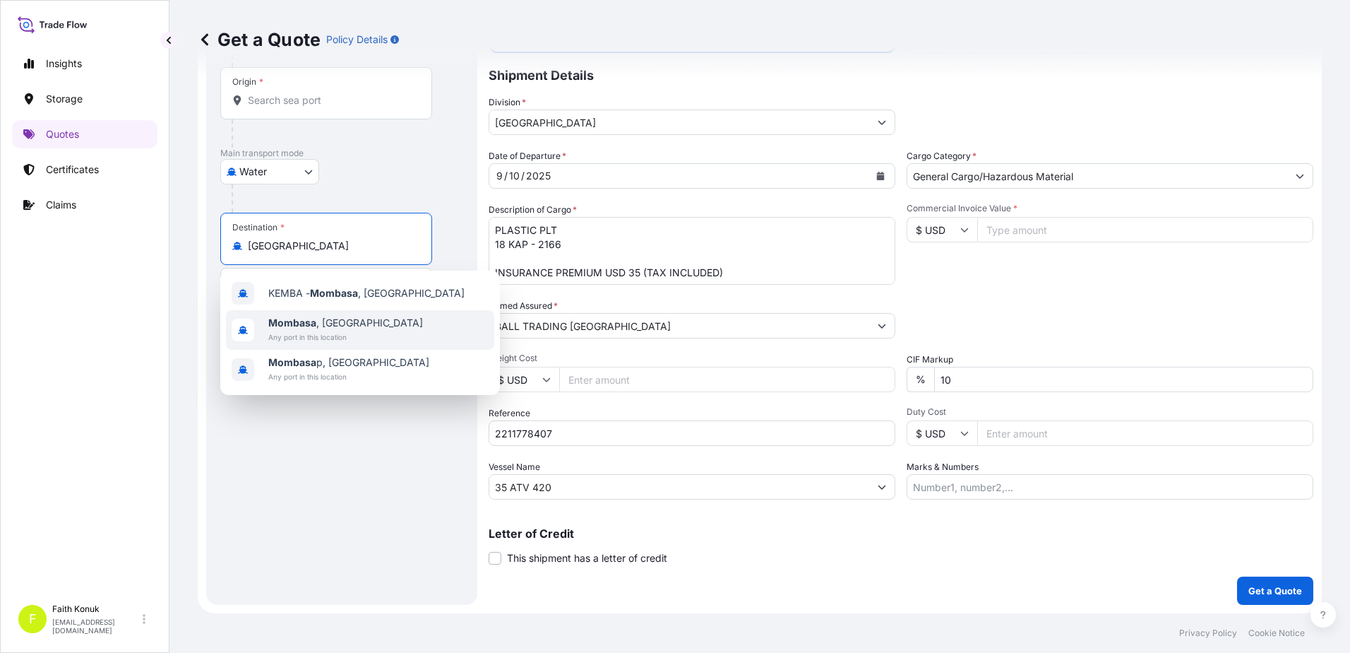
click at [354, 335] on div "[GEOGRAPHIC_DATA] , [GEOGRAPHIC_DATA] Any port in this location" at bounding box center [360, 330] width 268 height 40
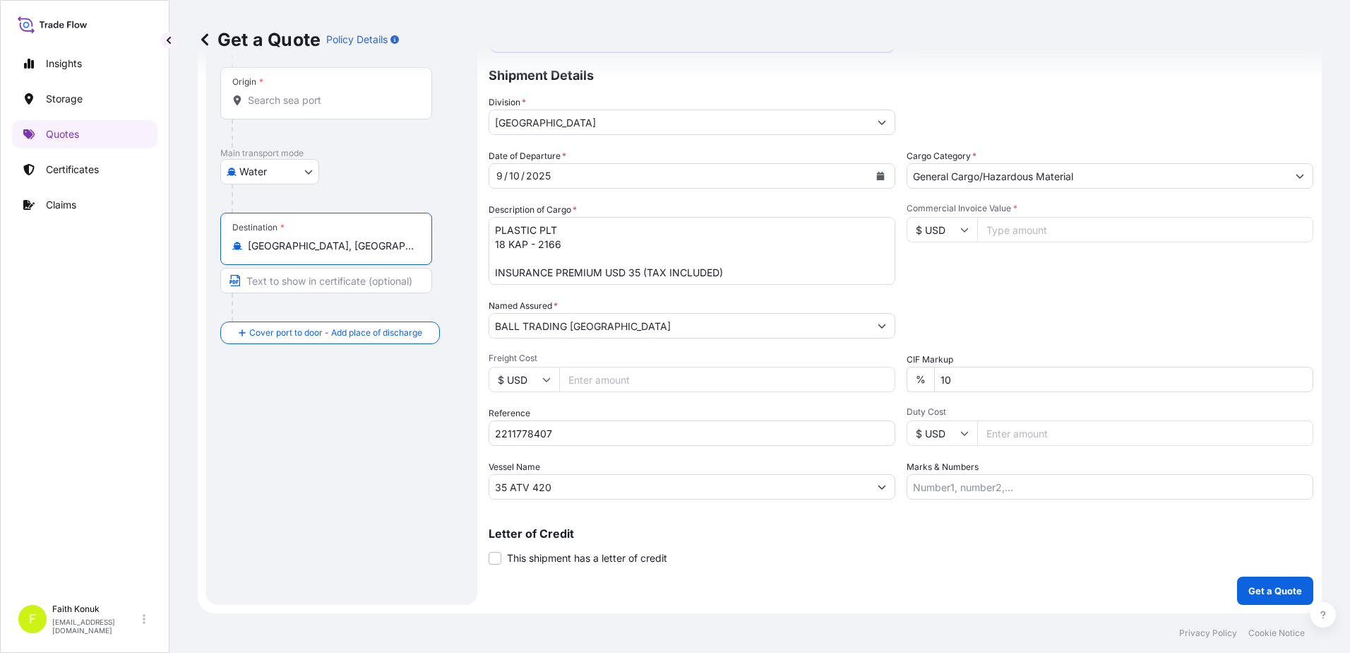
type input "[GEOGRAPHIC_DATA], [GEOGRAPHIC_DATA]"
drag, startPoint x: 362, startPoint y: 165, endPoint x: 341, endPoint y: 155, distance: 22.7
click at [363, 165] on div "Water Air Water Inland" at bounding box center [341, 171] width 243 height 25
click at [277, 109] on div "Origin *" at bounding box center [326, 93] width 212 height 52
click at [277, 107] on input "Origin *" at bounding box center [331, 100] width 167 height 14
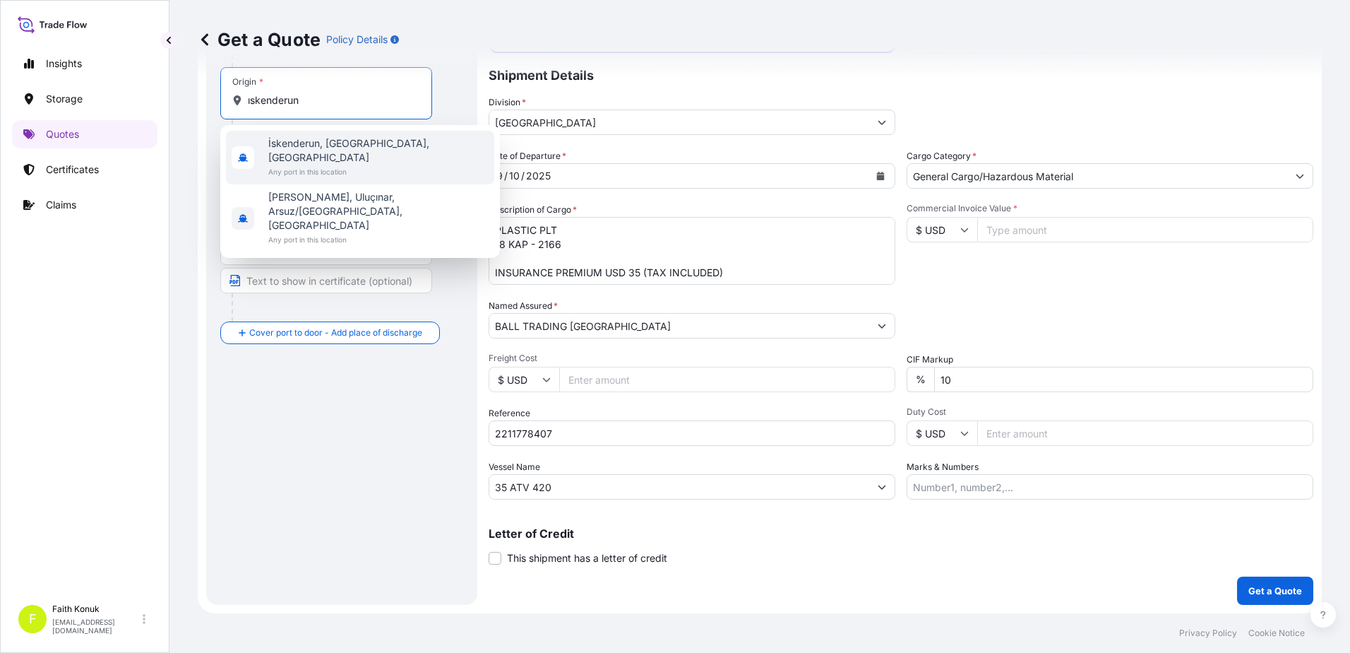
drag, startPoint x: 326, startPoint y: 101, endPoint x: 196, endPoint y: 87, distance: 131.4
click at [196, 87] on div "Get a Quote Policy Details Route Details Reset Route Details Cover door to port…" at bounding box center [759, 306] width 1181 height 613
click at [314, 148] on span "İskenderun, [GEOGRAPHIC_DATA], [GEOGRAPHIC_DATA]" at bounding box center [378, 150] width 220 height 28
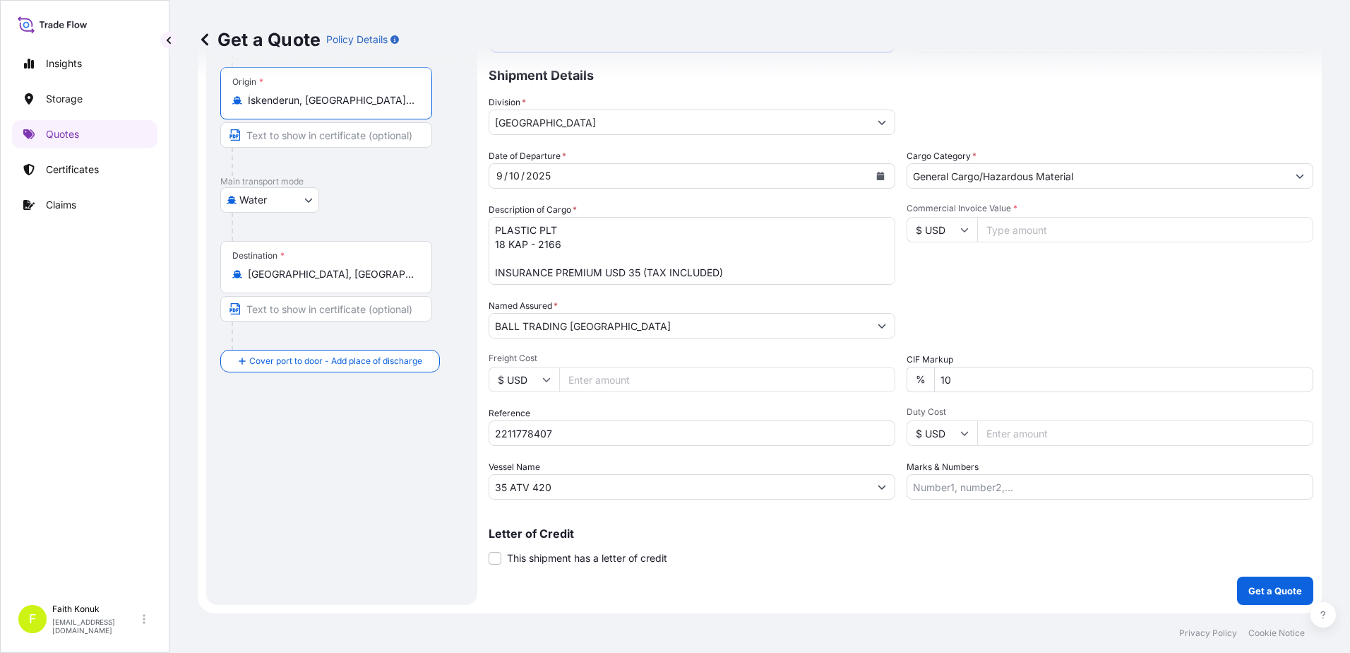
type input "İskenderun, [GEOGRAPHIC_DATA], [GEOGRAPHIC_DATA]"
click at [388, 206] on div "Water Air Water Inland" at bounding box center [341, 199] width 243 height 25
click at [886, 184] on button "Calendar" at bounding box center [880, 176] width 23 height 23
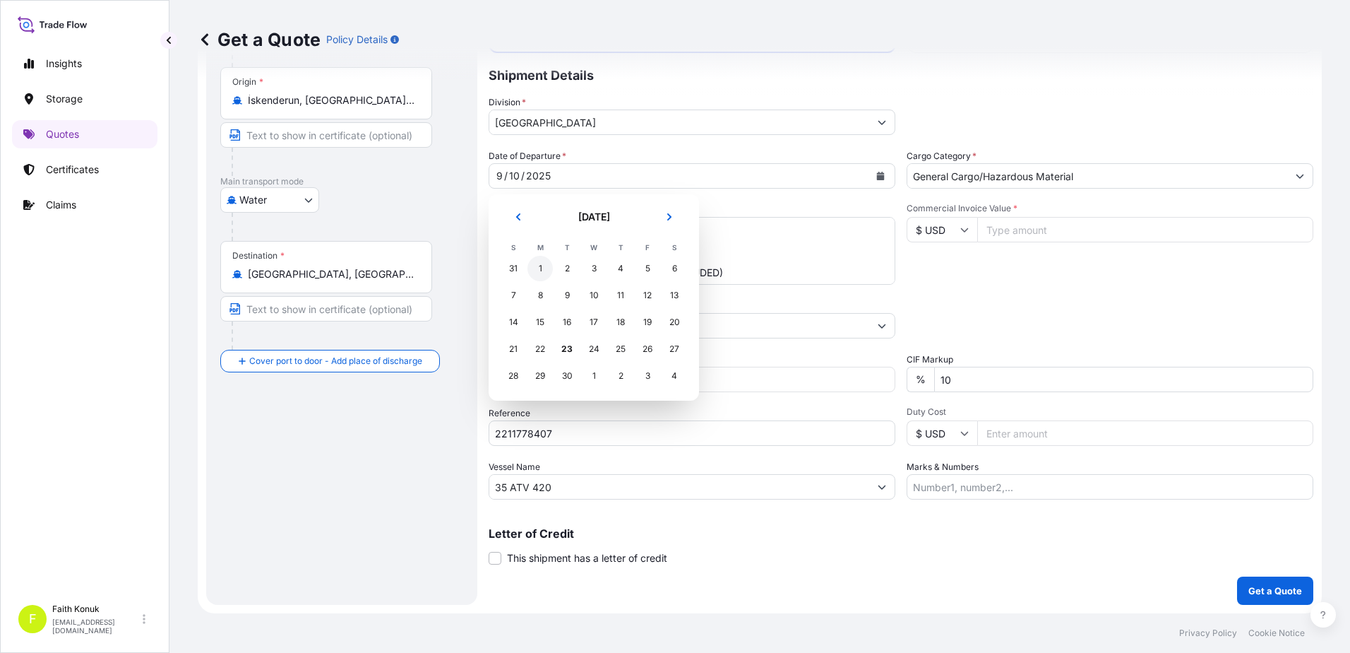
click at [537, 269] on div "1" at bounding box center [540, 268] width 25 height 25
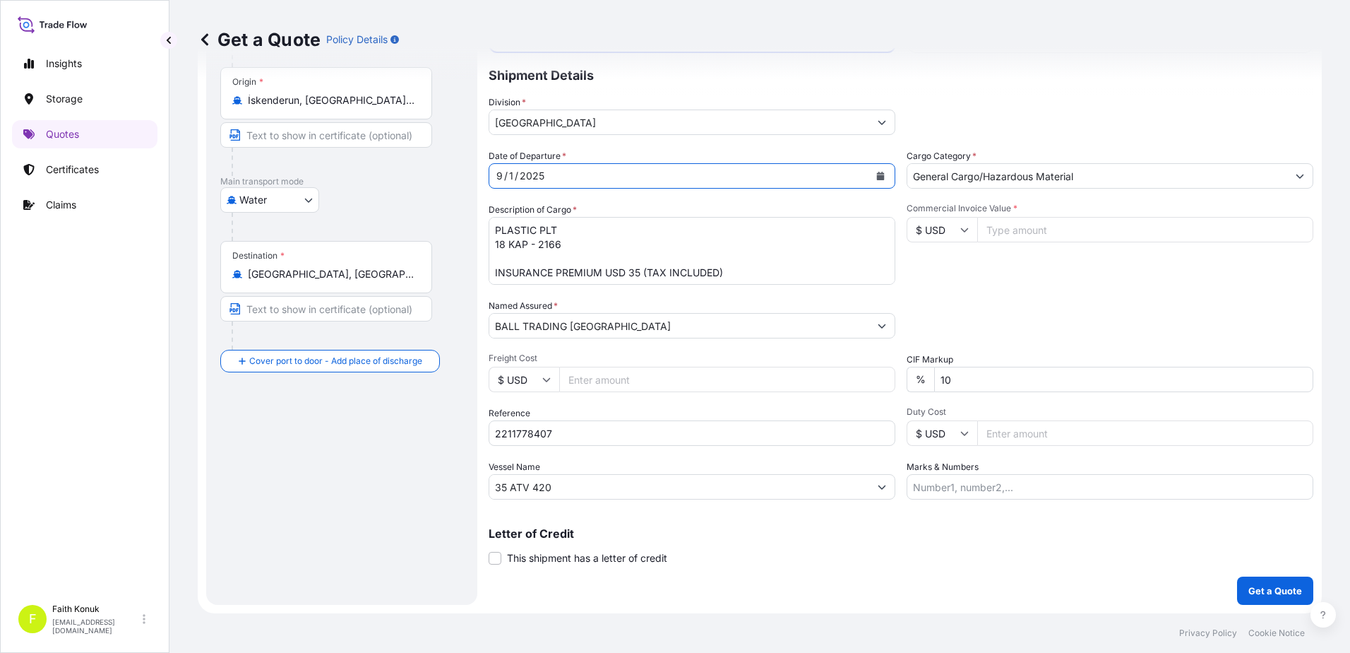
click at [877, 178] on icon "Calendar" at bounding box center [881, 176] width 8 height 8
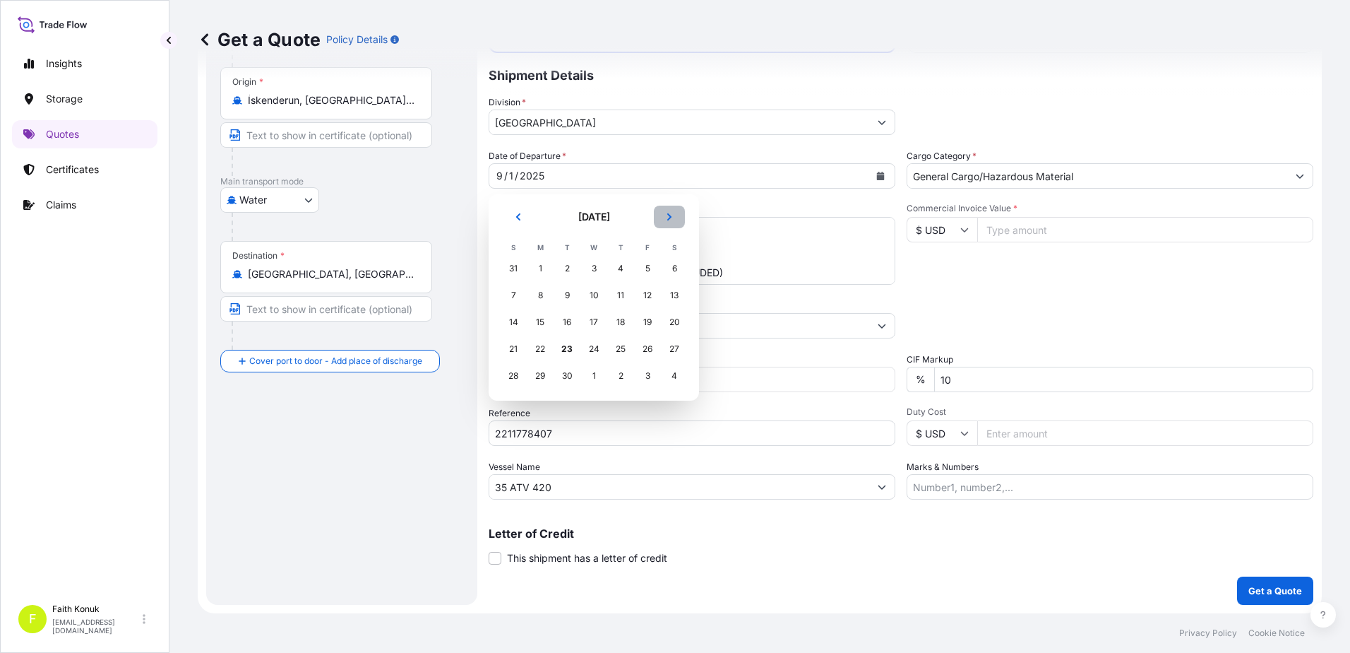
click at [667, 216] on icon "Next" at bounding box center [669, 217] width 8 height 8
click at [588, 267] on div "1" at bounding box center [593, 268] width 25 height 25
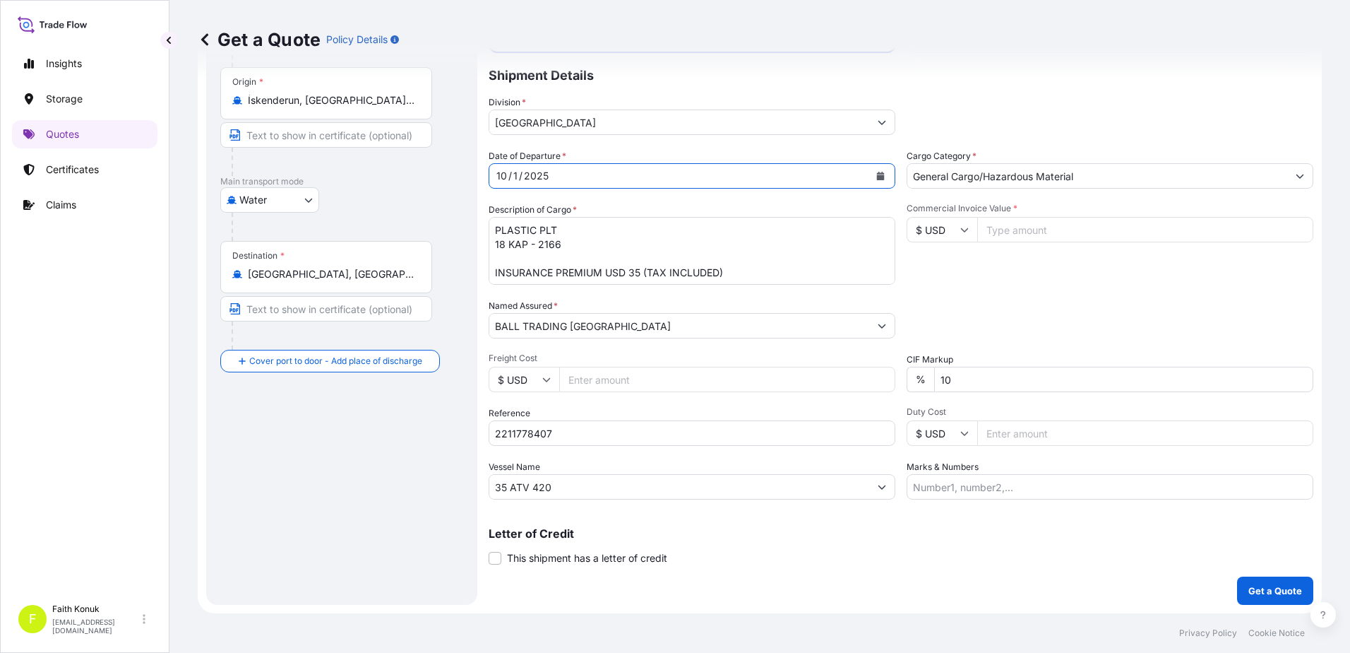
click at [497, 228] on textarea "PLASTIC PLT 18 KAP - 2166 INSURANCE PREMIUM USD 35 (TAX INCLUDED)" at bounding box center [692, 251] width 407 height 68
drag, startPoint x: 495, startPoint y: 229, endPoint x: 605, endPoint y: 242, distance: 110.3
click at [605, 242] on textarea "PLASTIC PLT 18 KAP - 2166 INSURANCE PREMIUM USD 35 (TAX INCLUDED)" at bounding box center [692, 251] width 407 height 68
paste textarea ""993 BOXES TEXTILE GROSS WEIGHT:7.802,93 KGS HS CODE: 34070000 ID: 241253 , 241…"
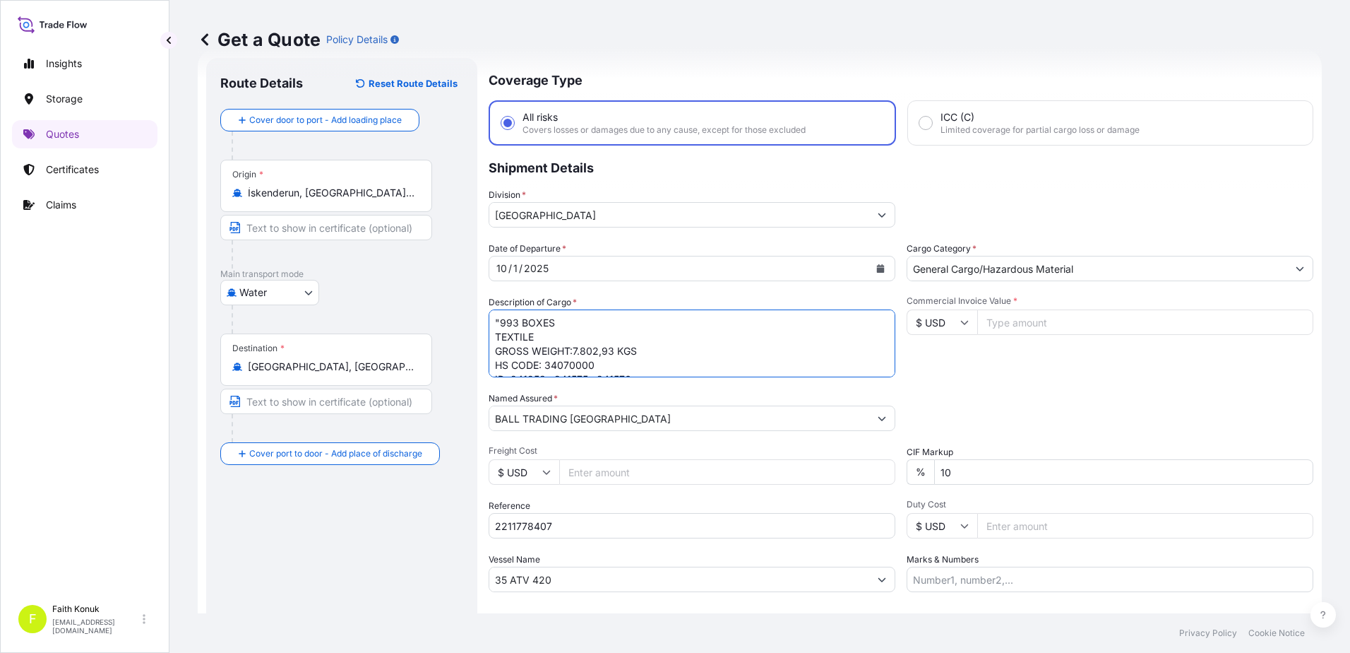
scroll to position [0, 0]
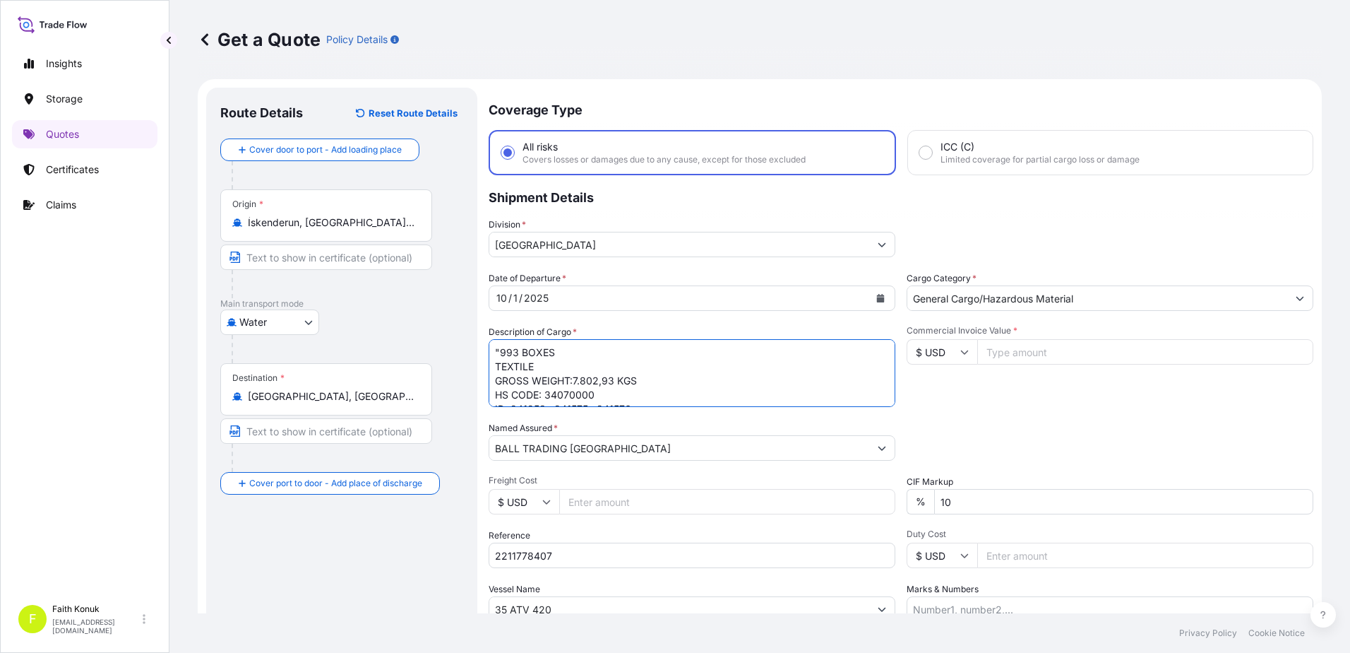
click at [495, 352] on textarea ""993 BOXES TEXTILE GROSS WEIGHT:7.802,93 KGS HS CODE: 34070000 ID: 241253 , 241…" at bounding box center [692, 373] width 407 height 68
click at [559, 366] on textarea "993 BOXES TEXTILE GROSS WEIGHT:7.802,93 KGS HS CODE: 34070000 ID: 241253 , 2415…" at bounding box center [692, 373] width 407 height 68
click at [554, 379] on textarea "993 BOXES TEXTILE GROSS WEIGHT:7.802,93 KGS HS CODE: 34070000 ID: 241253 , 2415…" at bounding box center [692, 373] width 407 height 68
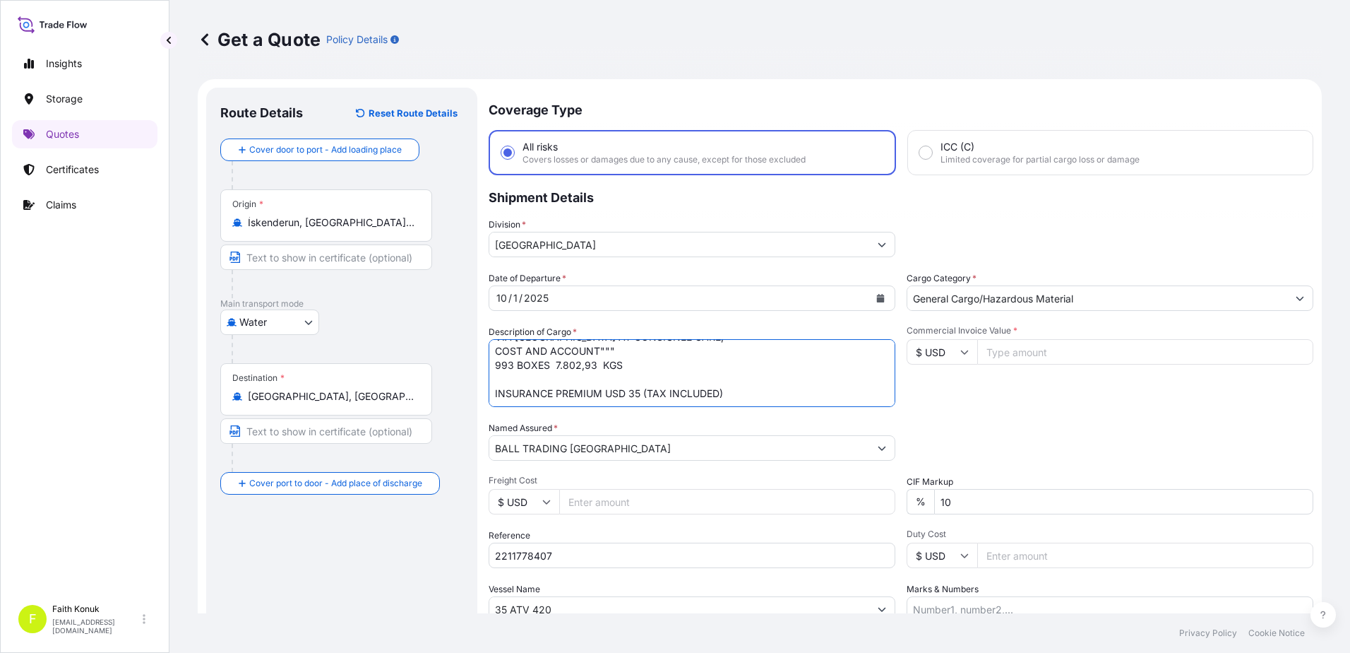
paste textarea "ME506626 - LMCU 912962/6"
drag, startPoint x: 631, startPoint y: 389, endPoint x: 636, endPoint y: 381, distance: 9.8
click at [631, 389] on textarea "993 BOXES TEXTILE GROSS WEIGHT:7.802,93 KGS HS CODE: 34070000 ID: 241253 , 2415…" at bounding box center [692, 373] width 407 height 68
type textarea "993 BOXES TEXTILE GROSS WEIGHT:7.802,93 KGS HS CODE: 34070000 ID: 241253 , 2415…"
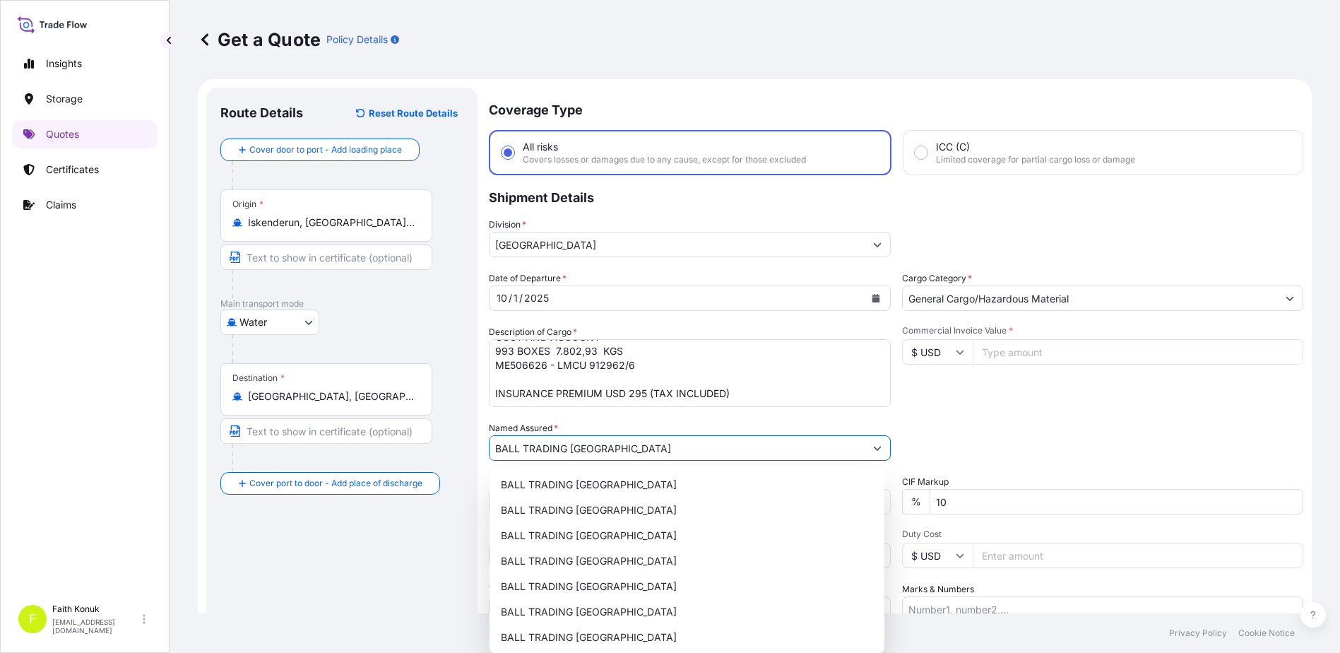
drag, startPoint x: 647, startPoint y: 450, endPoint x: 323, endPoint y: 429, distance: 324.2
click at [307, 429] on form "Route Details Reset Route Details Cover door to port - Add loading place Place …" at bounding box center [755, 407] width 1114 height 656
paste input "LC WAIKIKI MAGAZACILIK HIZMETLERI TICARET AS"
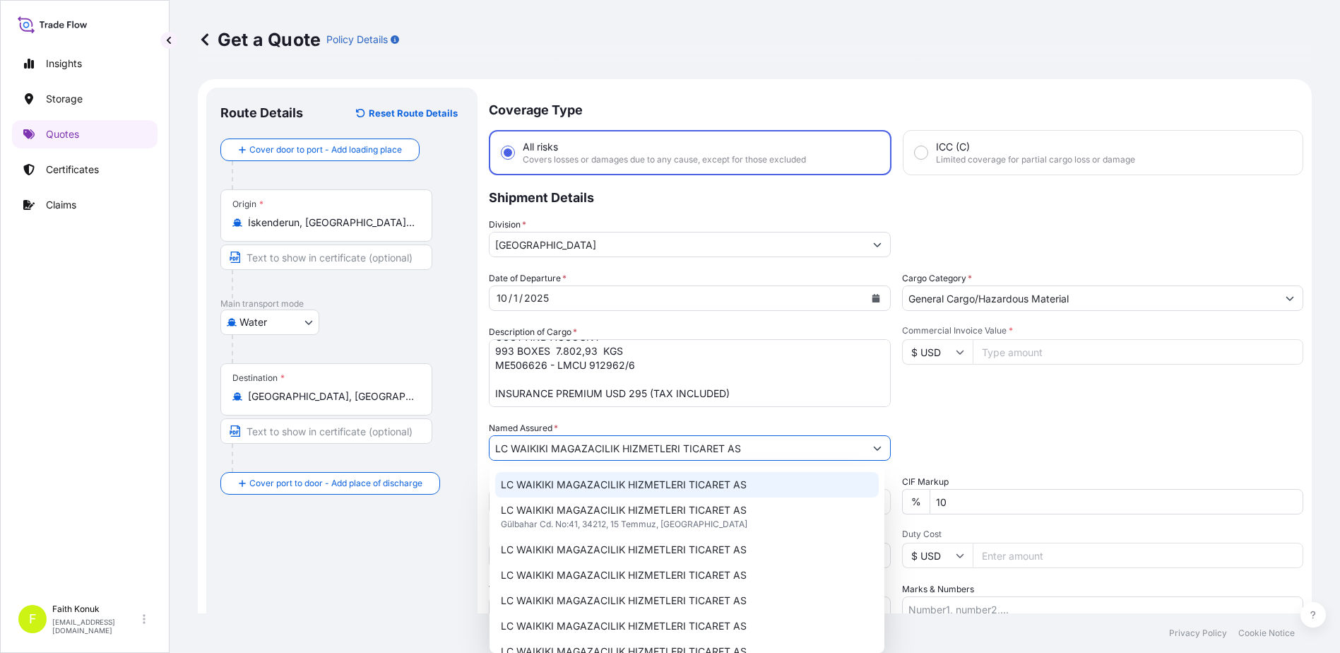
click at [588, 482] on span "LC WAIKIKI MAGAZACILIK HIZMETLERI TICARET AS" at bounding box center [624, 484] width 246 height 14
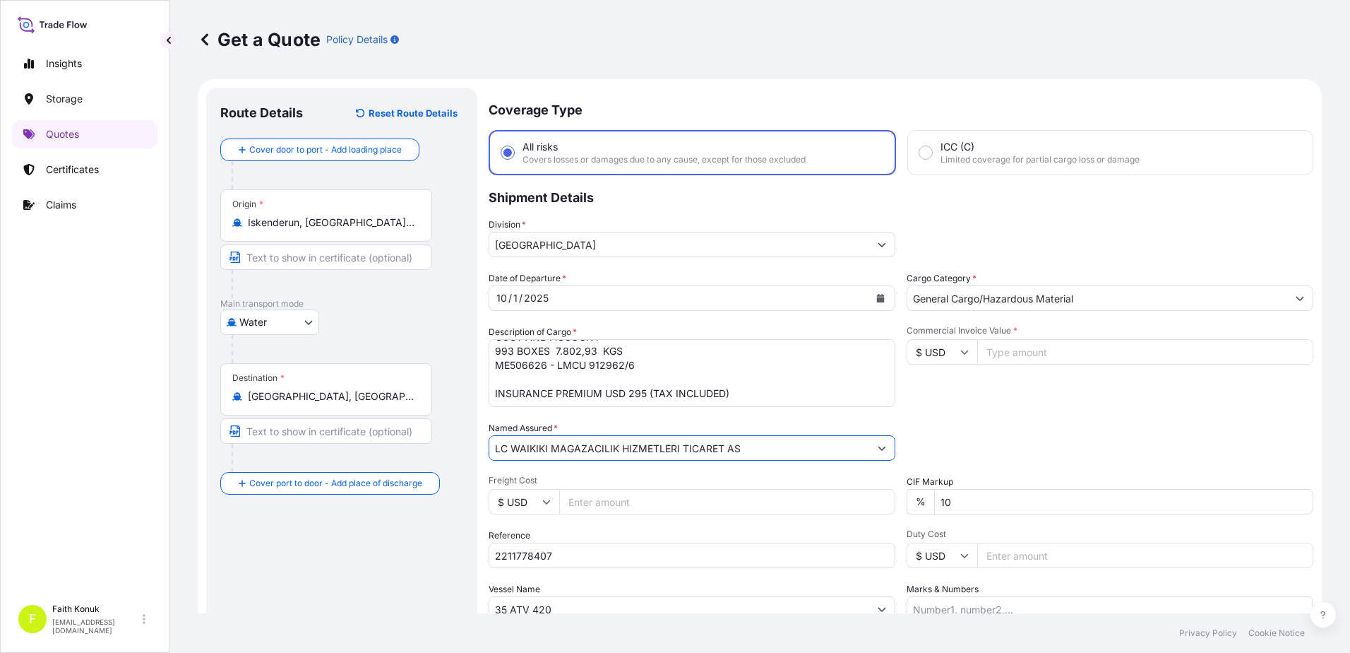
type input "LC WAIKIKI MAGAZACILIK HIZMETLERI TICARET AS"
click at [683, 415] on div "Date of Departure * [DATE] Cargo Category * General Cargo/Hazardous Material De…" at bounding box center [901, 446] width 825 height 350
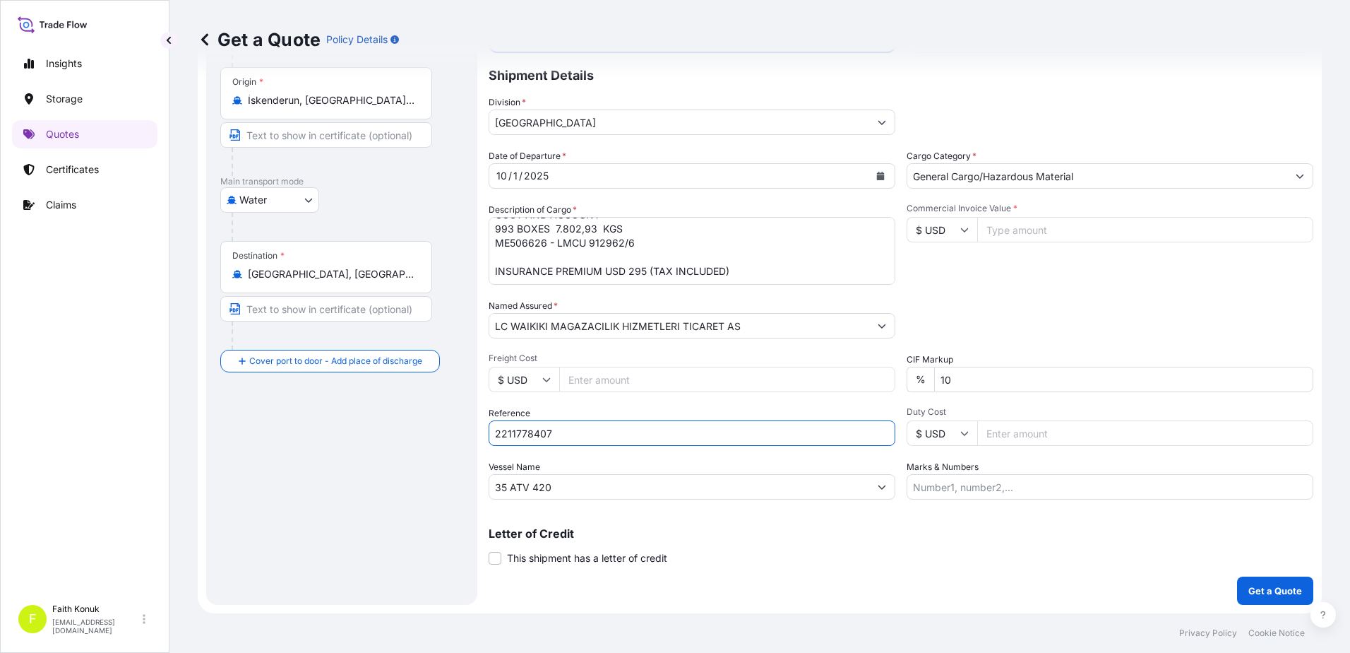
drag, startPoint x: 594, startPoint y: 429, endPoint x: 311, endPoint y: 420, distance: 283.4
click at [311, 420] on form "Route Details Reset Route Details Cover door to port - Add loading place Place …" at bounding box center [760, 285] width 1124 height 656
paste input "501781034"
type input "2501781034"
click at [83, 477] on div "Insights Storage Quotes Certificates Claims" at bounding box center [84, 317] width 145 height 560
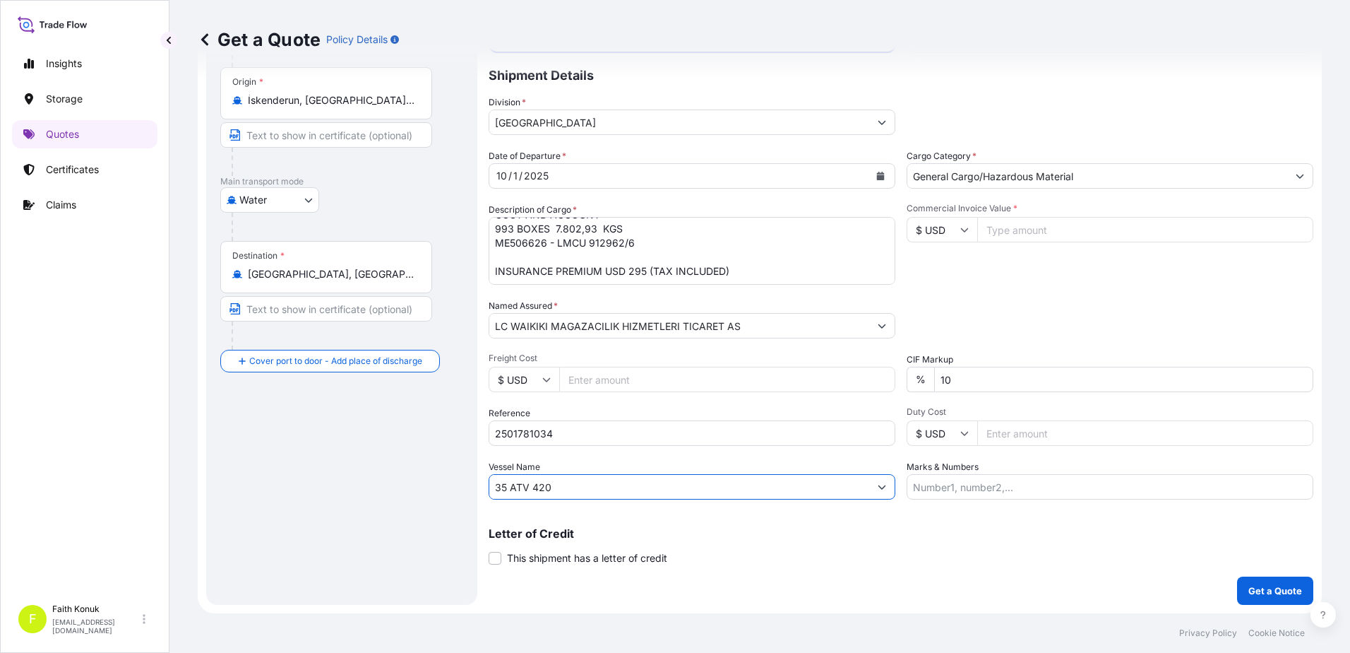
drag, startPoint x: 450, startPoint y: 472, endPoint x: 429, endPoint y: 471, distance: 21.2
click at [429, 471] on form "Route Details Reset Route Details Cover door to port - Add loading place Place …" at bounding box center [760, 285] width 1124 height 656
paste input "JOLLY CLIVIA"
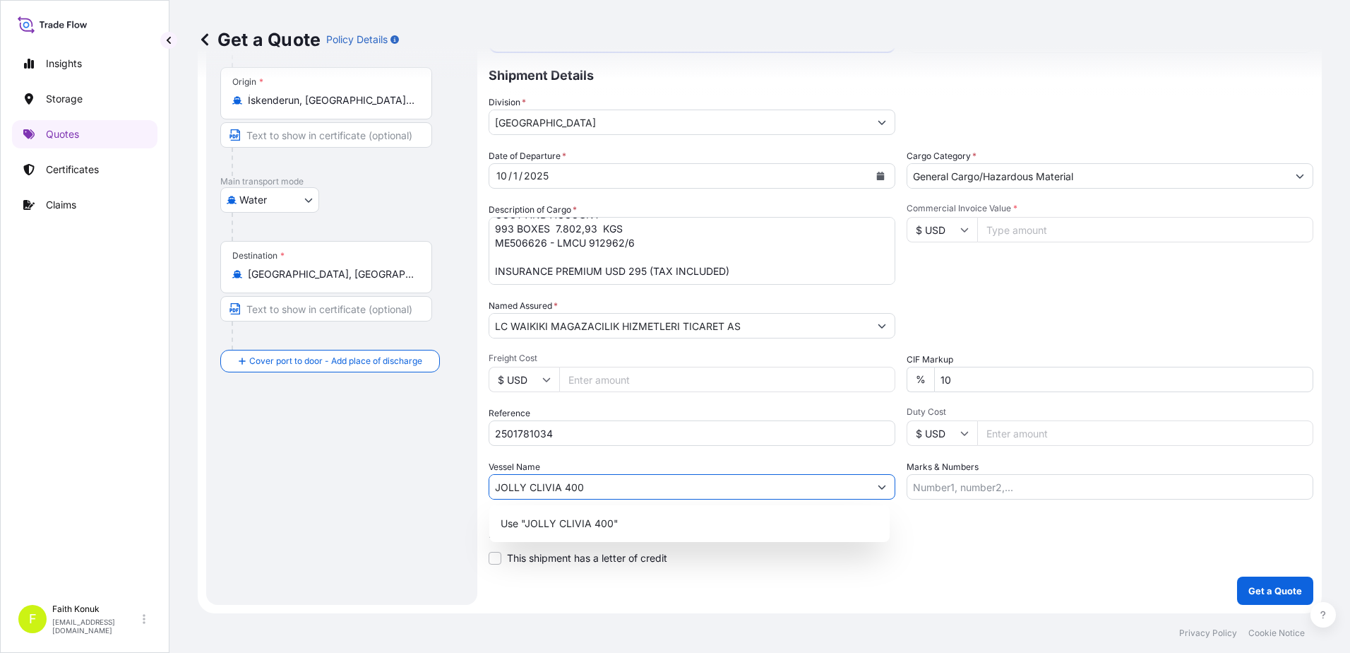
type input "JOLLY CLIVIA 400"
click at [595, 456] on div "Date of Departure * [DATE] Cargo Category * General Cargo/Hazardous Material De…" at bounding box center [901, 324] width 825 height 350
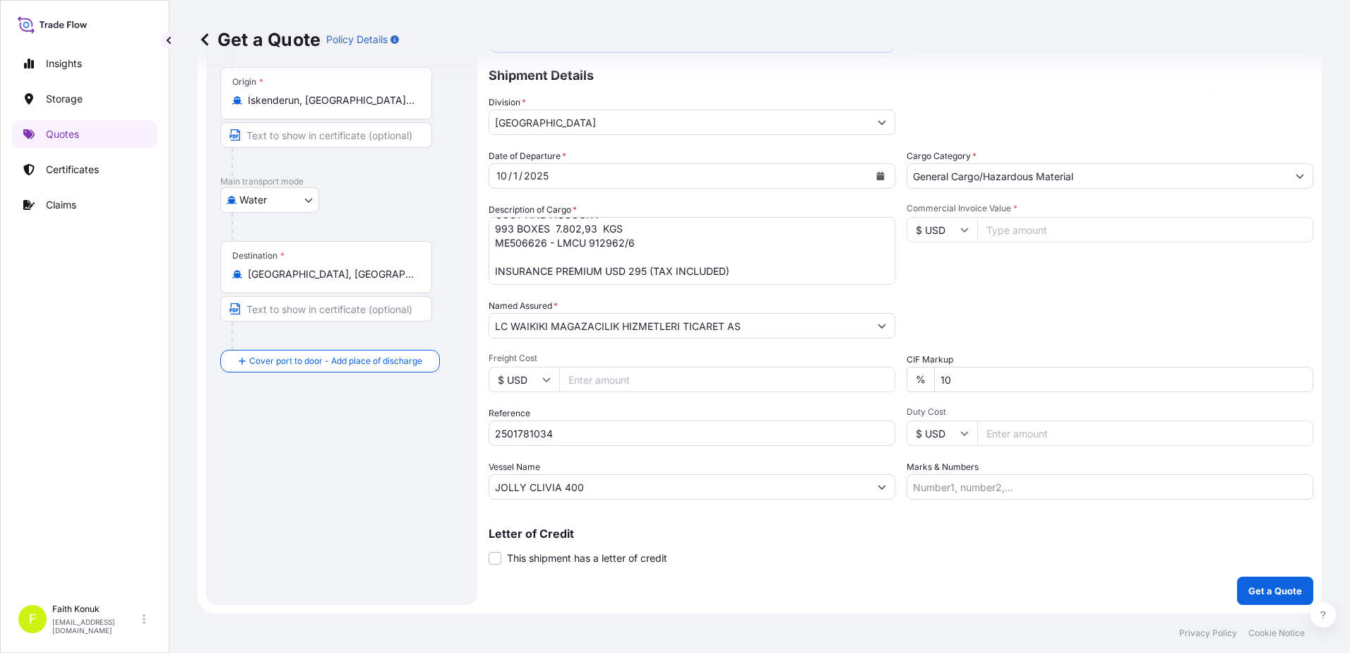
click at [1001, 231] on input "Commercial Invoice Value *" at bounding box center [1145, 229] width 336 height 25
type input "104891.98"
click at [1023, 300] on div "Packing Category Type to search a container mode Please select a primary mode o…" at bounding box center [1110, 319] width 407 height 40
click at [1271, 582] on button "Get a Quote" at bounding box center [1275, 590] width 76 height 28
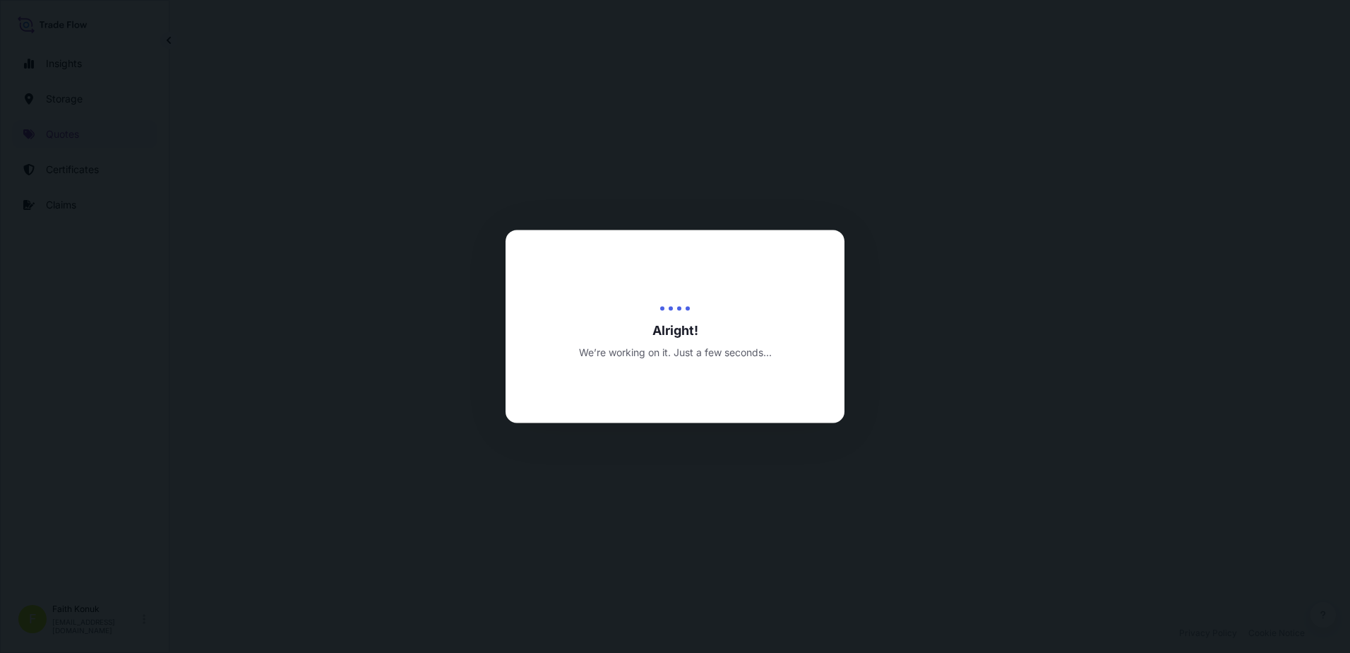
select select "Water"
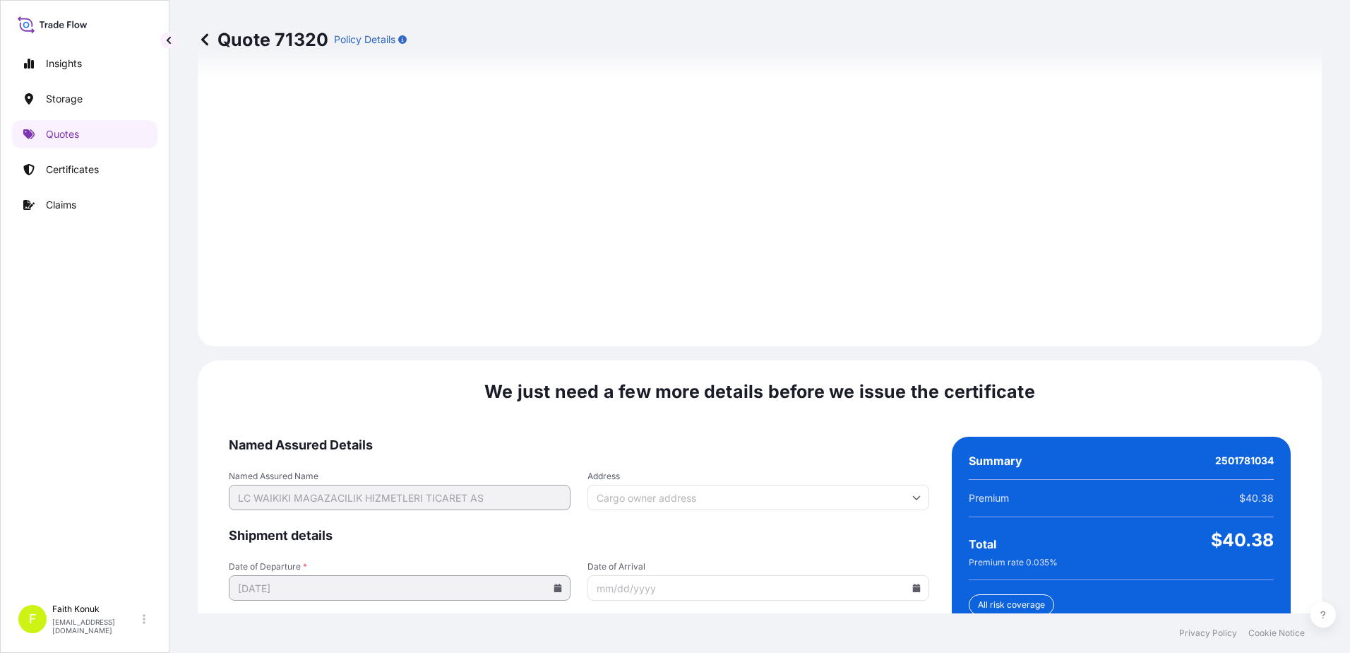
scroll to position [2010, 0]
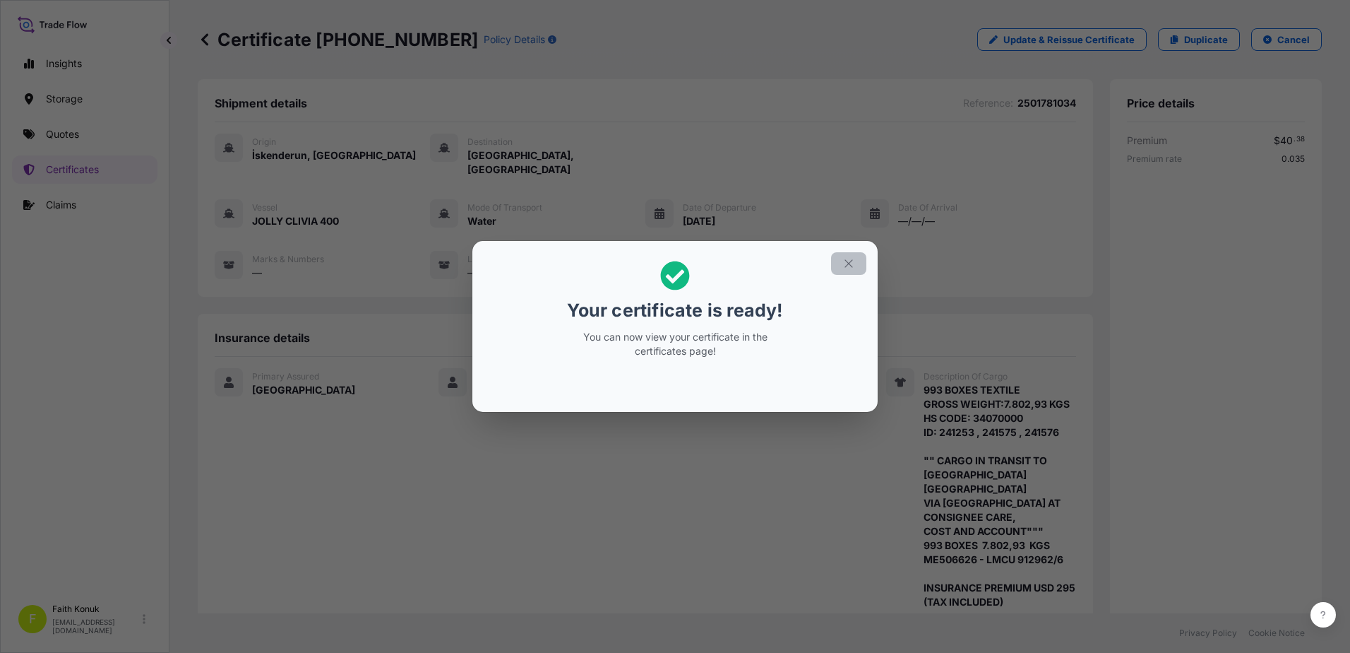
click at [855, 267] on button "button" at bounding box center [848, 263] width 35 height 23
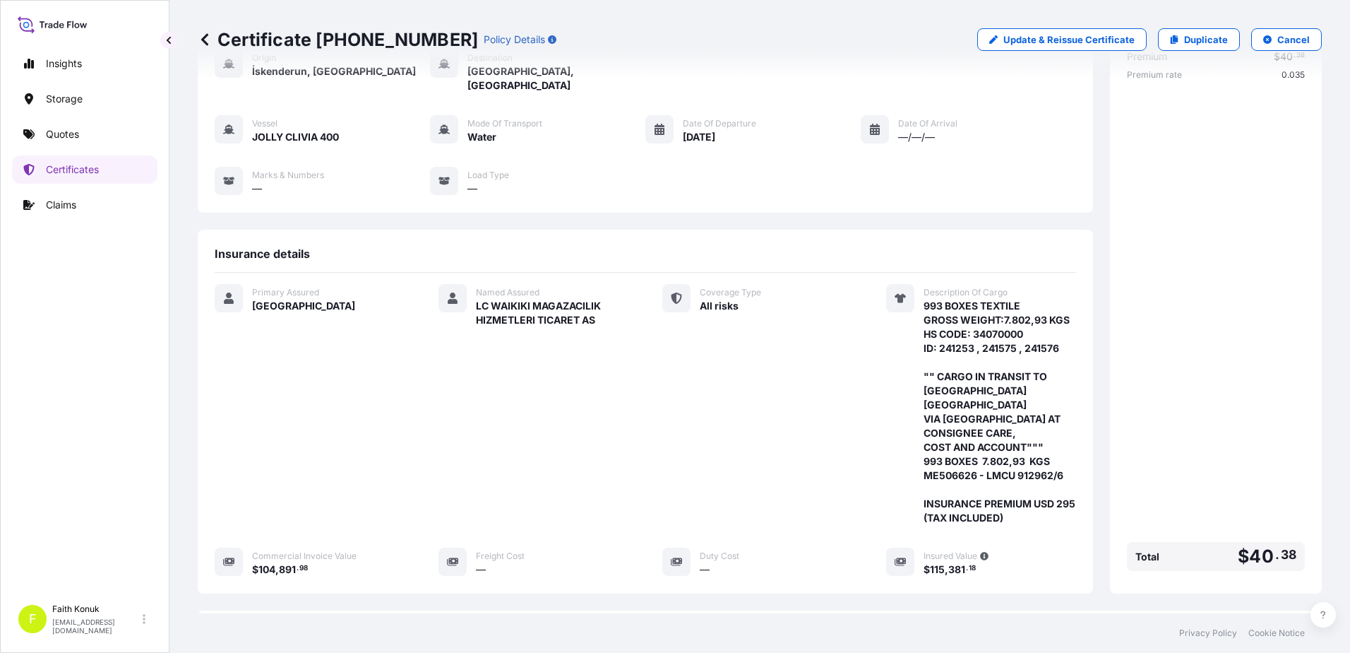
scroll to position [273, 0]
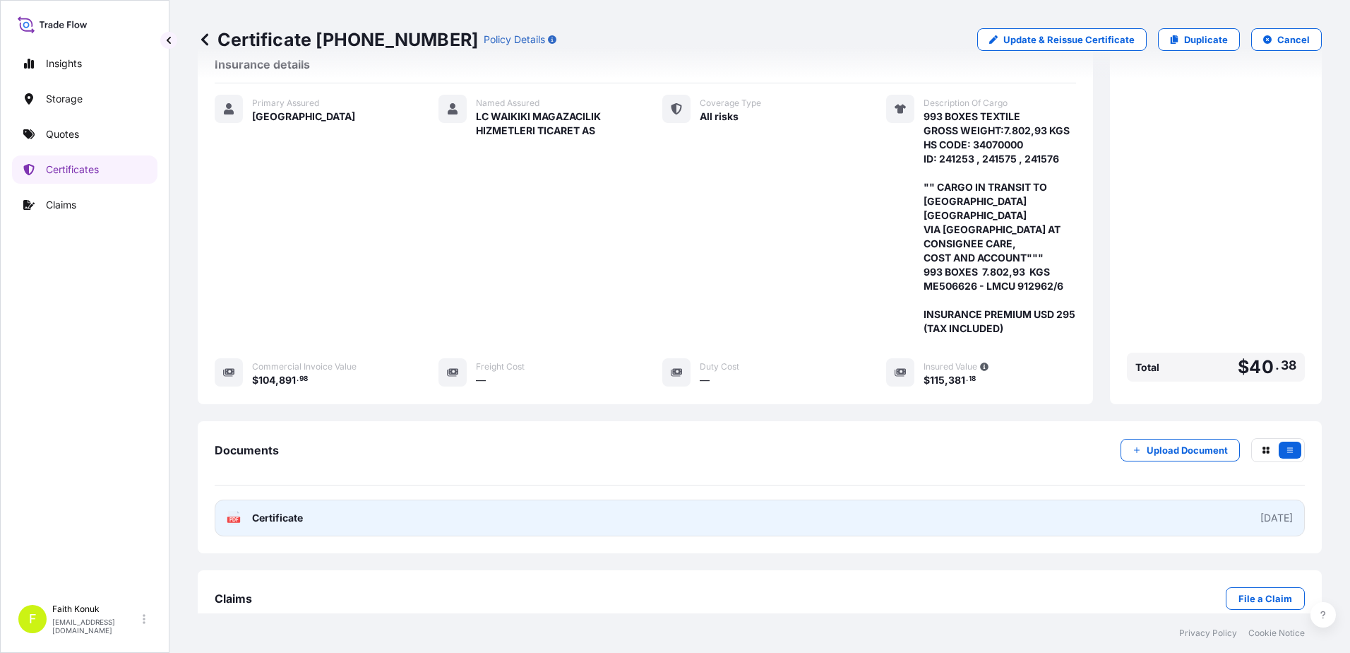
click at [283, 499] on link "PDF Certificate [DATE]" at bounding box center [760, 517] width 1090 height 37
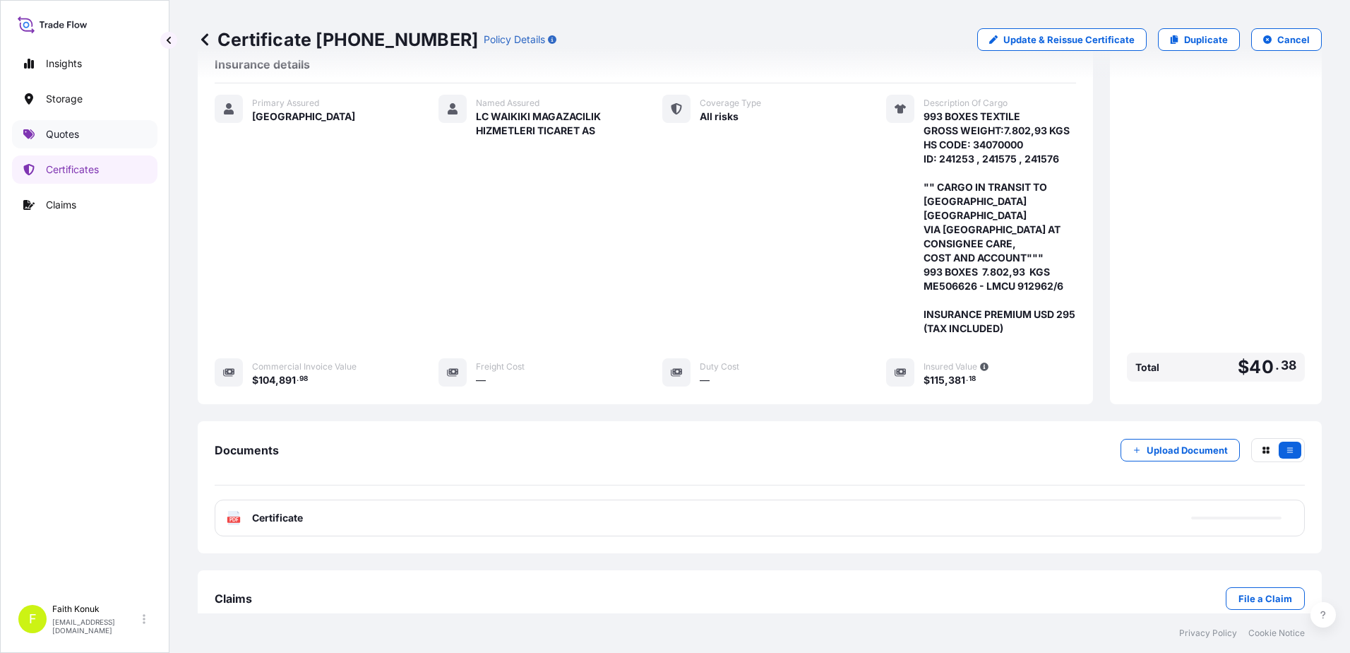
click at [65, 132] on p "Quotes" at bounding box center [62, 134] width 33 height 14
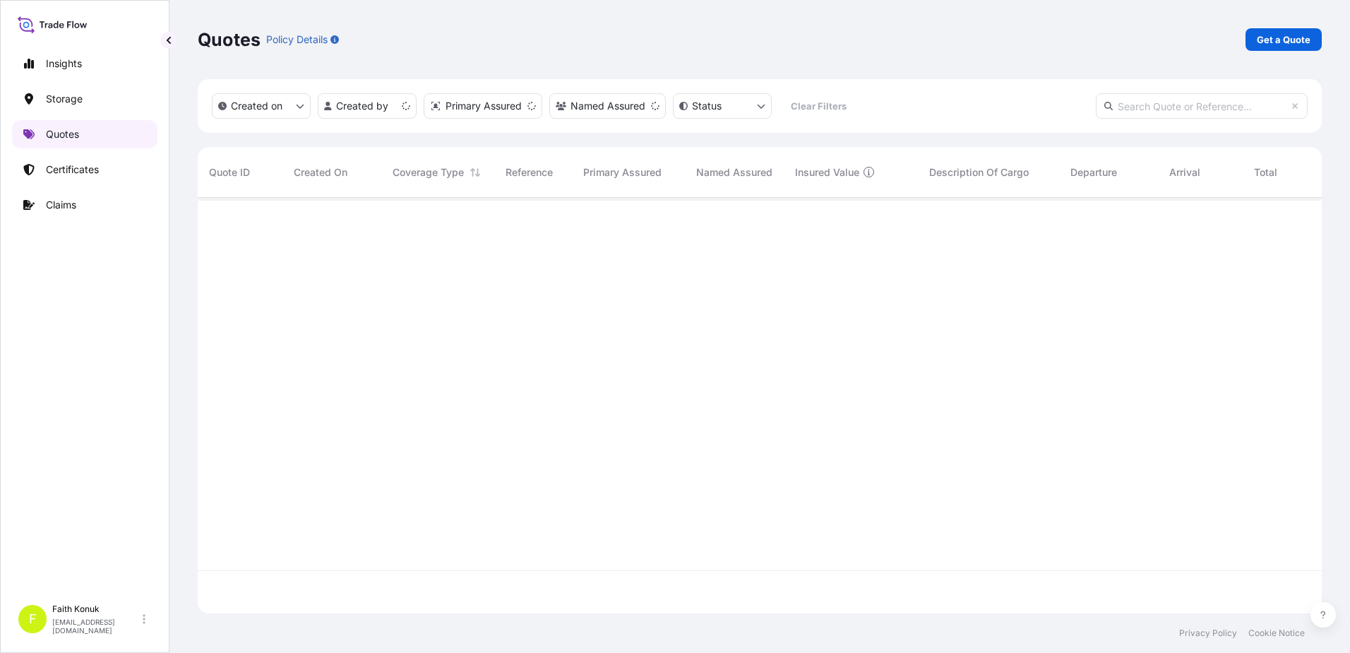
scroll to position [412, 1114]
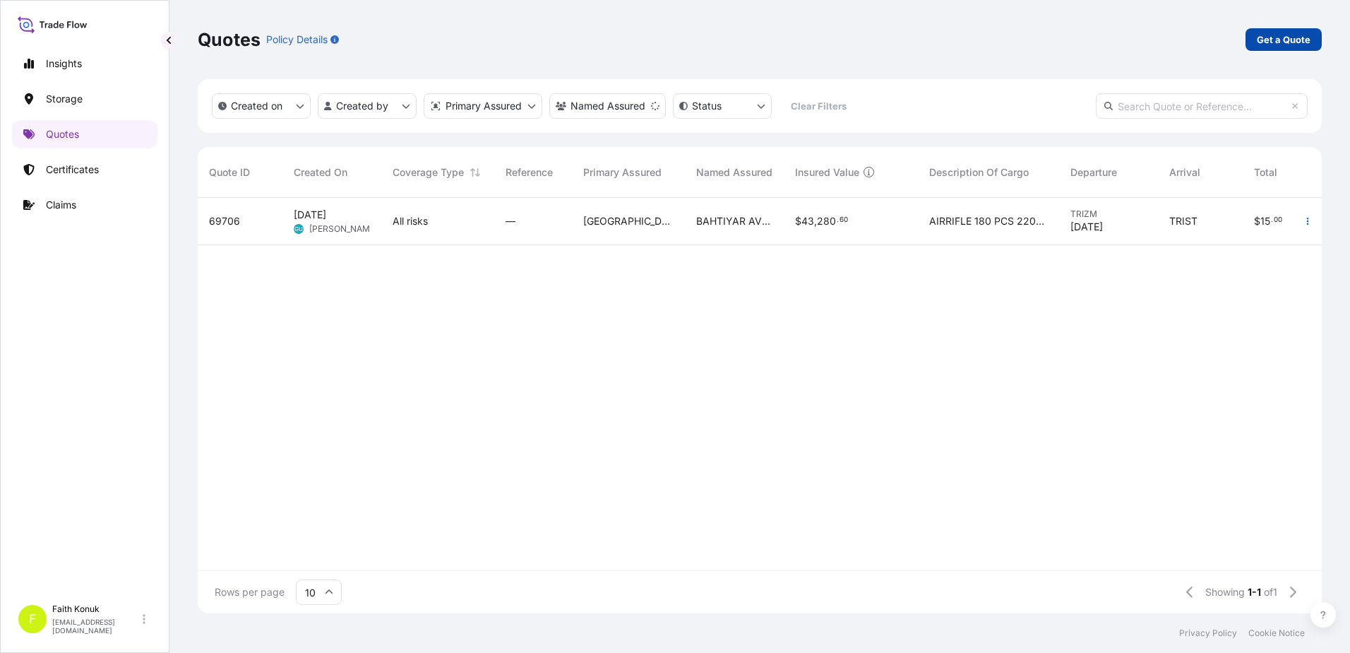
click at [1287, 40] on p "Get a Quote" at bounding box center [1284, 39] width 54 height 14
select select "Water"
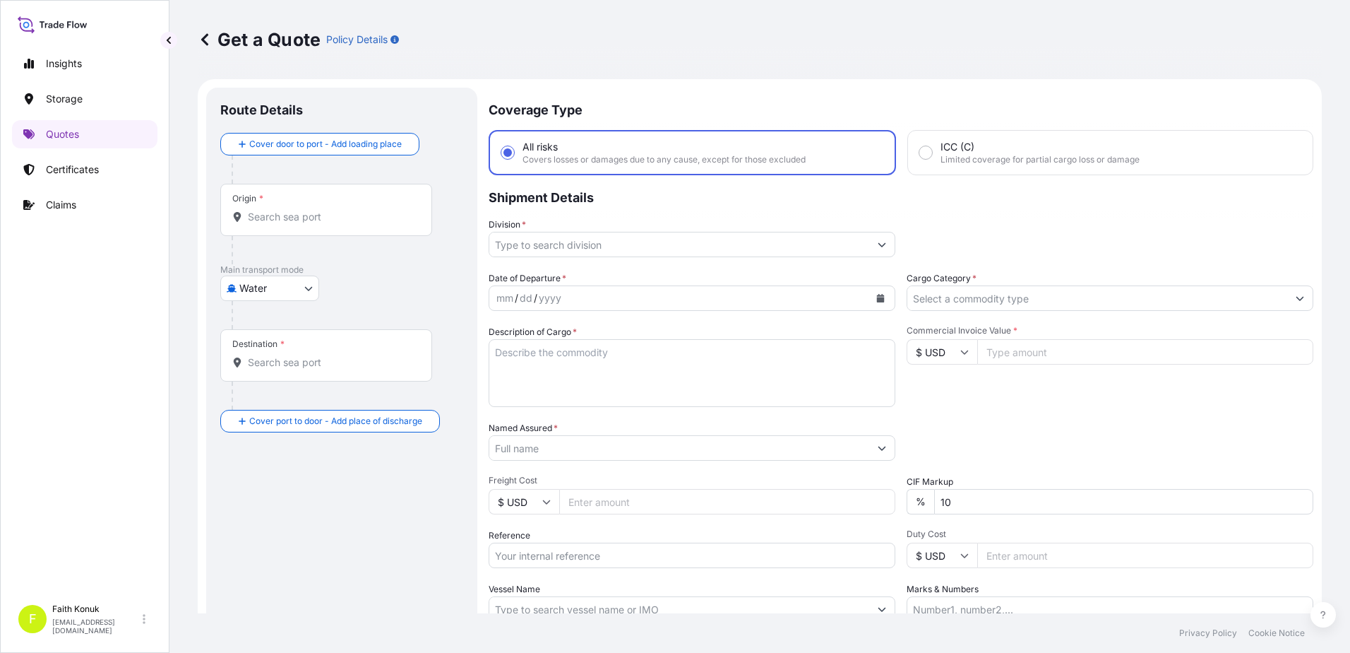
scroll to position [23, 0]
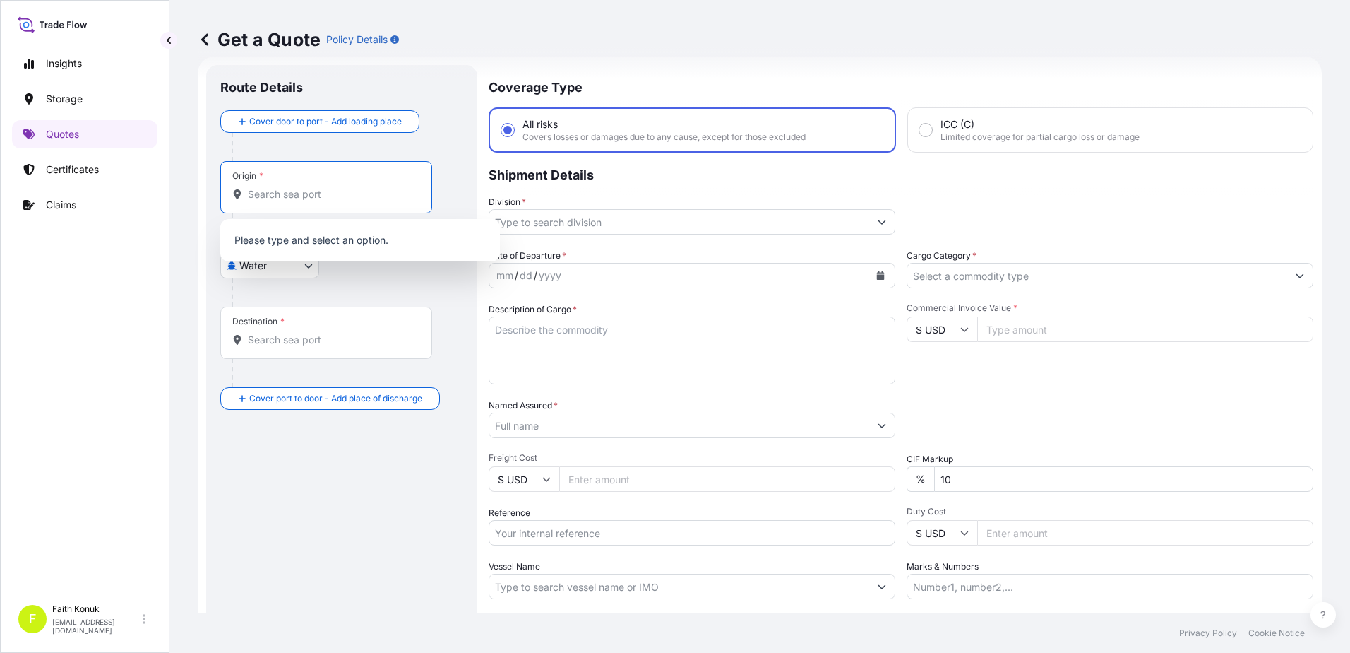
click at [284, 189] on input "Origin *" at bounding box center [331, 194] width 167 height 14
paste input "ISKENDERUN"
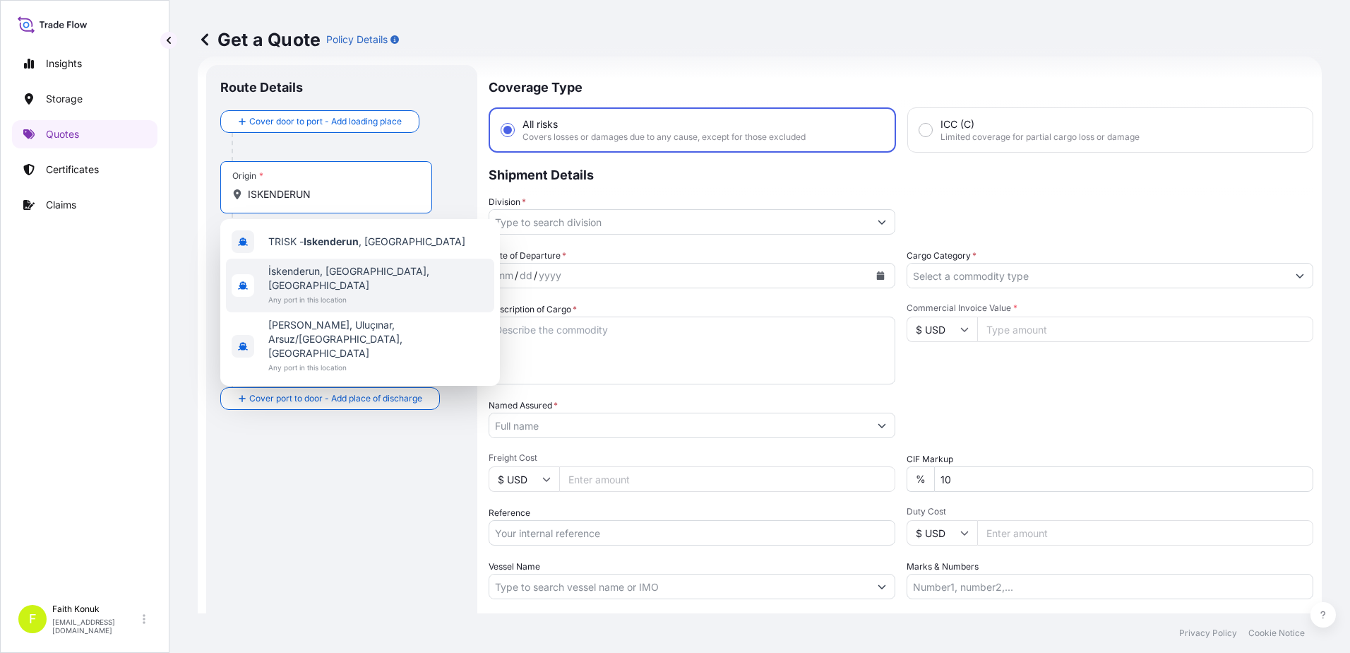
click at [350, 273] on span "İskenderun, [GEOGRAPHIC_DATA], [GEOGRAPHIC_DATA]" at bounding box center [378, 278] width 220 height 28
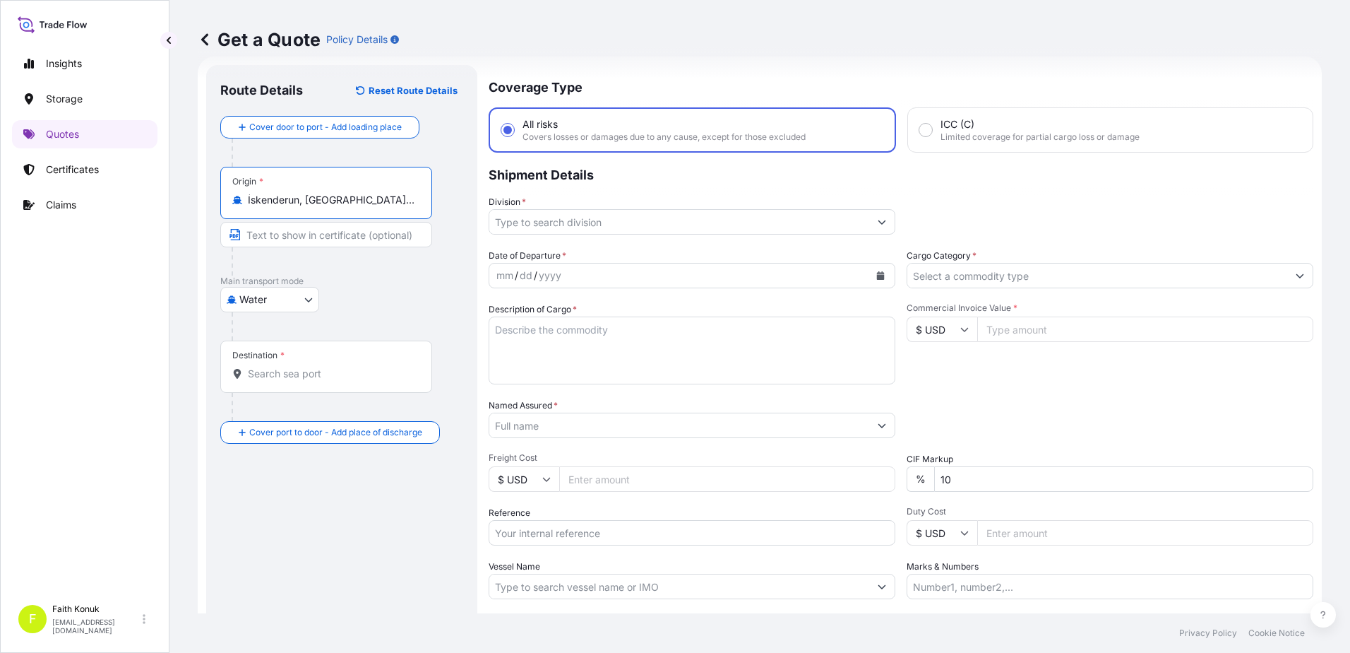
type input "İskenderun, [GEOGRAPHIC_DATA], [GEOGRAPHIC_DATA]"
click at [391, 280] on p "Main transport mode" at bounding box center [341, 280] width 243 height 11
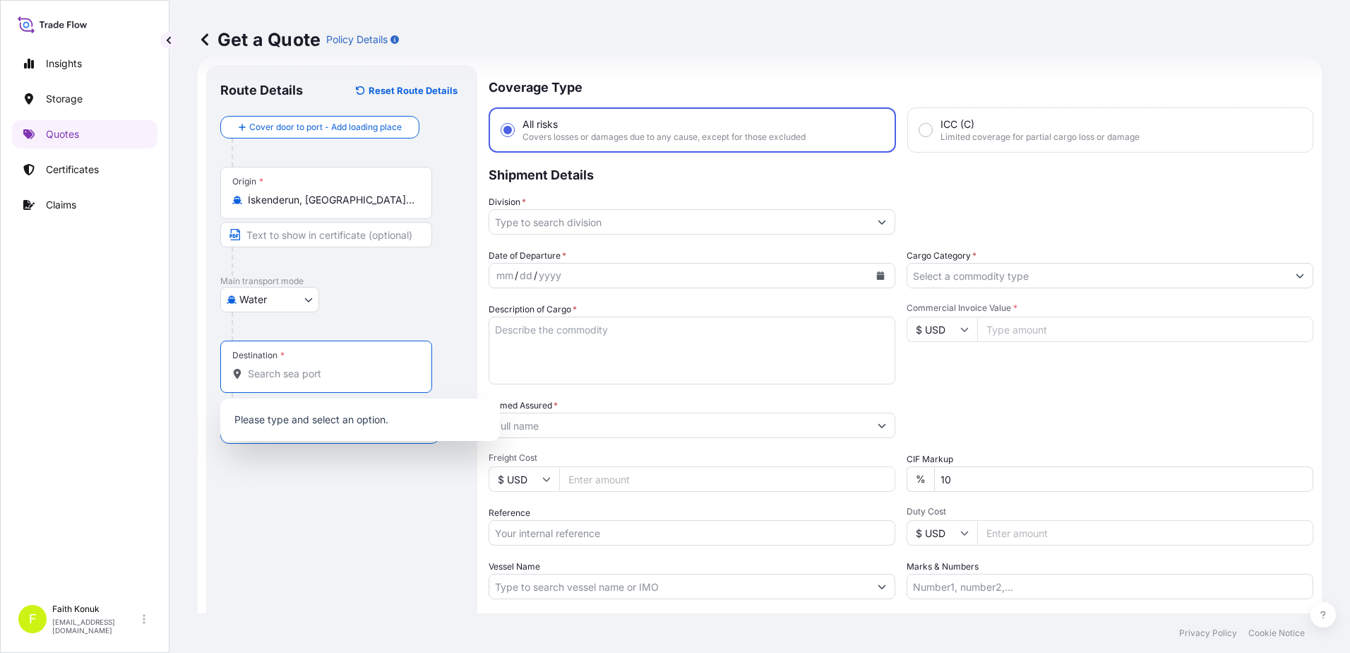
click at [285, 377] on input "Destination *" at bounding box center [331, 374] width 167 height 14
paste input "MOMBASA"
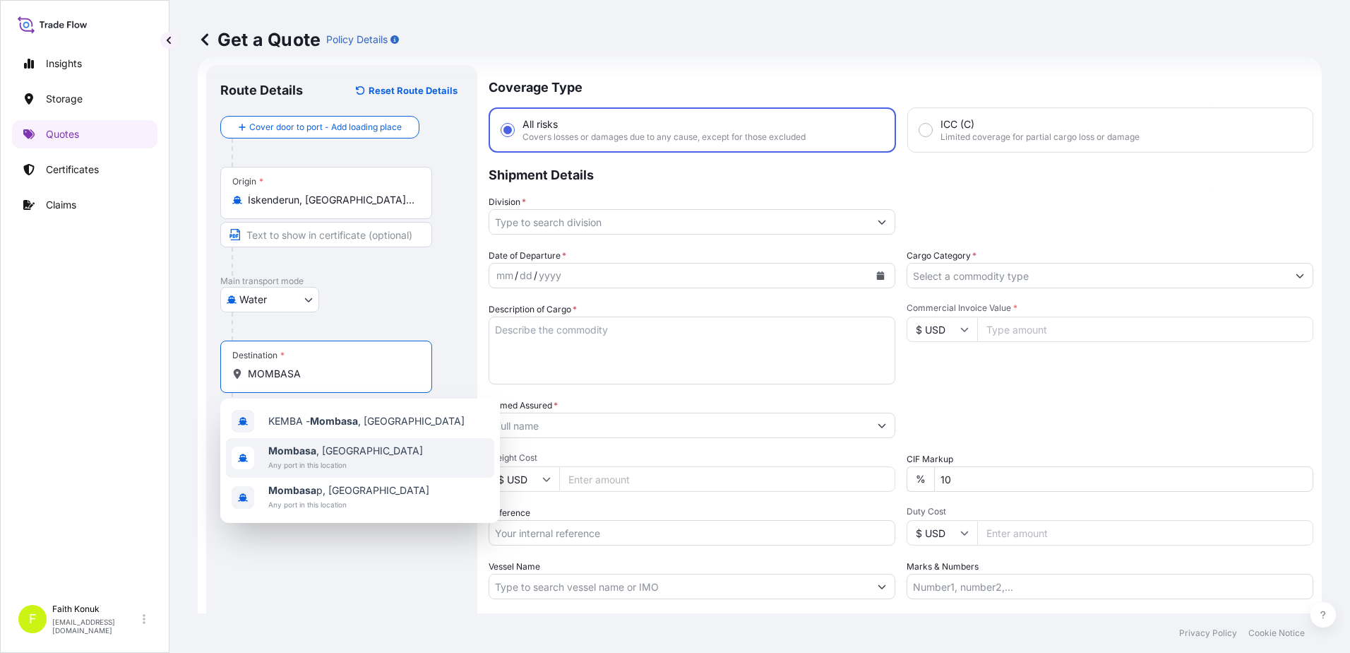
click at [322, 453] on span "[GEOGRAPHIC_DATA] , [GEOGRAPHIC_DATA]" at bounding box center [345, 451] width 155 height 14
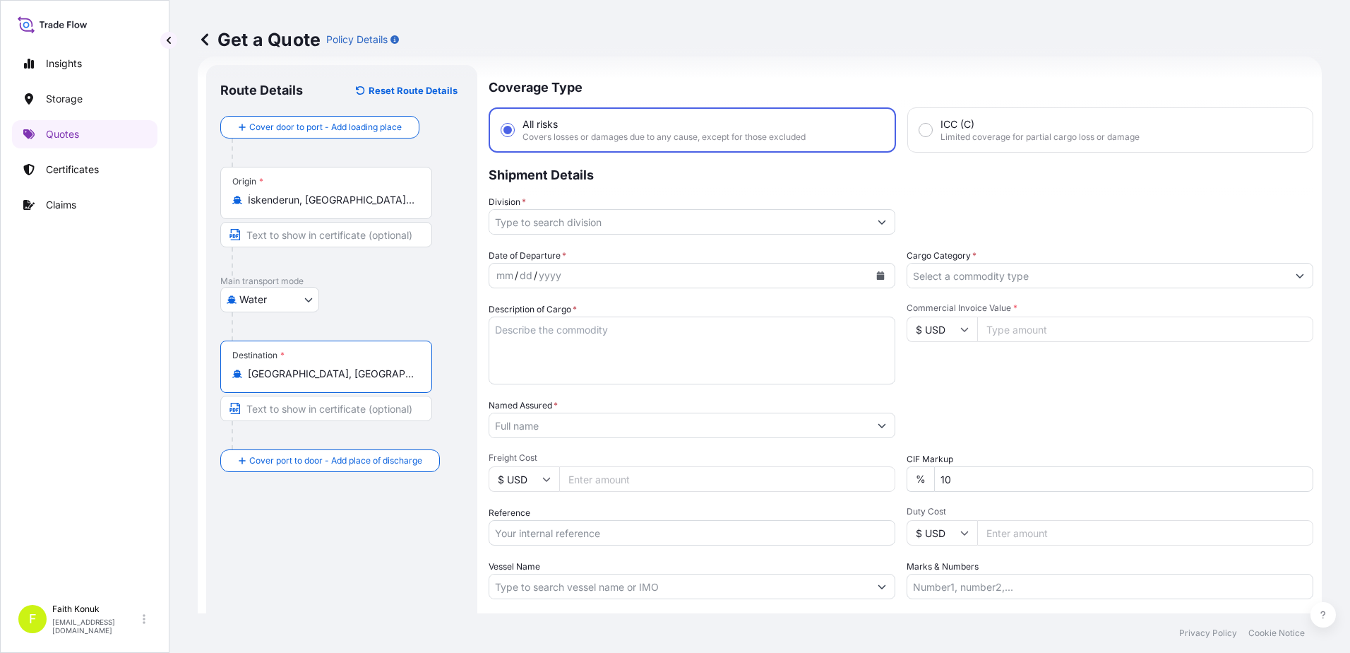
type input "[GEOGRAPHIC_DATA], [GEOGRAPHIC_DATA]"
click at [367, 299] on div "Water Air Water Inland" at bounding box center [341, 299] width 243 height 25
click at [878, 221] on icon "Show suggestions" at bounding box center [882, 222] width 8 height 8
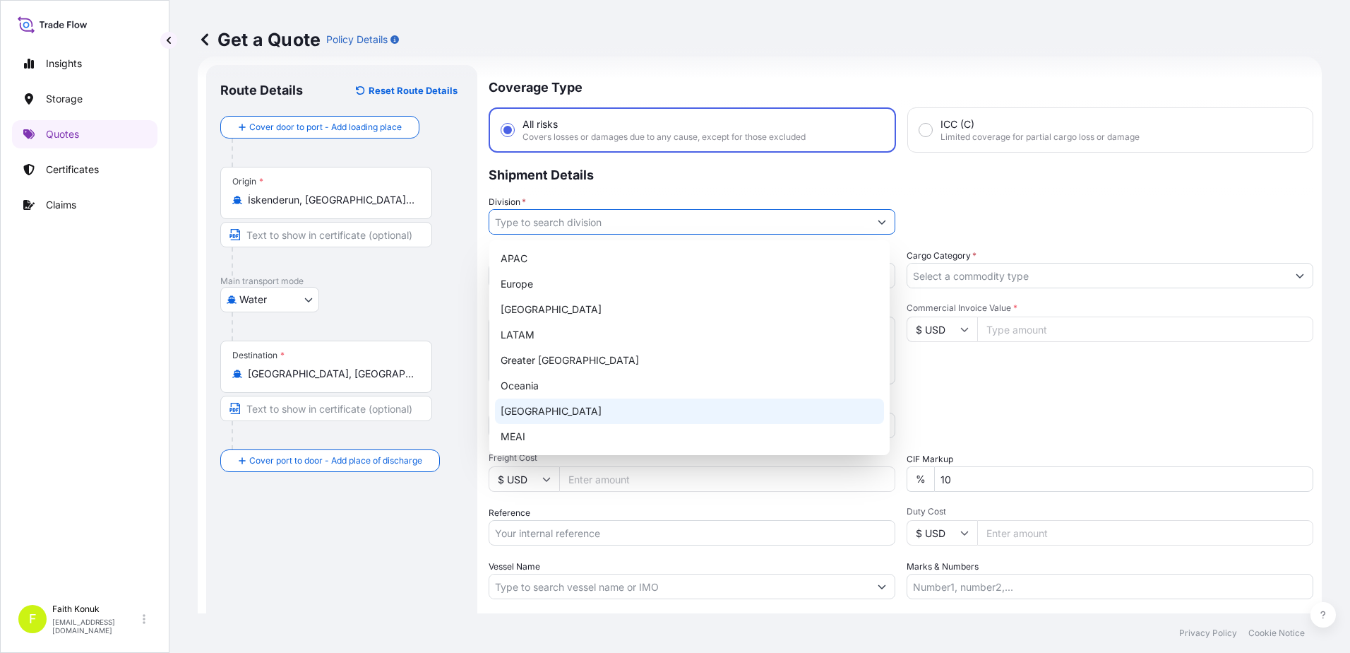
click at [555, 410] on div "[GEOGRAPHIC_DATA]" at bounding box center [689, 410] width 389 height 25
type input "[GEOGRAPHIC_DATA]"
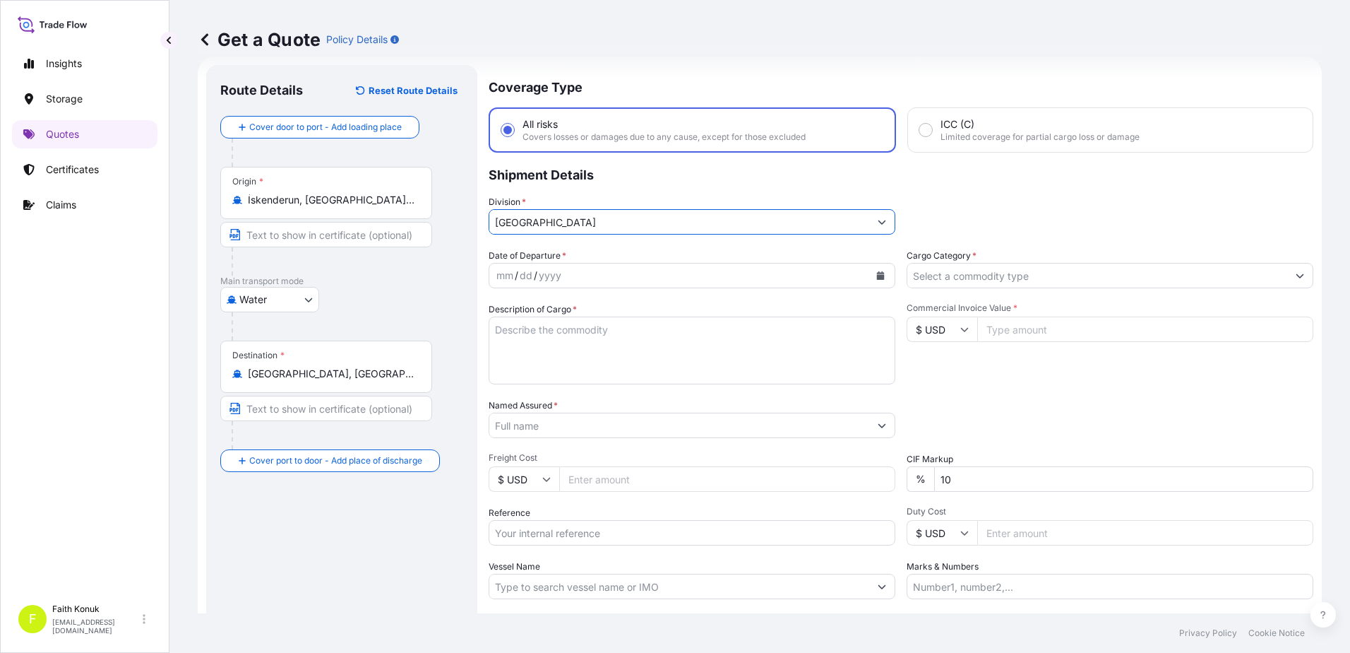
click at [619, 249] on div "Date of Departure * mm / dd / yyyy" at bounding box center [692, 269] width 407 height 40
click at [879, 273] on icon "Calendar" at bounding box center [880, 275] width 8 height 8
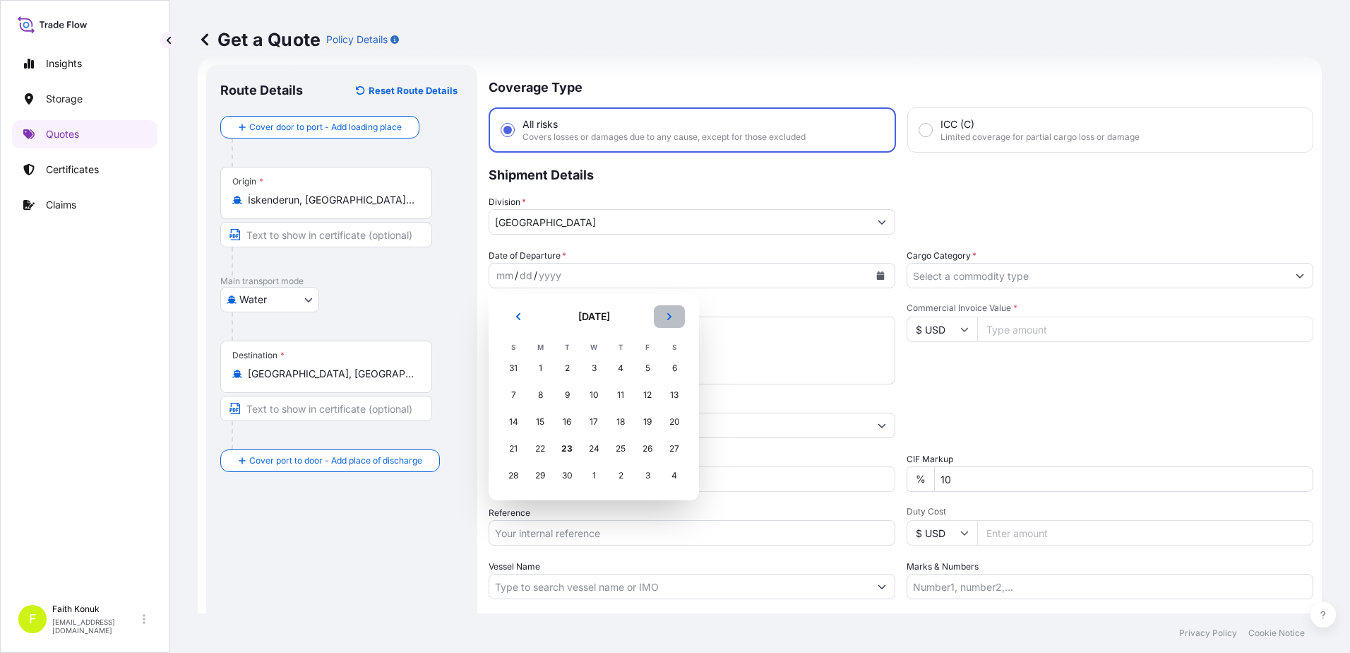
click at [672, 320] on icon "Next" at bounding box center [669, 316] width 8 height 8
click at [593, 375] on div "1" at bounding box center [593, 367] width 25 height 25
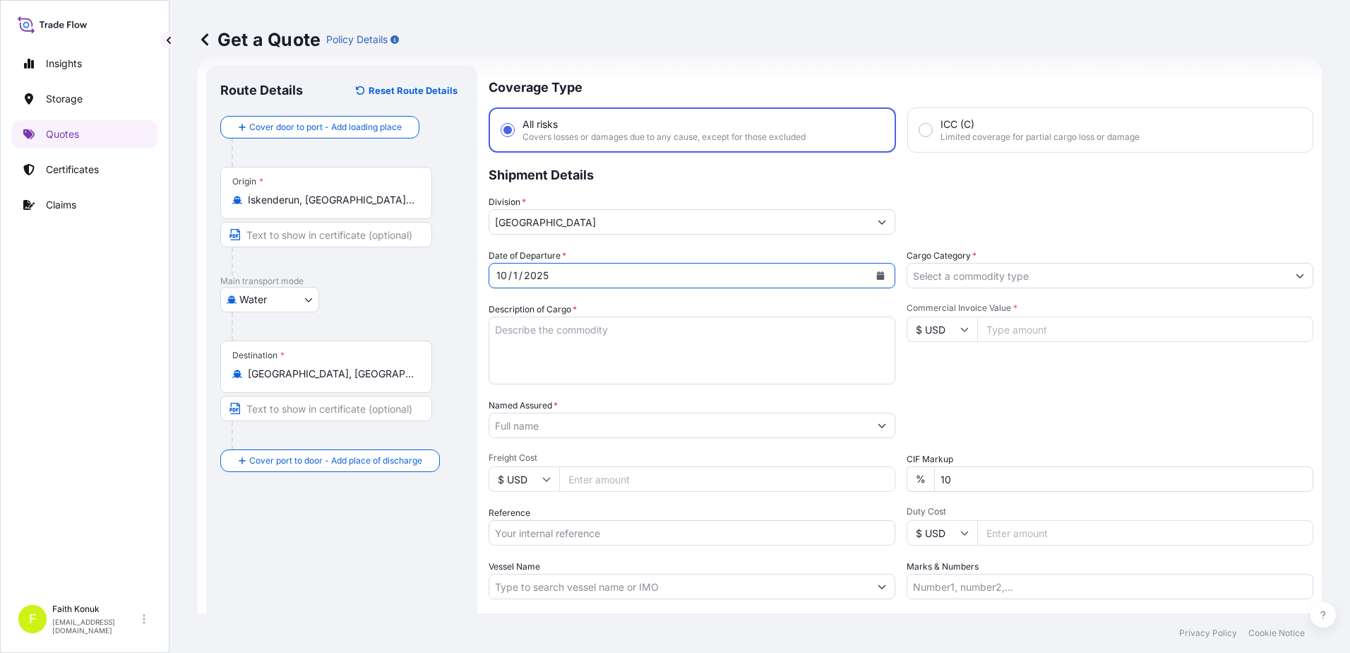
drag, startPoint x: 600, startPoint y: 330, endPoint x: 559, endPoint y: 343, distance: 42.9
click at [600, 331] on textarea "Description of Cargo *" at bounding box center [692, 350] width 407 height 68
click at [542, 333] on textarea "Description of Cargo *" at bounding box center [692, 350] width 407 height 68
paste textarea ""TEXTILE (DRESS,TSHIRT,SHOES,TUNIC) HS CODE: 34070000 GROSS WEIGHT:3.552,20 KGS…"
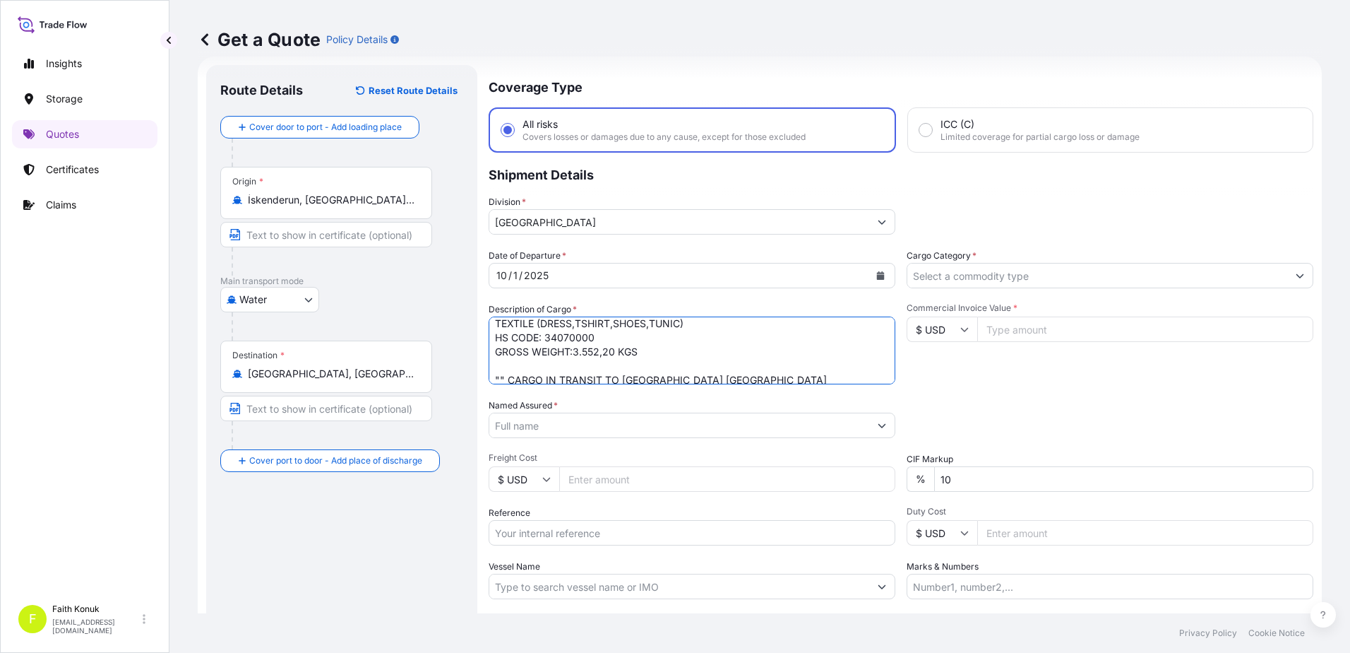
scroll to position [65, 0]
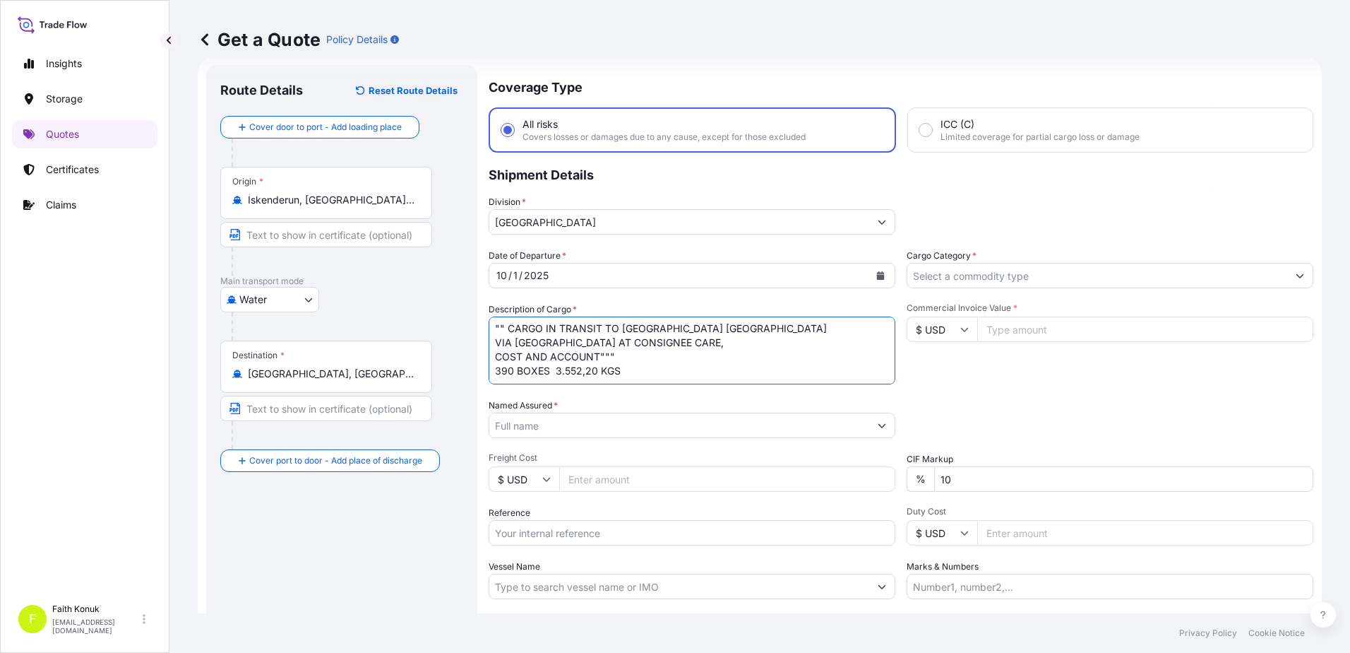
click at [526, 367] on textarea "TEXTILE (DRESS,TSHIRT,SHOES,TUNIC) HS CODE: 34070000 GROSS WEIGHT:3.552,20 KGS …" at bounding box center [692, 350] width 407 height 68
click at [507, 374] on textarea "TEXTILE (DRESS,TSHIRT,SHOES,TUNIC) HS CODE: 34070000 GROSS WEIGHT:3.552,20 KGS …" at bounding box center [692, 350] width 407 height 68
paste textarea "ME506254 - LMCU 116071/2"
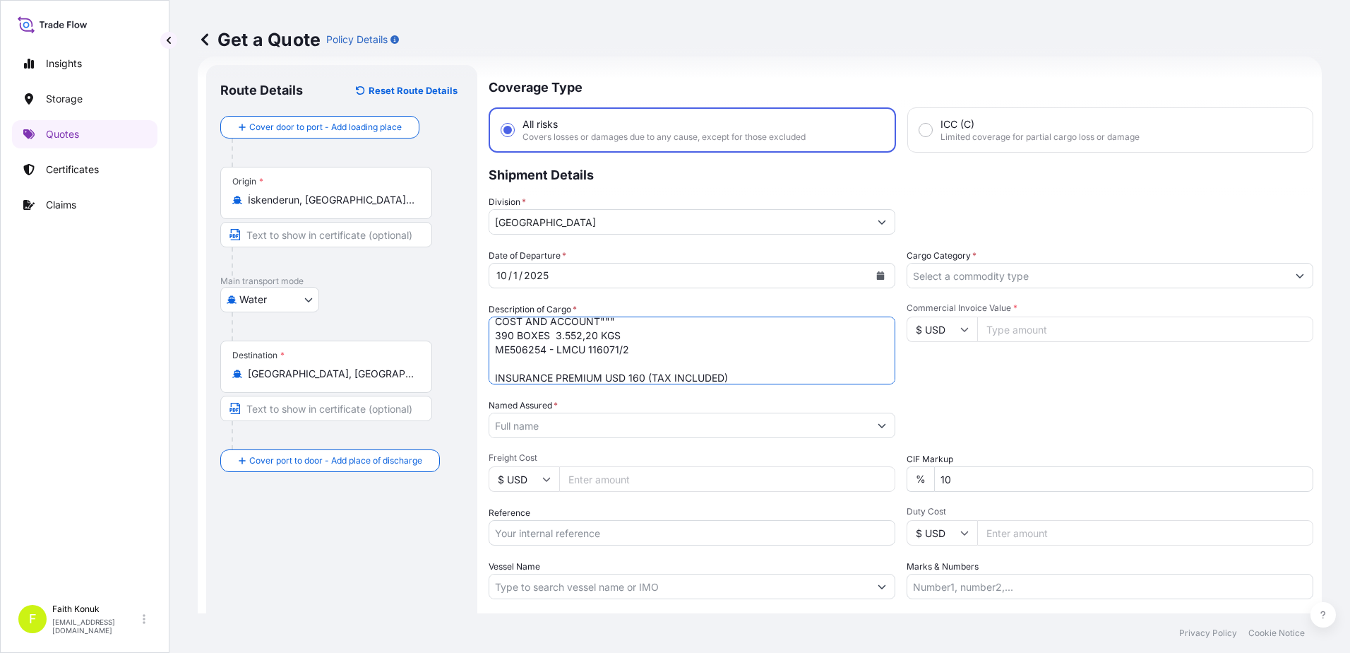
type textarea "TEXTILE (DRESS,TSHIRT,SHOES,TUNIC) HS CODE: 34070000 GROSS WEIGHT:3.552,20 KGS …"
click at [549, 417] on input "Named Assured *" at bounding box center [679, 424] width 380 height 25
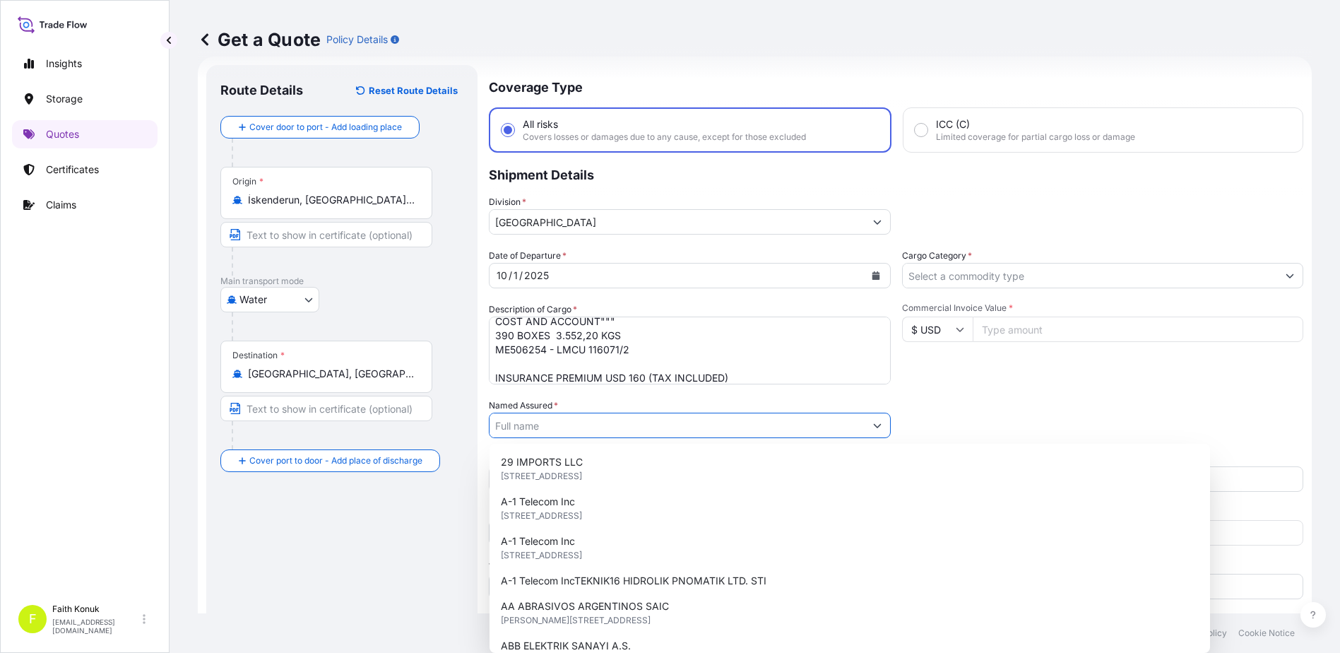
paste input "LC WAIKIKI MAGAZACILIK HIZMETLERI TICARET AS"
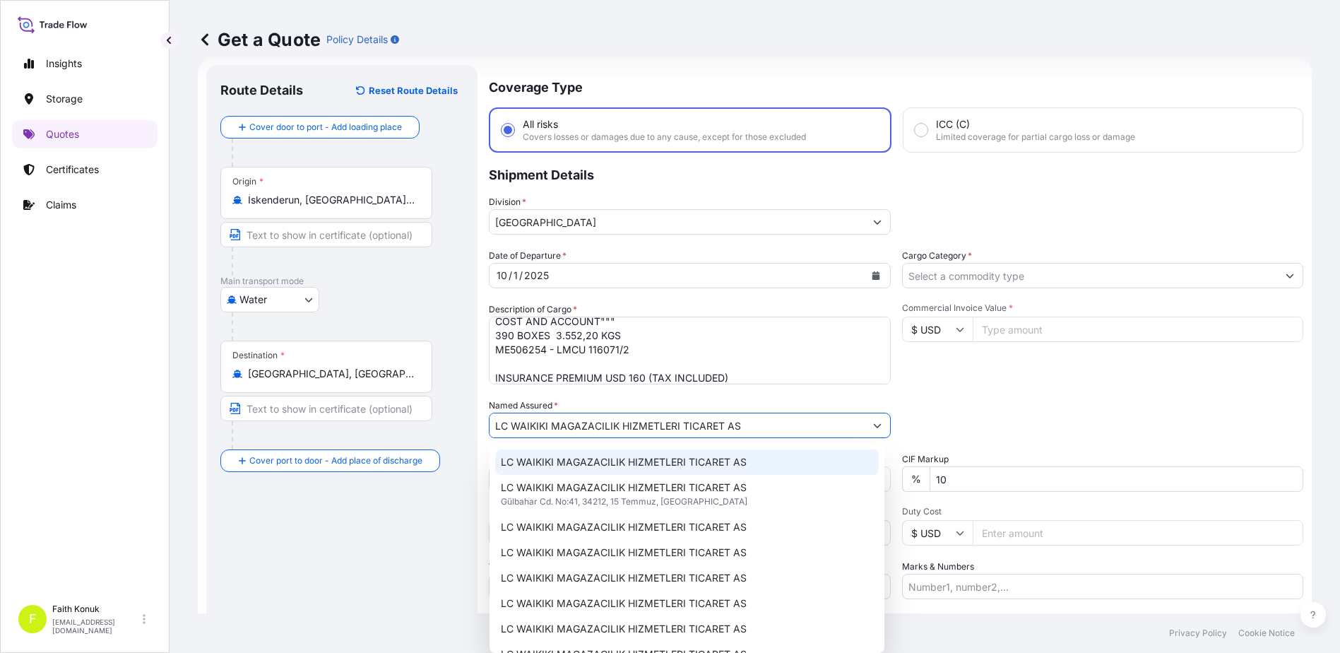
click at [611, 451] on div "LC WAIKIKI MAGAZACILIK HIZMETLERI TICARET AS" at bounding box center [686, 461] width 383 height 25
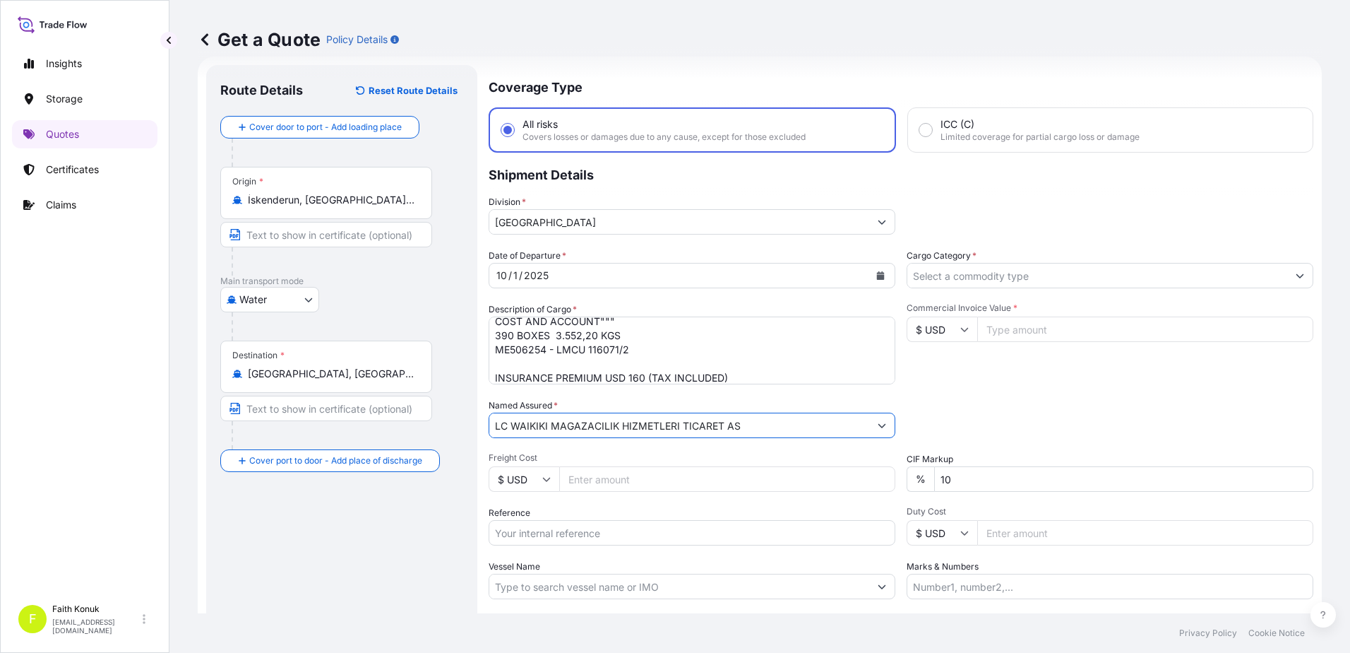
type input "LC WAIKIKI MAGAZACILIK HIZMETLERI TICARET AS"
click at [619, 398] on div "Date of Departure * [DATE] Cargo Category * Description of Cargo * TEXTILE (DRE…" at bounding box center [901, 424] width 825 height 350
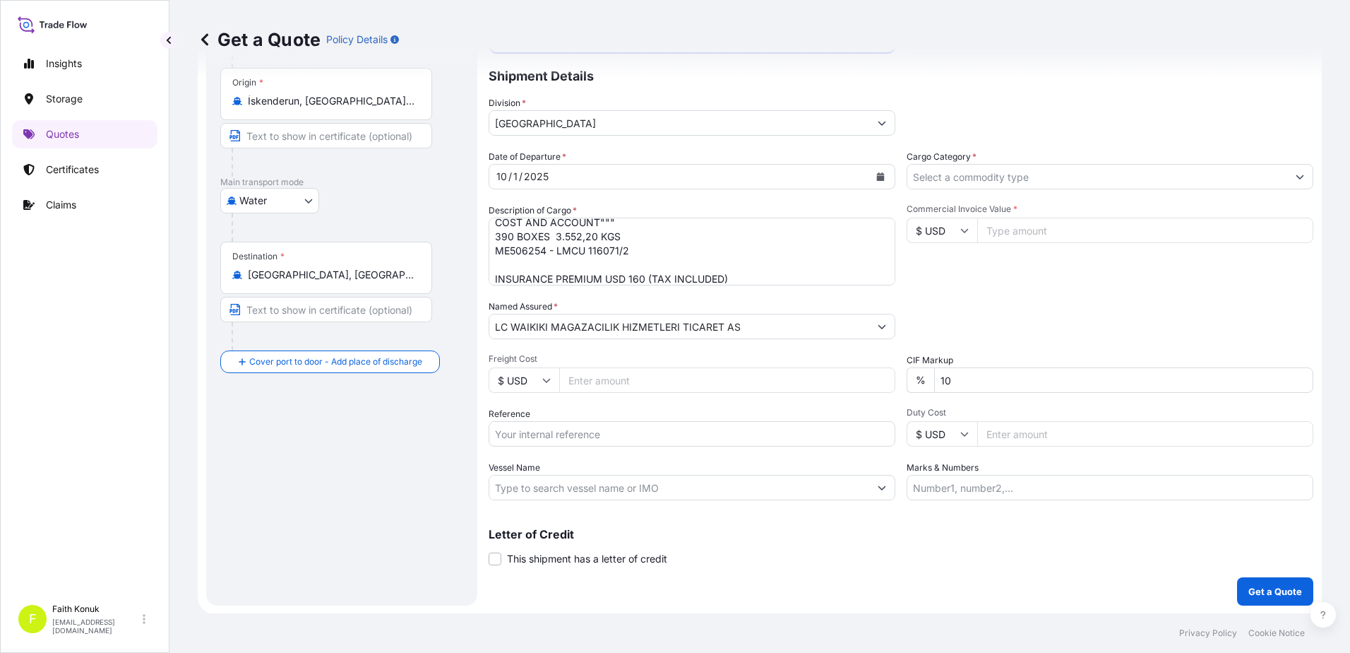
scroll to position [122, 0]
click at [567, 430] on input "Reference" at bounding box center [692, 432] width 407 height 25
click at [538, 429] on input "Reference" at bounding box center [692, 432] width 407 height 25
paste input "2501781038"
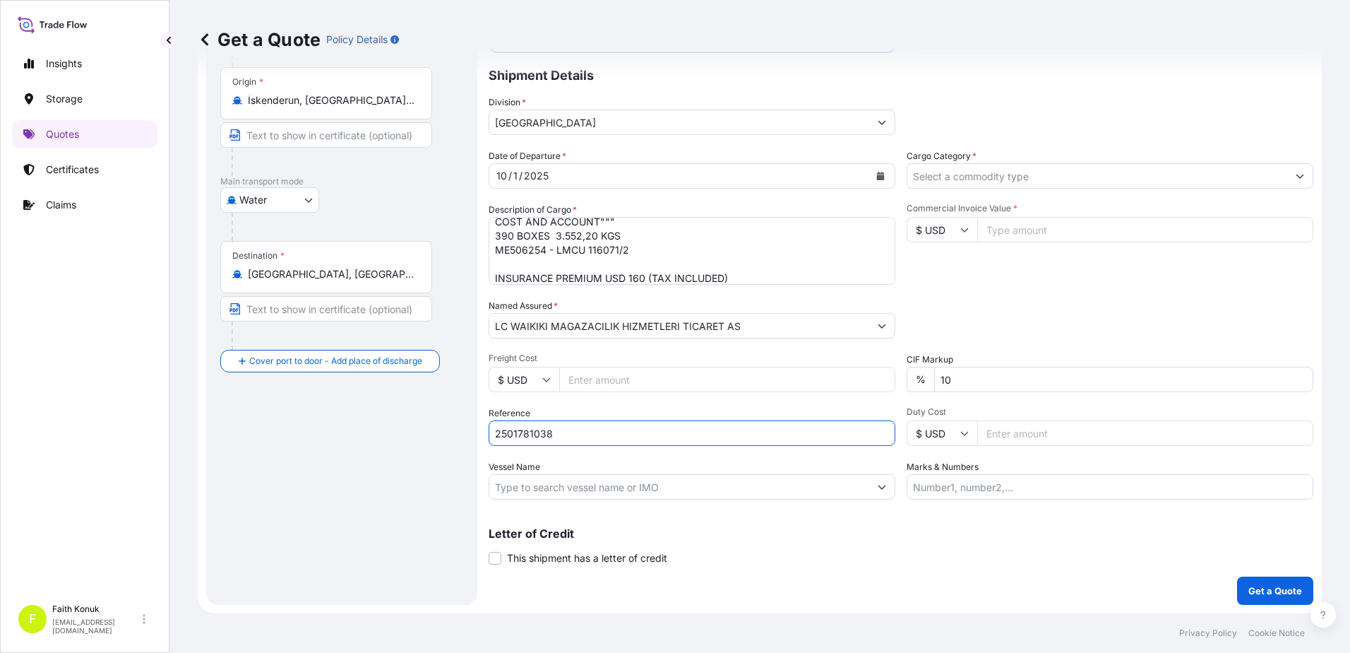
type input "2501781038"
drag, startPoint x: 590, startPoint y: 400, endPoint x: 581, endPoint y: 410, distance: 13.5
click at [590, 400] on div "Date of Departure * [DATE] Cargo Category * Description of Cargo * TEXTILE (DRE…" at bounding box center [901, 324] width 825 height 350
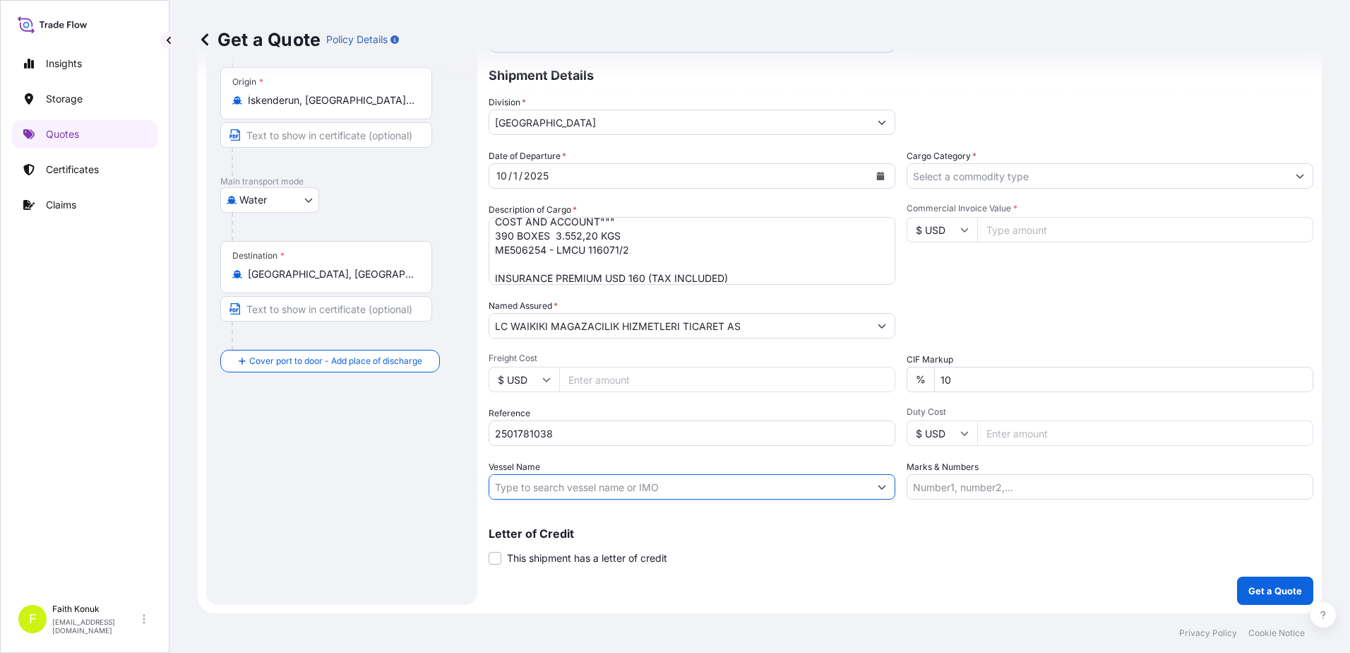
click at [530, 484] on input "Vessel Name" at bounding box center [679, 486] width 380 height 25
paste input "JOLLY CLIVIA"
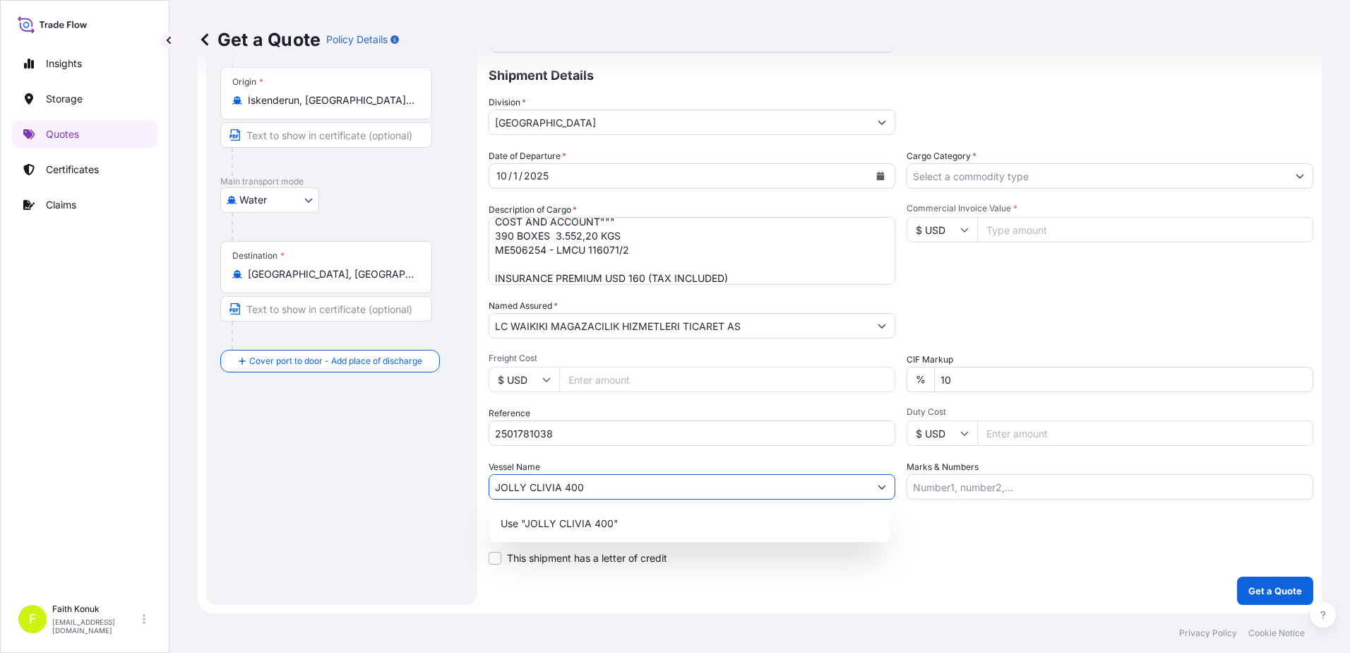
type input "JOLLY CLIVIA 400"
click at [658, 458] on div "Date of Departure * [DATE] Cargo Category * Description of Cargo * TEXTILE (DRE…" at bounding box center [901, 324] width 825 height 350
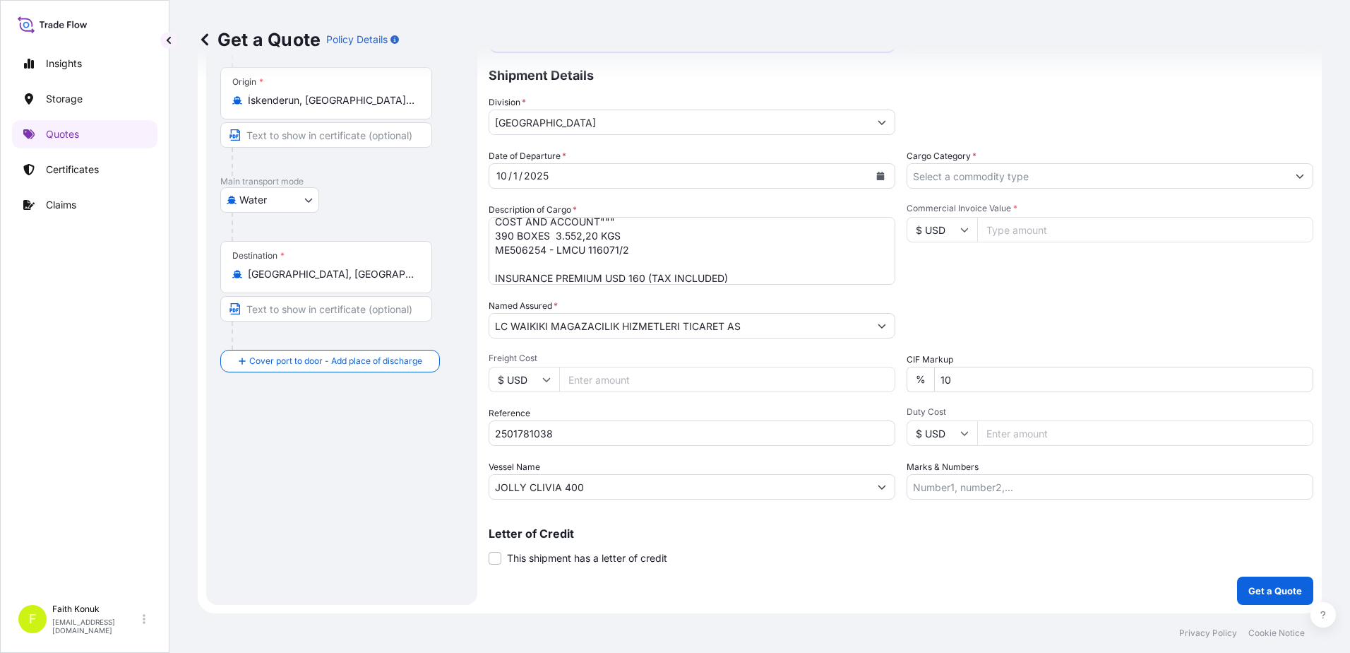
click at [935, 186] on input "Cargo Category *" at bounding box center [1098, 175] width 380 height 25
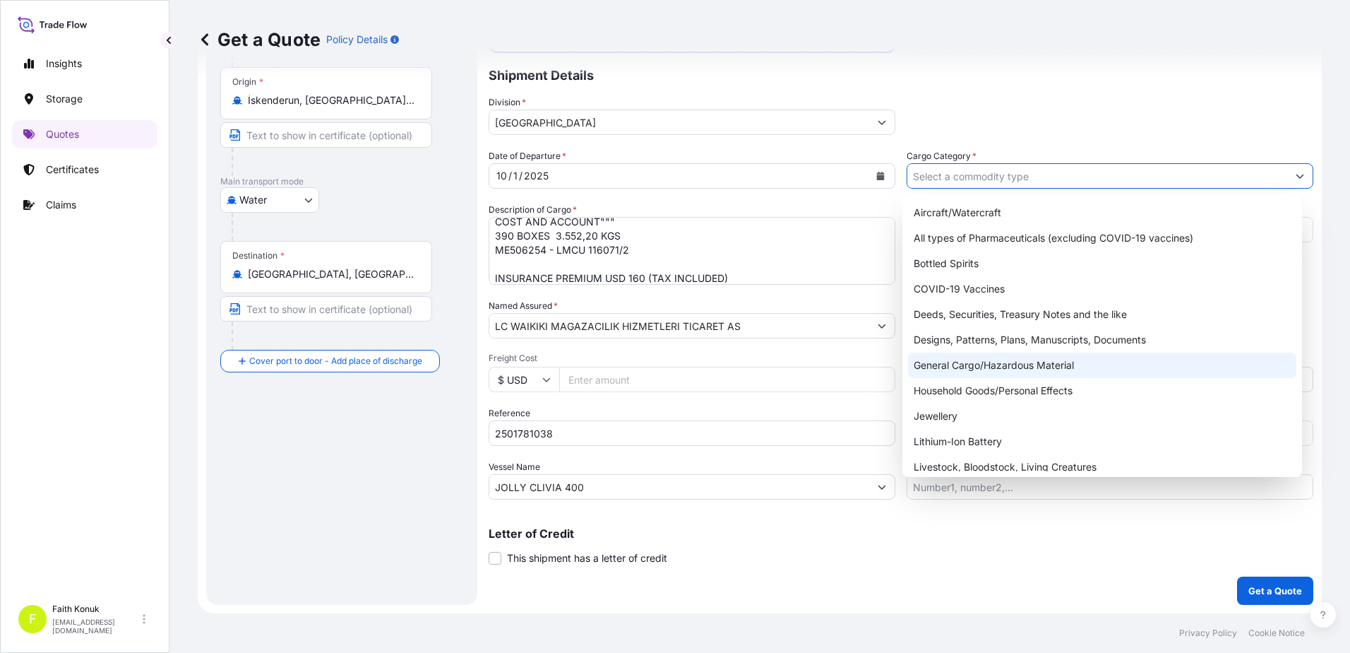
click at [950, 359] on div "General Cargo/Hazardous Material" at bounding box center [1102, 364] width 389 height 25
type input "General Cargo/Hazardous Material"
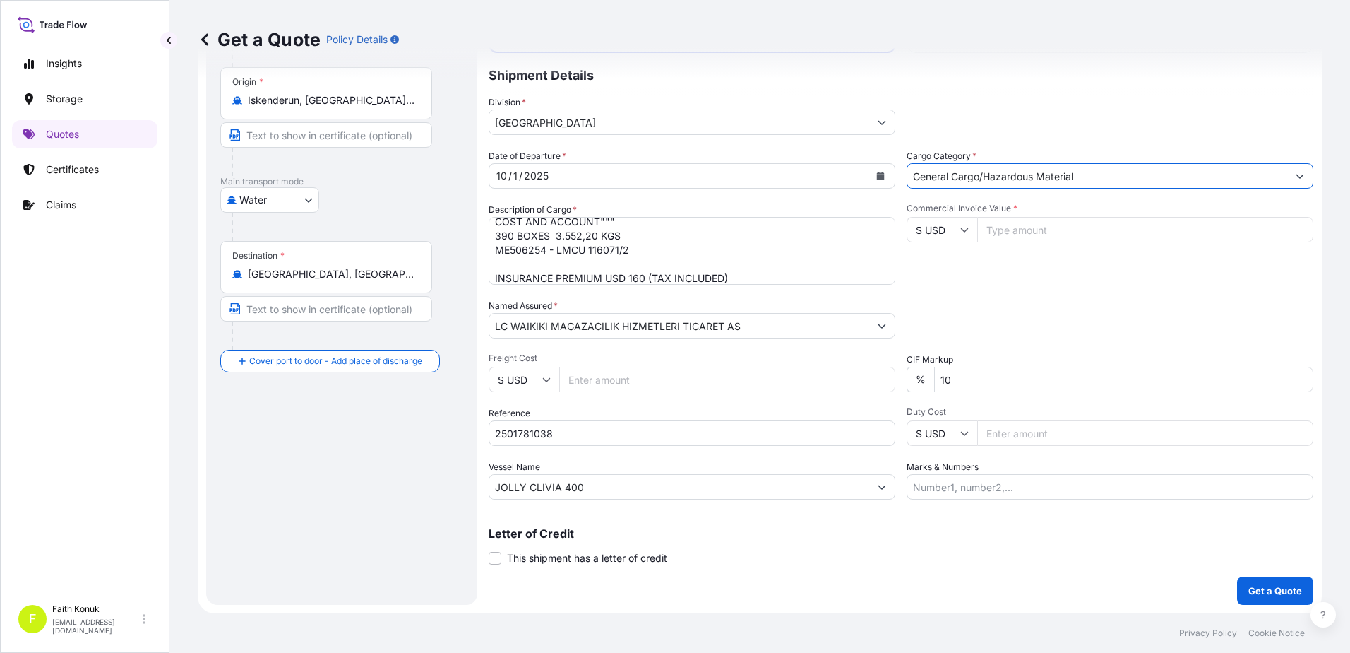
click at [1004, 236] on input "Commercial Invoice Value *" at bounding box center [1145, 229] width 336 height 25
type input "47410.01"
click at [996, 283] on div "Commercial Invoice Value * $ USD 47410.01" at bounding box center [1110, 244] width 407 height 82
click at [1261, 591] on p "Get a Quote" at bounding box center [1276, 590] width 54 height 14
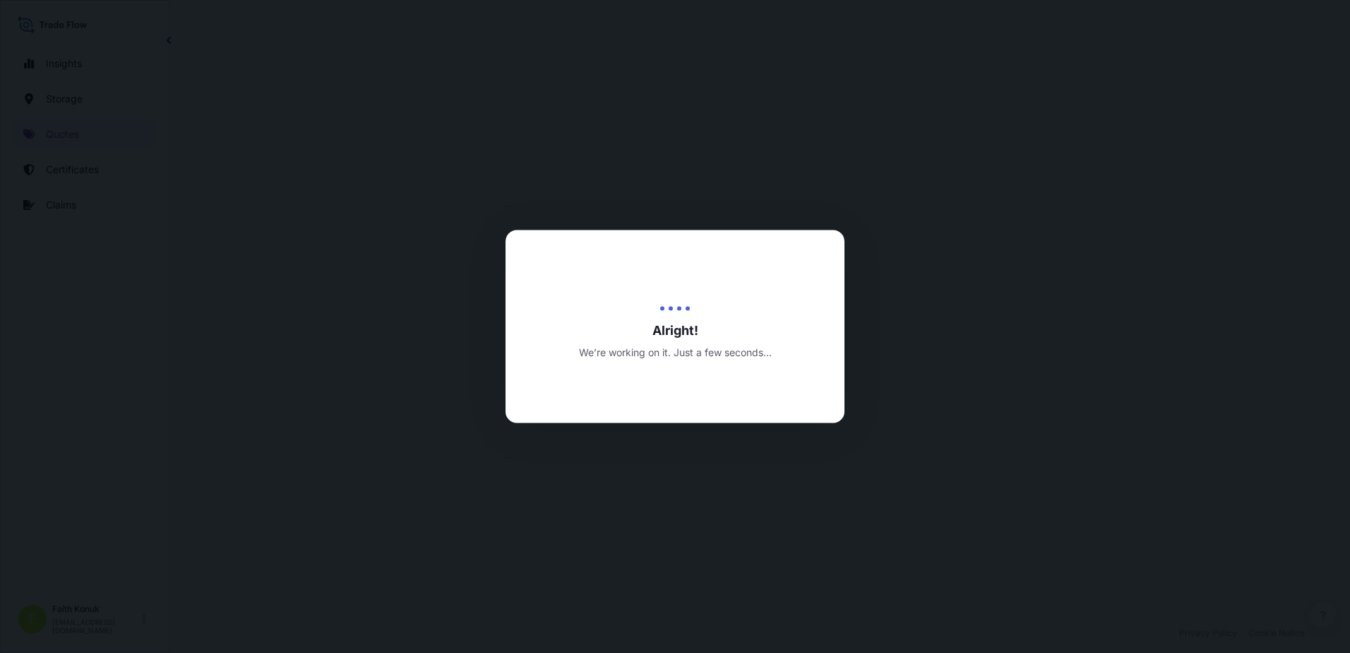
select select "Water"
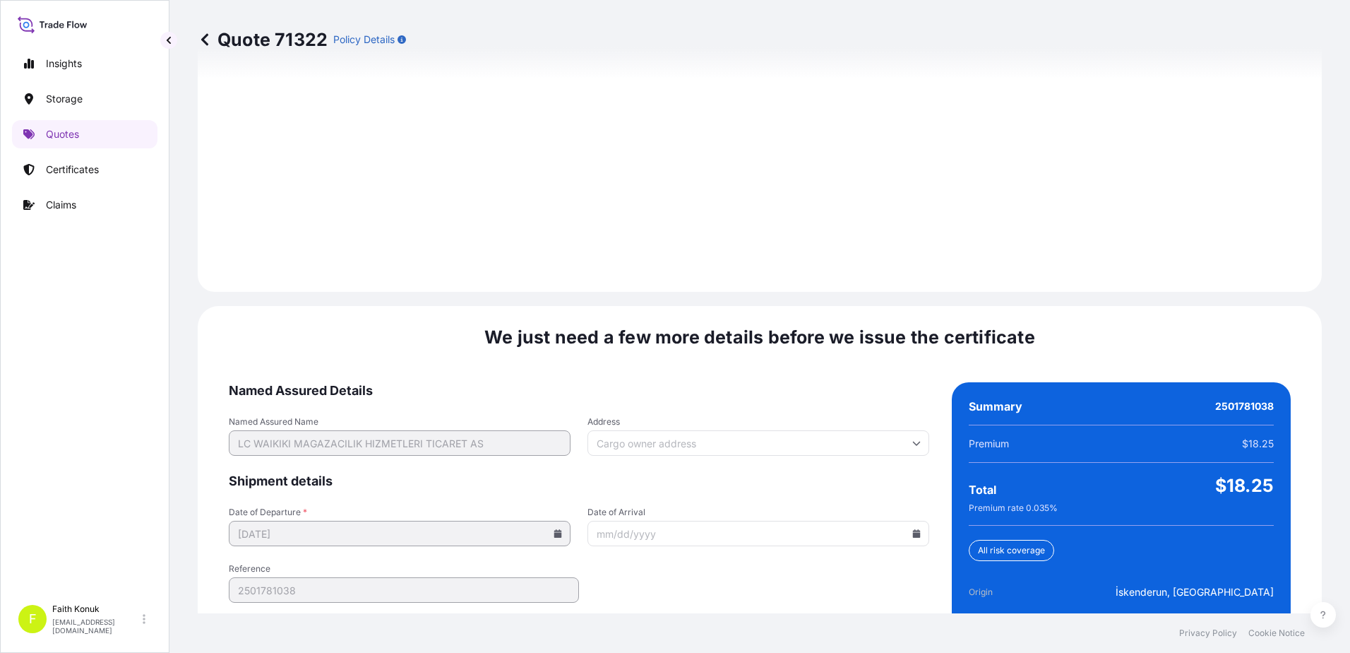
scroll to position [2010, 0]
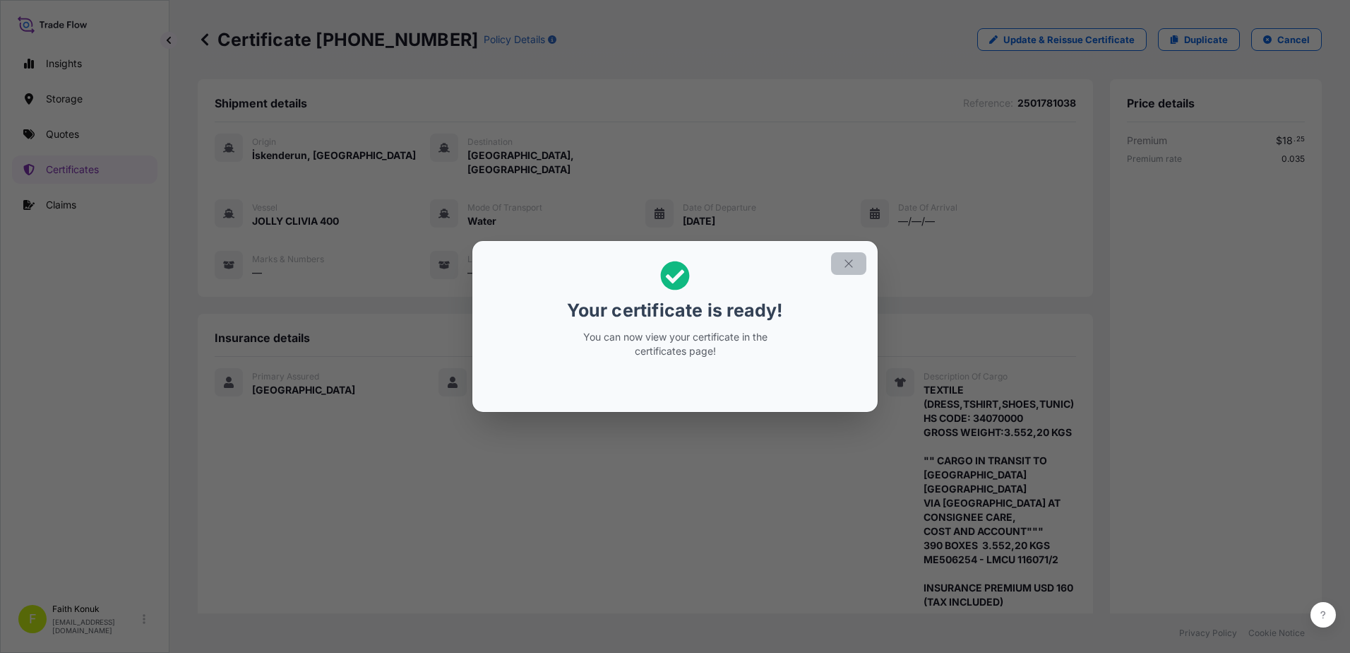
click at [844, 263] on icon "button" at bounding box center [849, 263] width 13 height 13
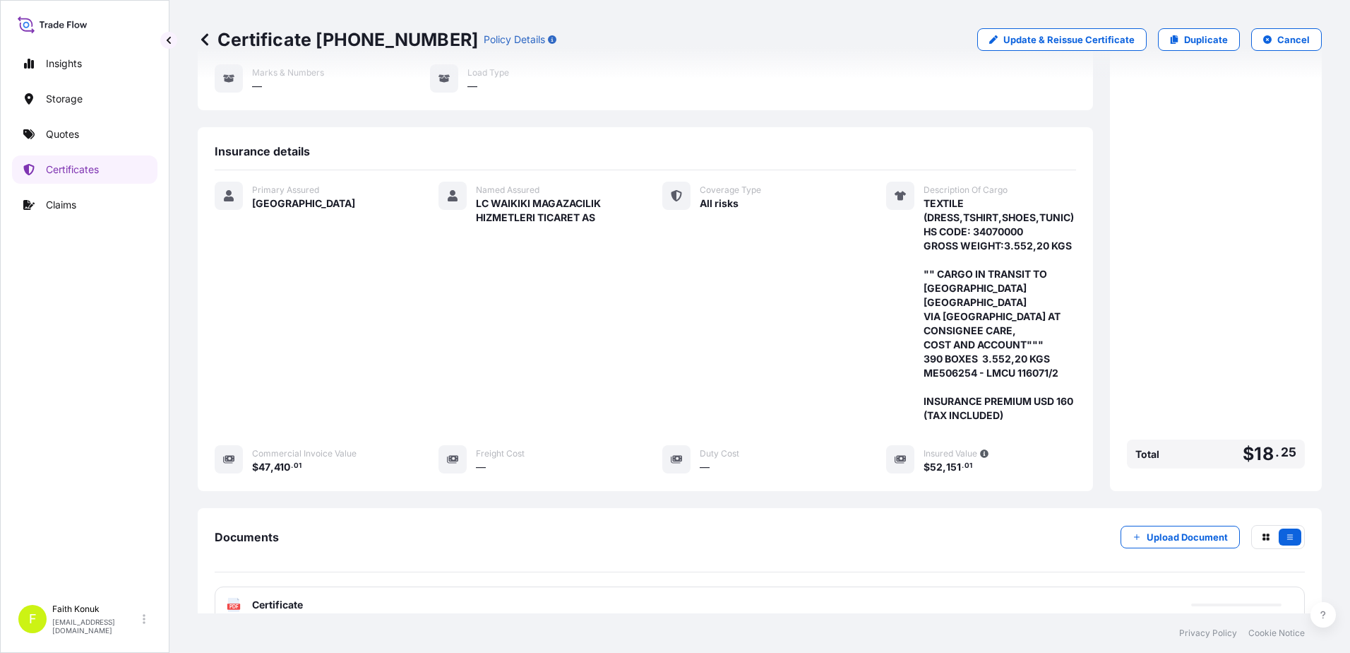
scroll to position [273, 0]
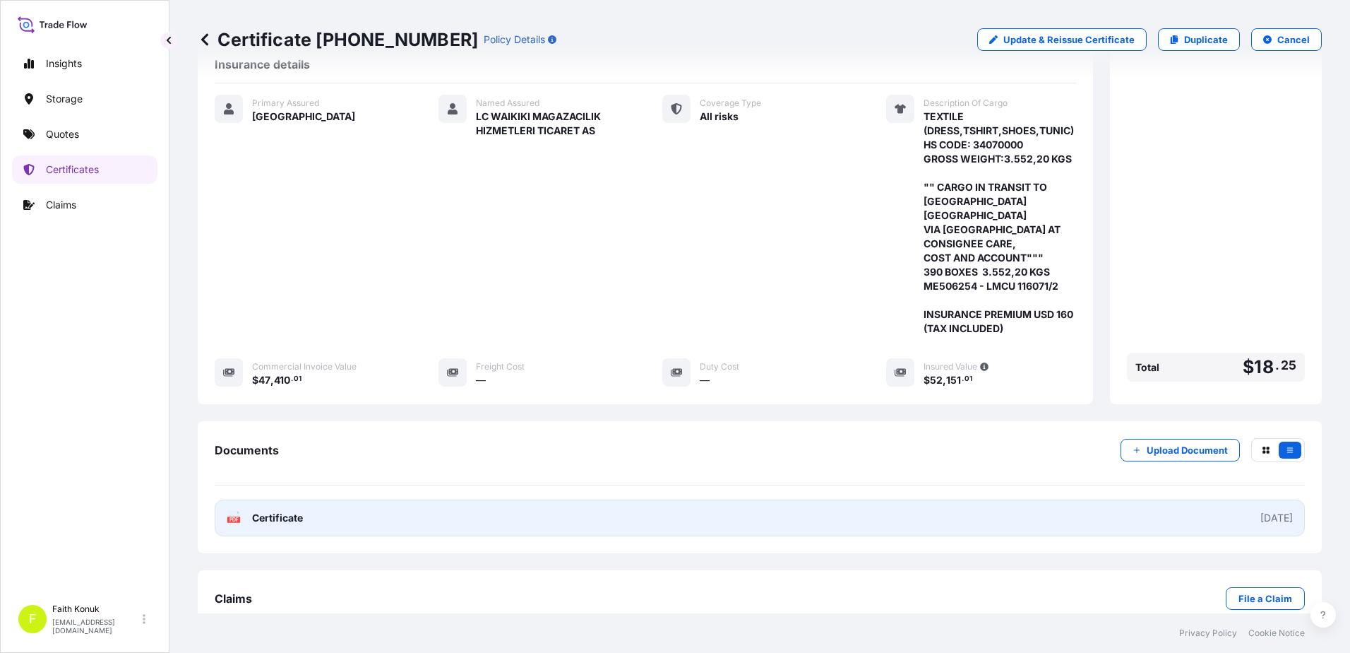
click at [265, 511] on span "Certificate" at bounding box center [277, 518] width 51 height 14
